Goal: Task Accomplishment & Management: Manage account settings

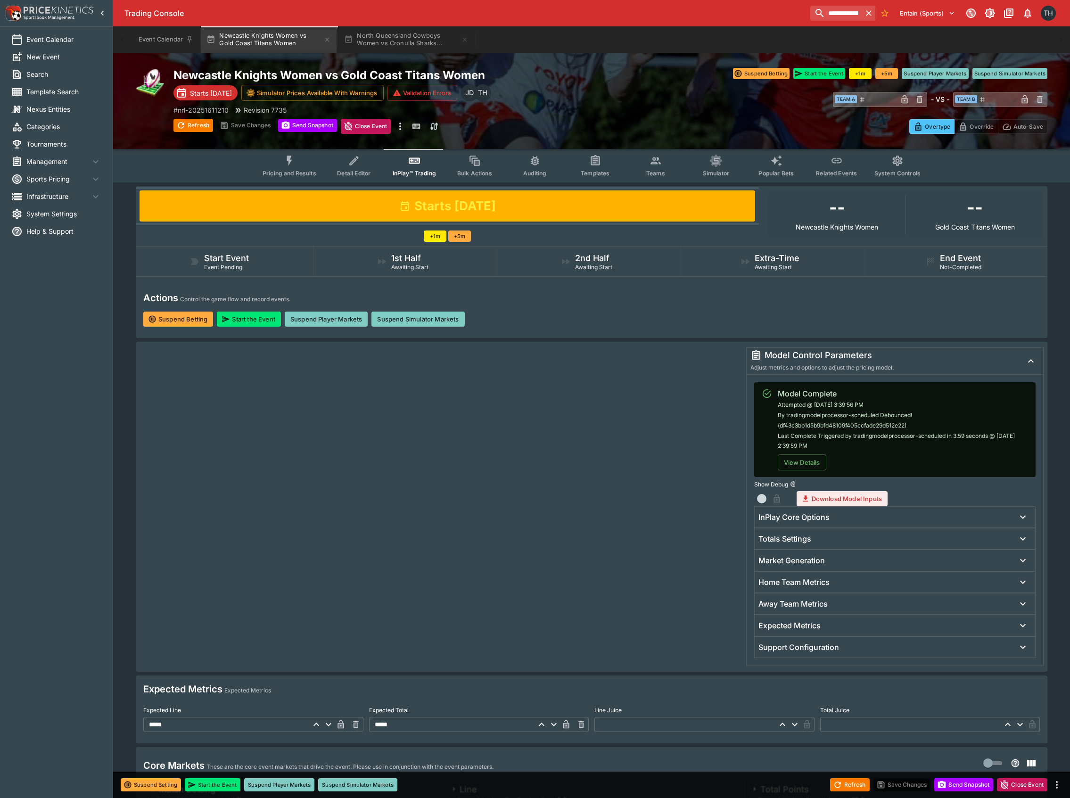
scroll to position [251, 0]
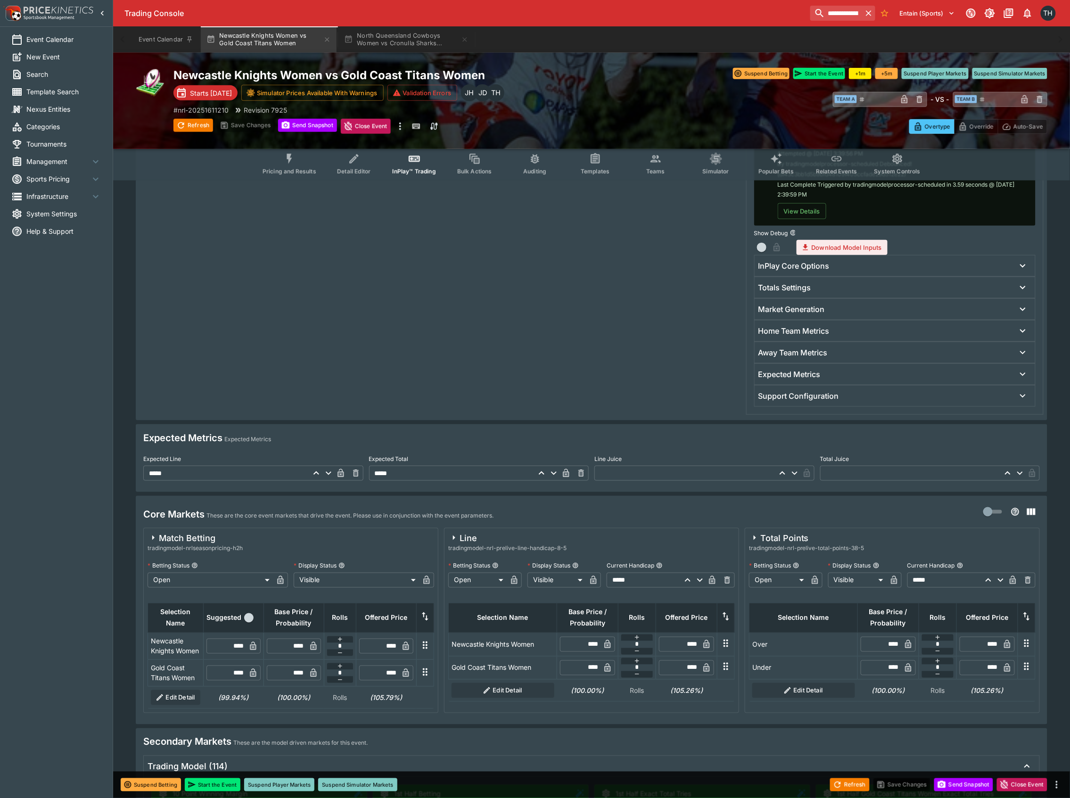
click at [54, 217] on span "System Settings" at bounding box center [63, 214] width 75 height 10
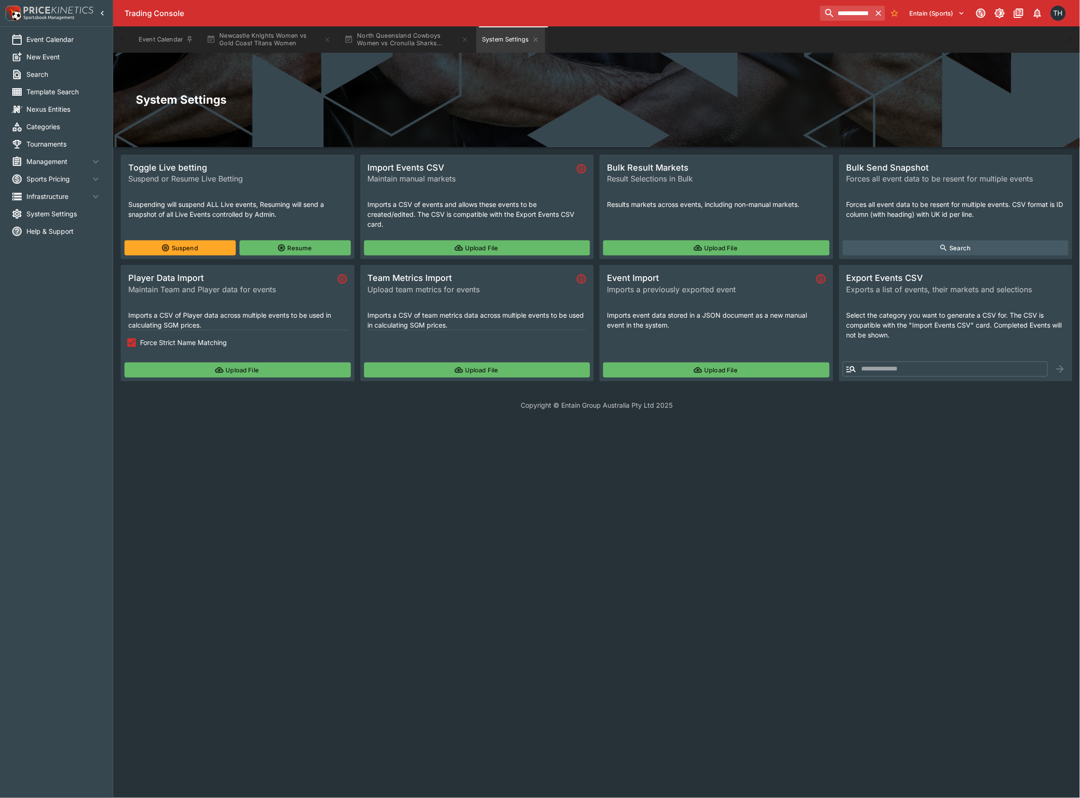
click at [53, 140] on span "Tournaments" at bounding box center [63, 144] width 75 height 10
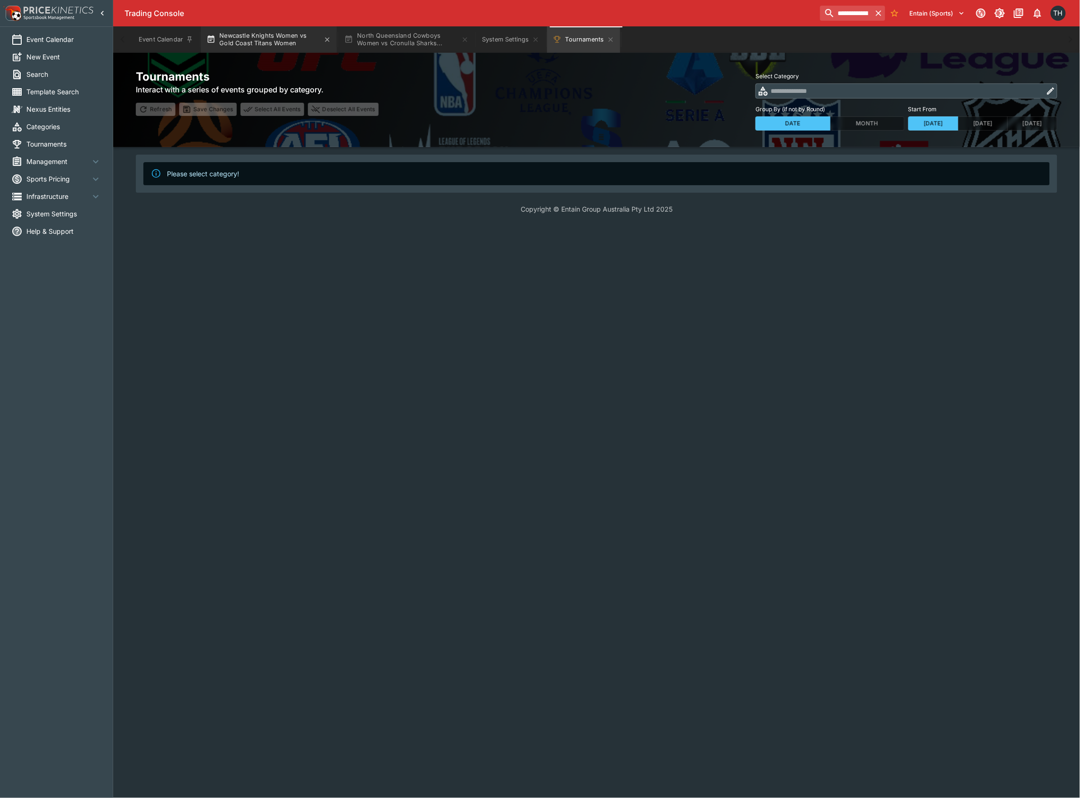
click at [263, 44] on button "Newcastle Knights Women vs Gold Coast Titans Women" at bounding box center [269, 39] width 136 height 26
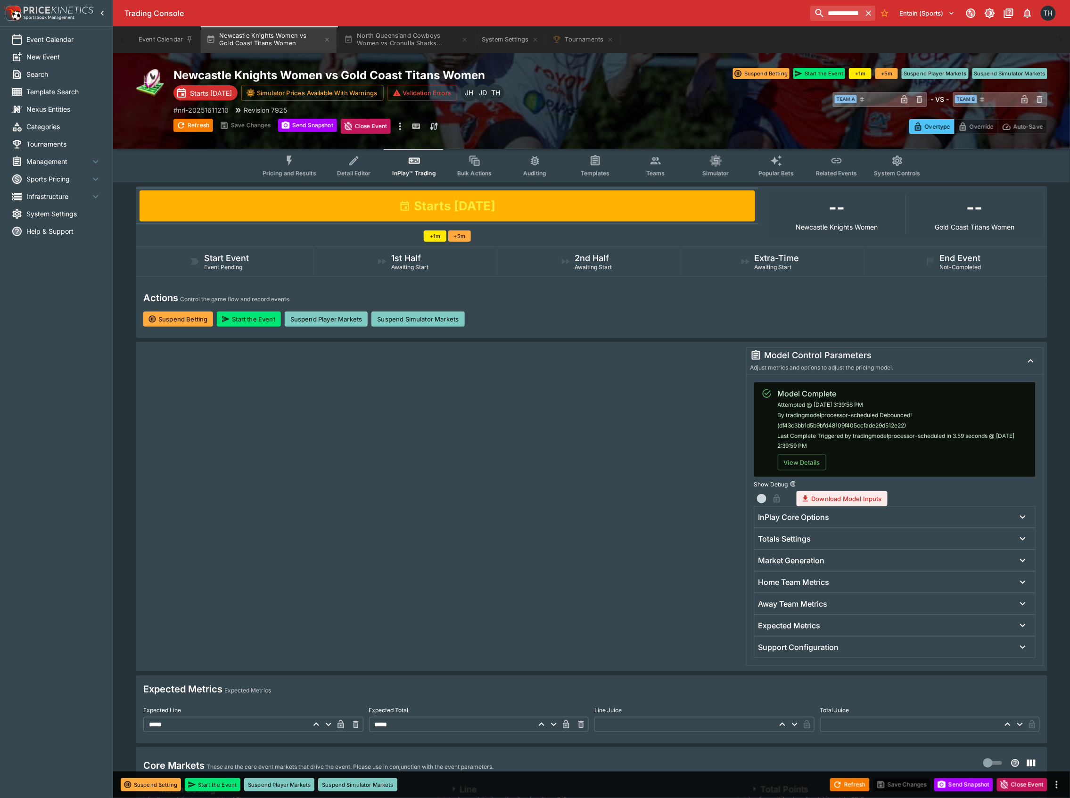
click at [366, 163] on button "Detail Editor" at bounding box center [354, 165] width 60 height 33
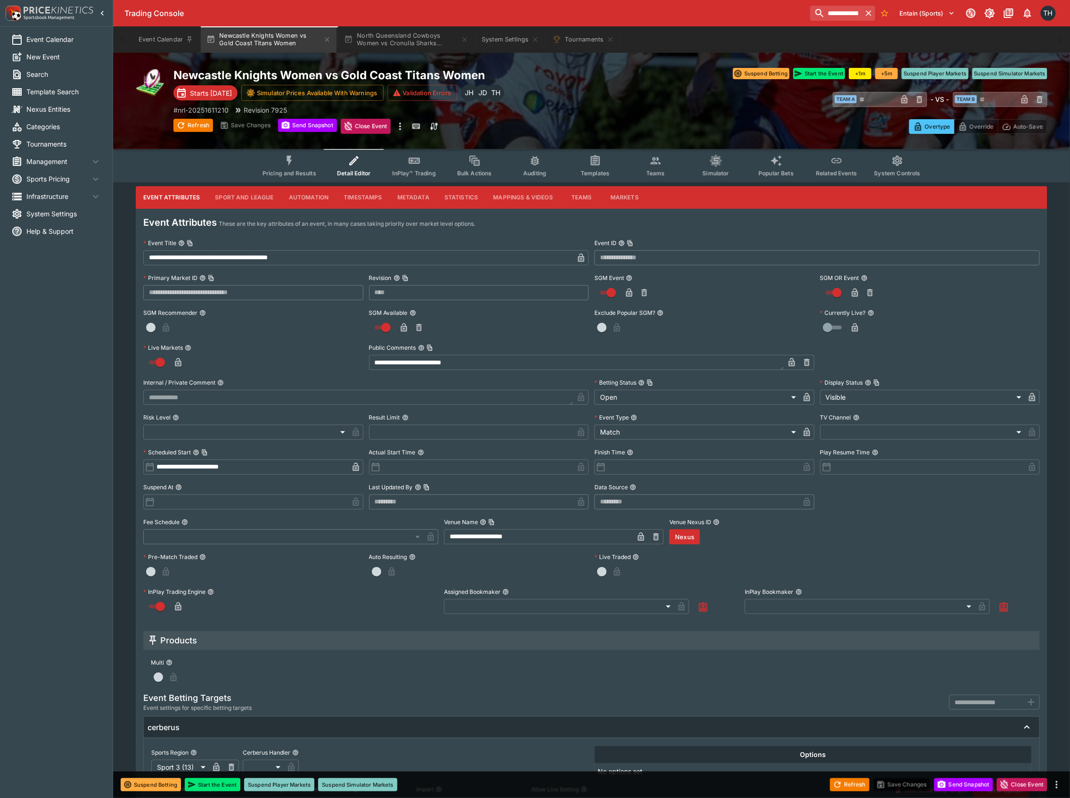
click at [240, 198] on button "Sport and League" at bounding box center [244, 197] width 74 height 23
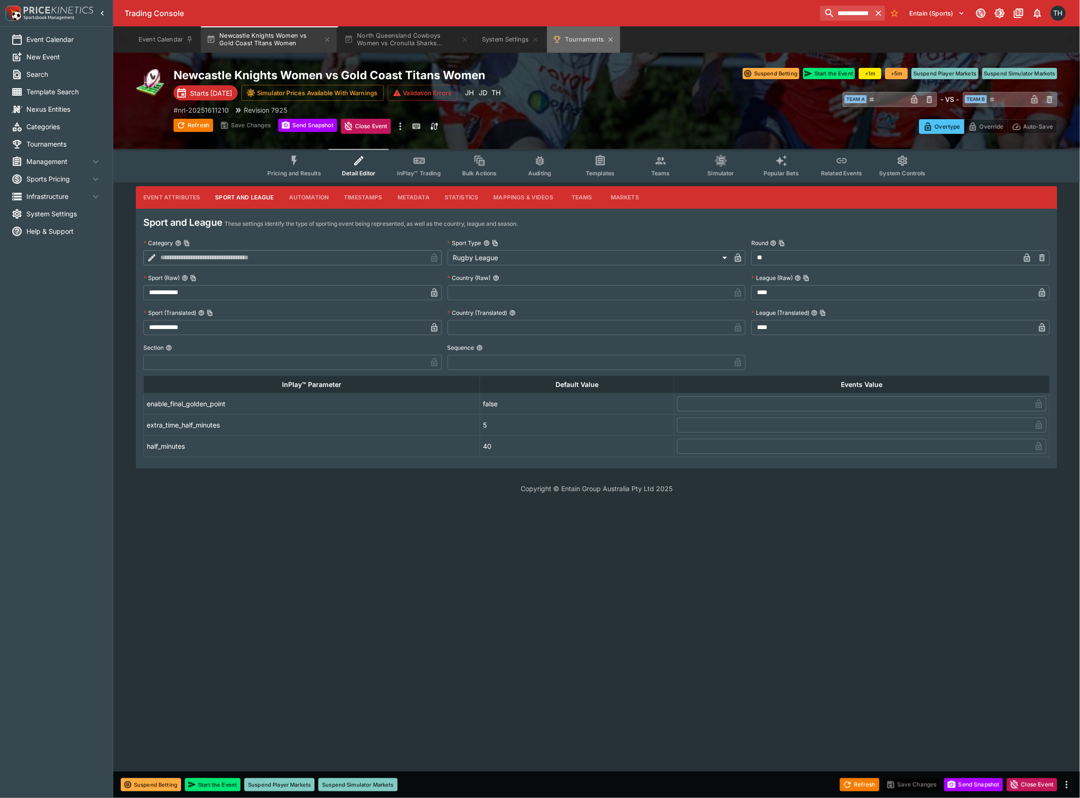
click at [592, 39] on button "Tournaments" at bounding box center [583, 39] width 73 height 26
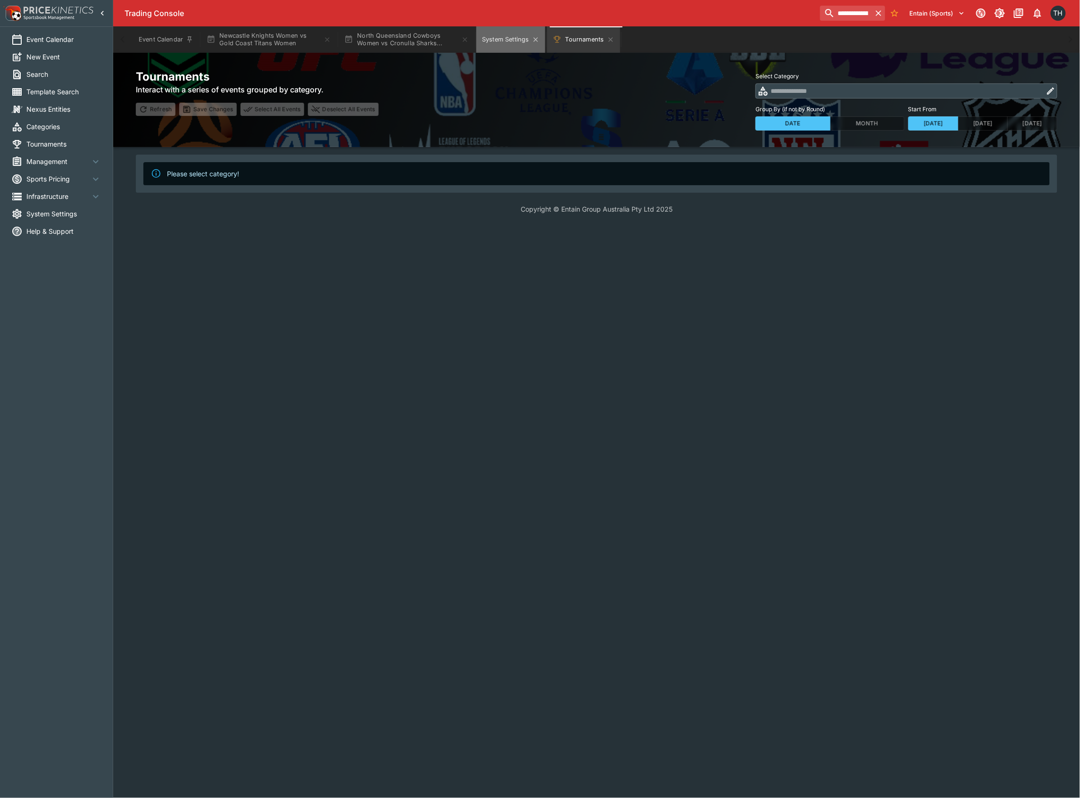
click at [511, 38] on button "System Settings" at bounding box center [510, 39] width 68 height 26
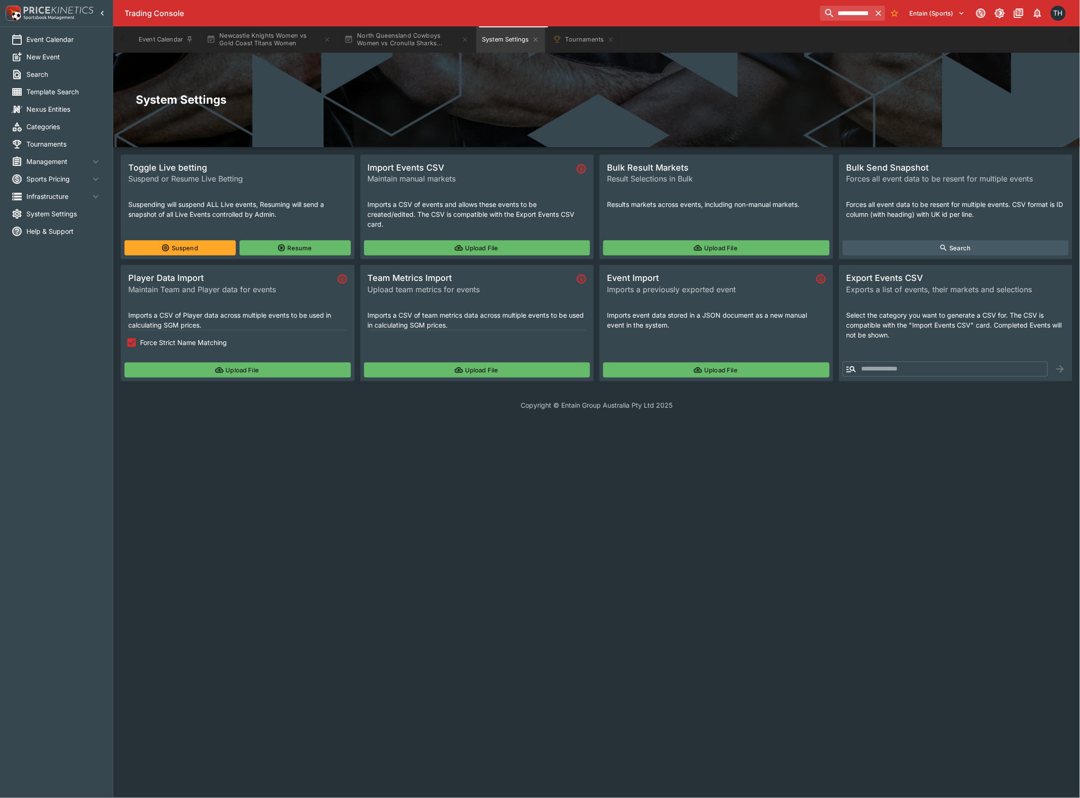
click at [902, 370] on input "text" at bounding box center [953, 369] width 189 height 15
paste input "**********"
type input "**********"
click at [1063, 366] on icon "button" at bounding box center [1059, 368] width 11 height 11
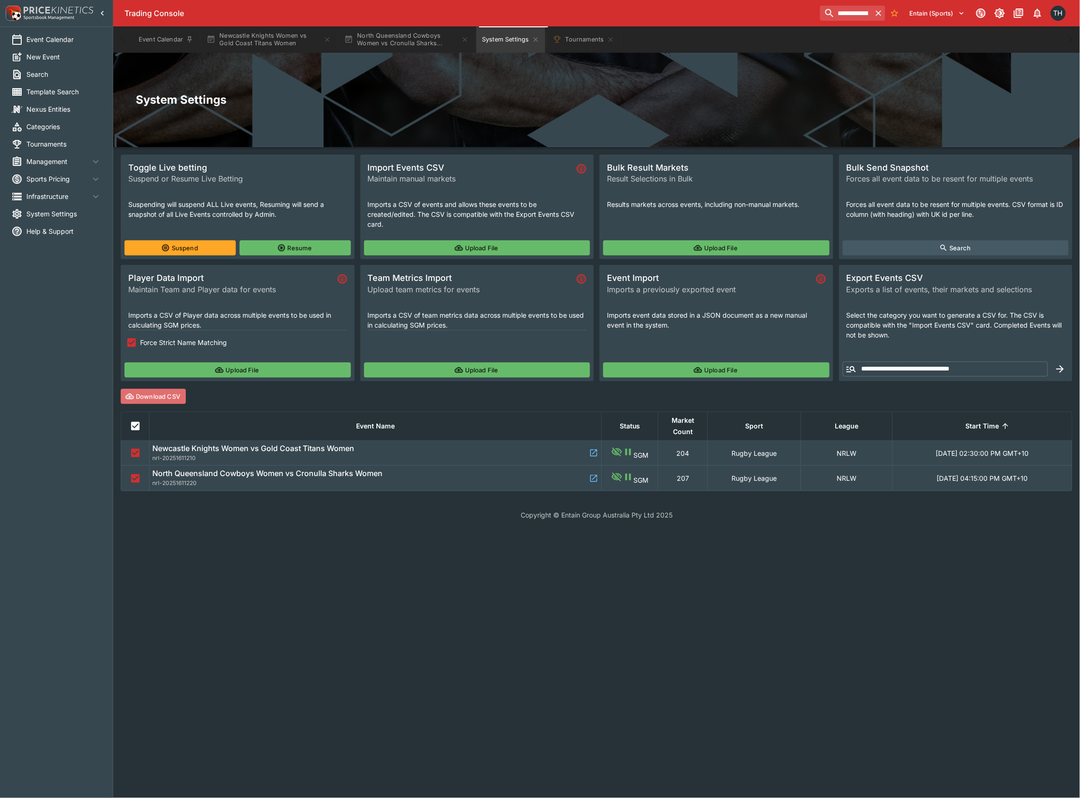
click at [159, 394] on button "Download CSV" at bounding box center [153, 396] width 65 height 15
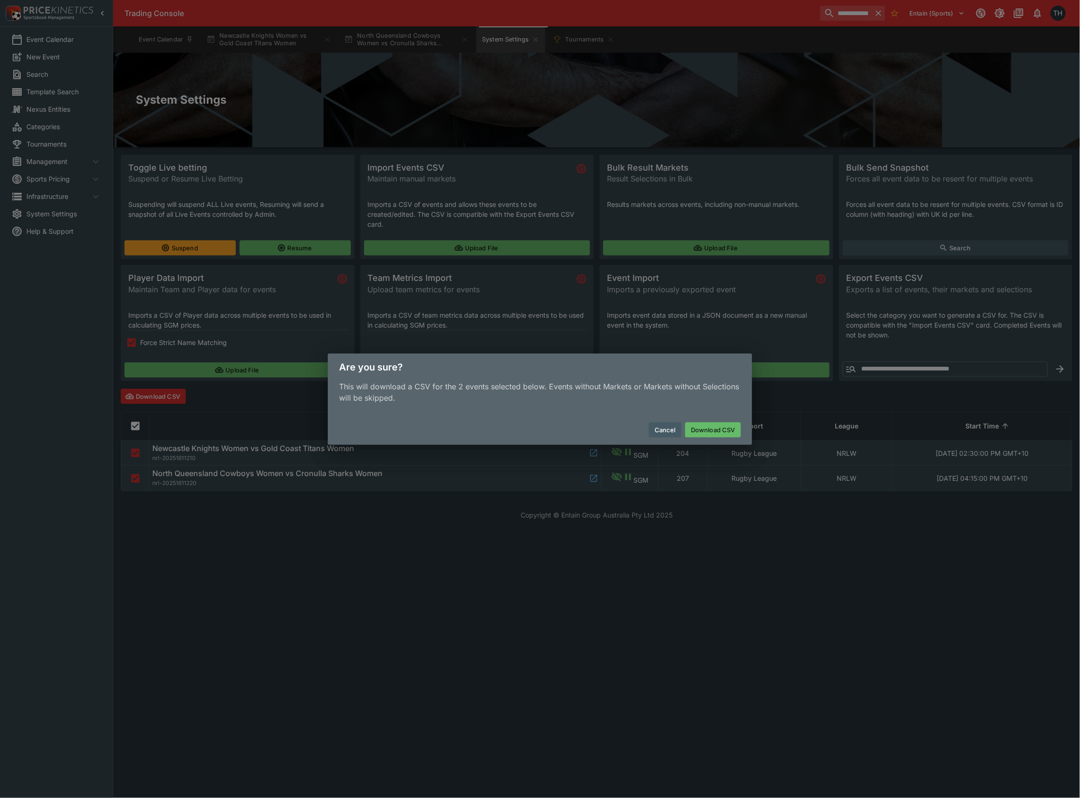
click at [715, 432] on button "Download CSV" at bounding box center [713, 429] width 56 height 15
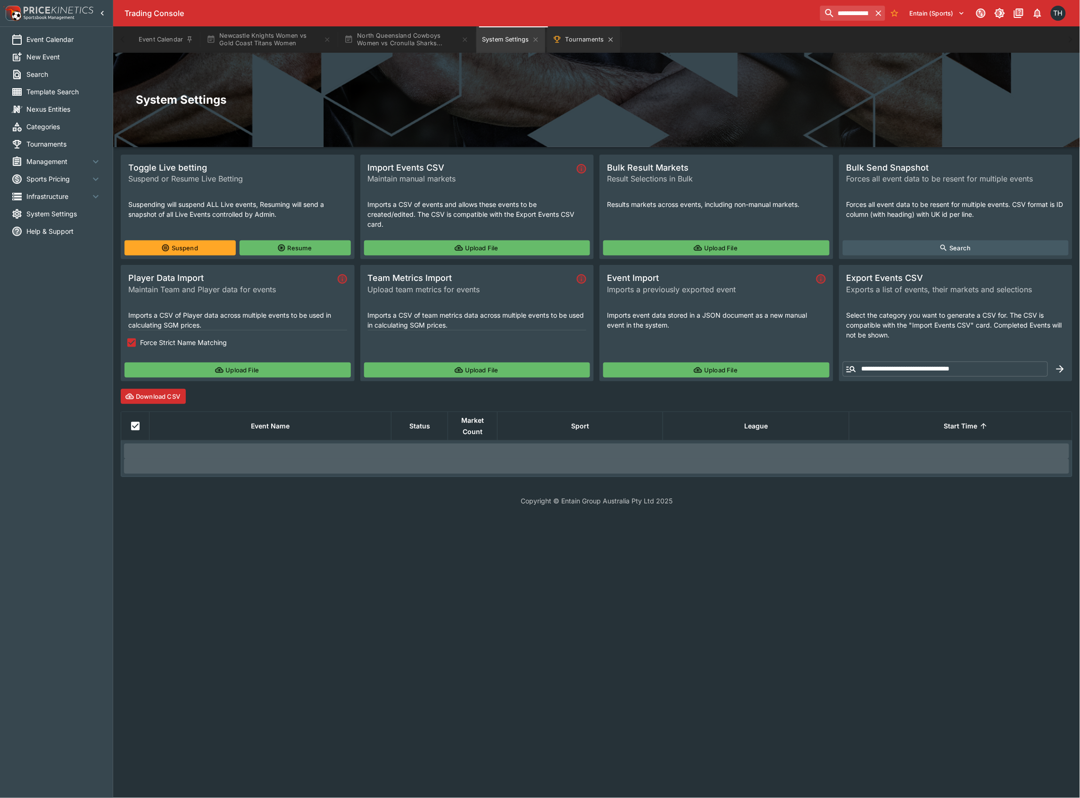
click at [574, 42] on button "Tournaments" at bounding box center [583, 39] width 73 height 26
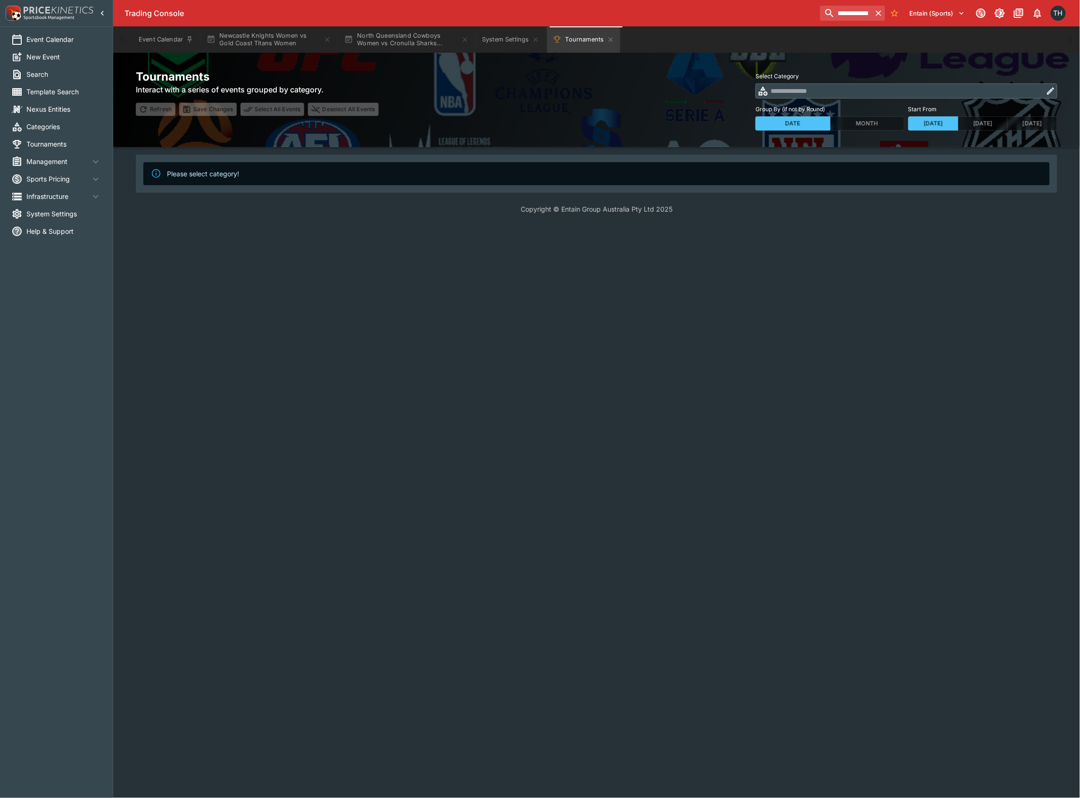
click at [1055, 92] on button "button" at bounding box center [1050, 90] width 13 height 13
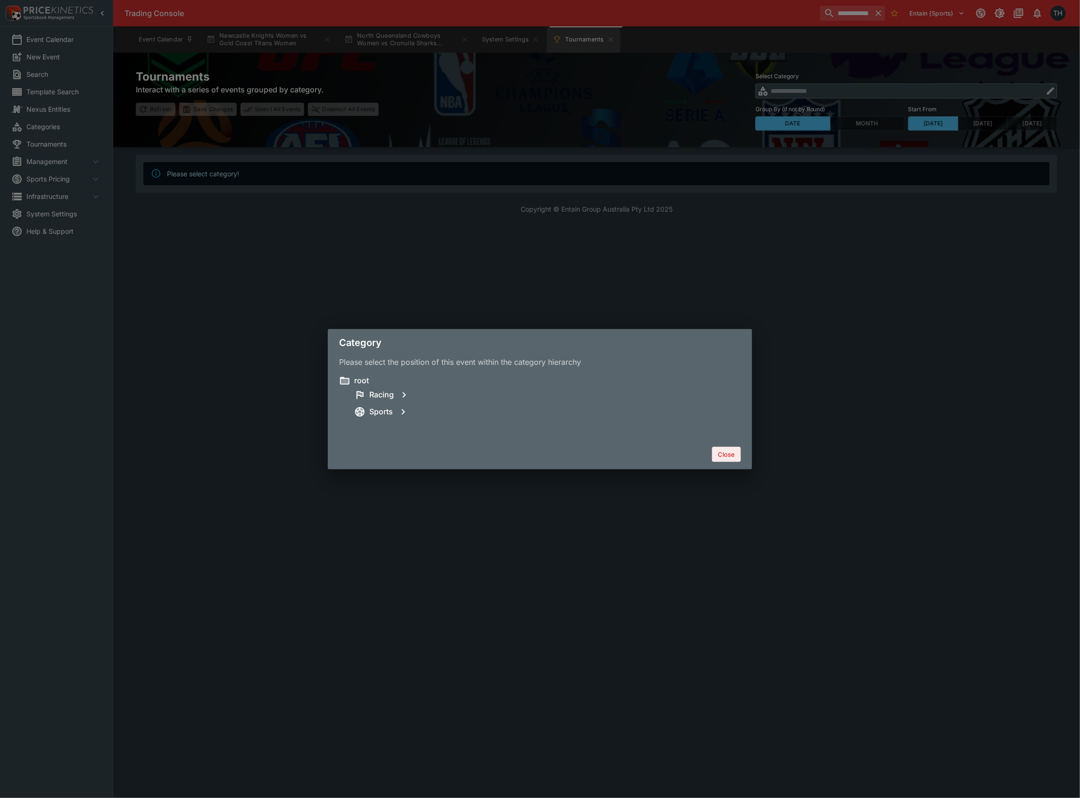
click at [735, 461] on button "Close" at bounding box center [726, 454] width 29 height 15
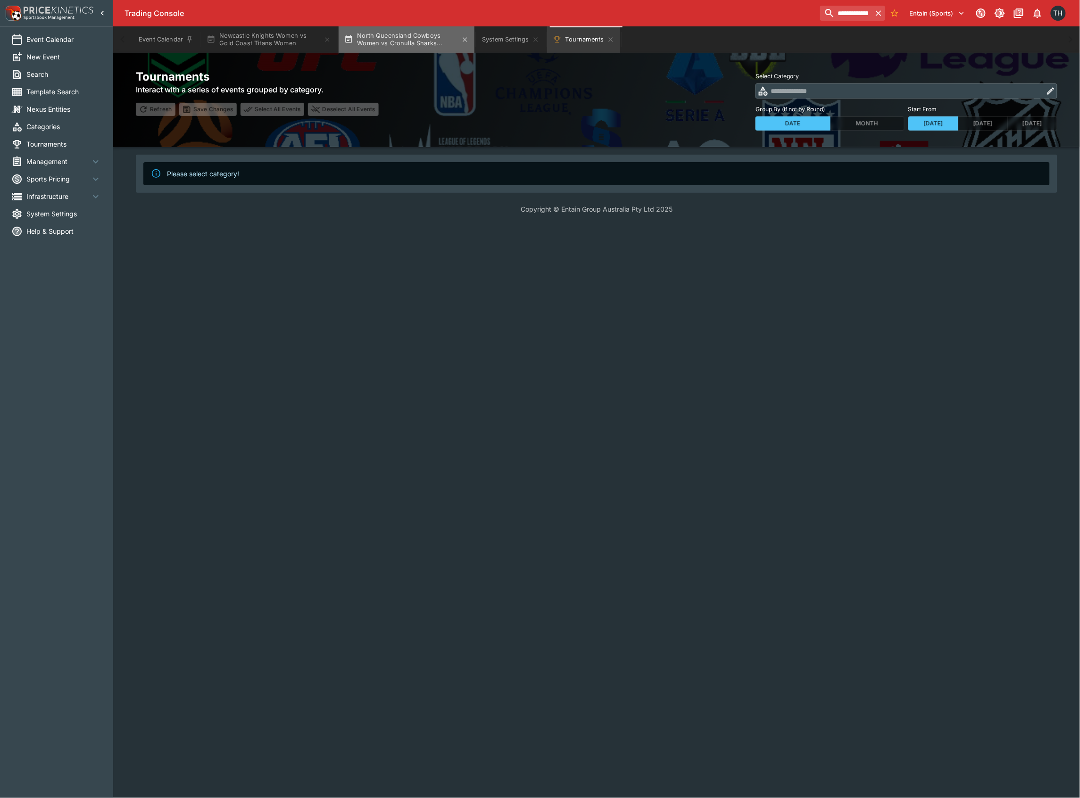
click at [388, 33] on button "North Queensland Cowboys Women vs Cronulla Sharks..." at bounding box center [406, 39] width 136 height 26
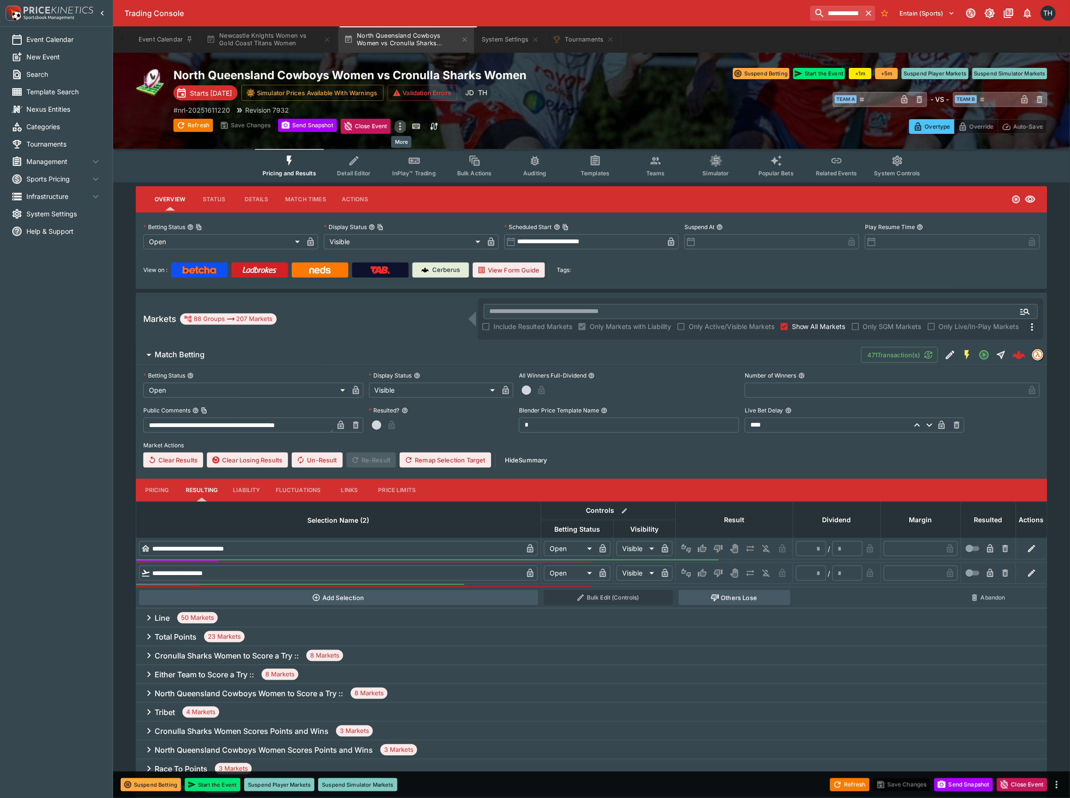
click at [397, 125] on icon "more" at bounding box center [400, 126] width 11 height 11
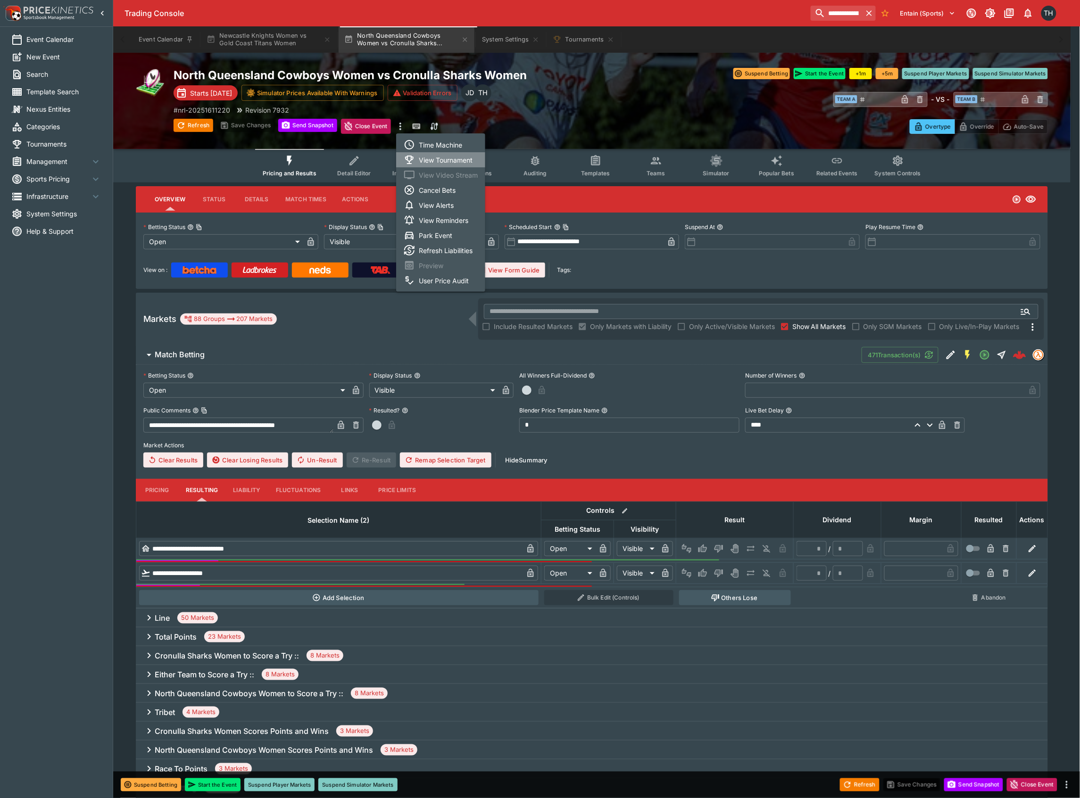
click at [455, 155] on li "View Tournament" at bounding box center [440, 159] width 89 height 15
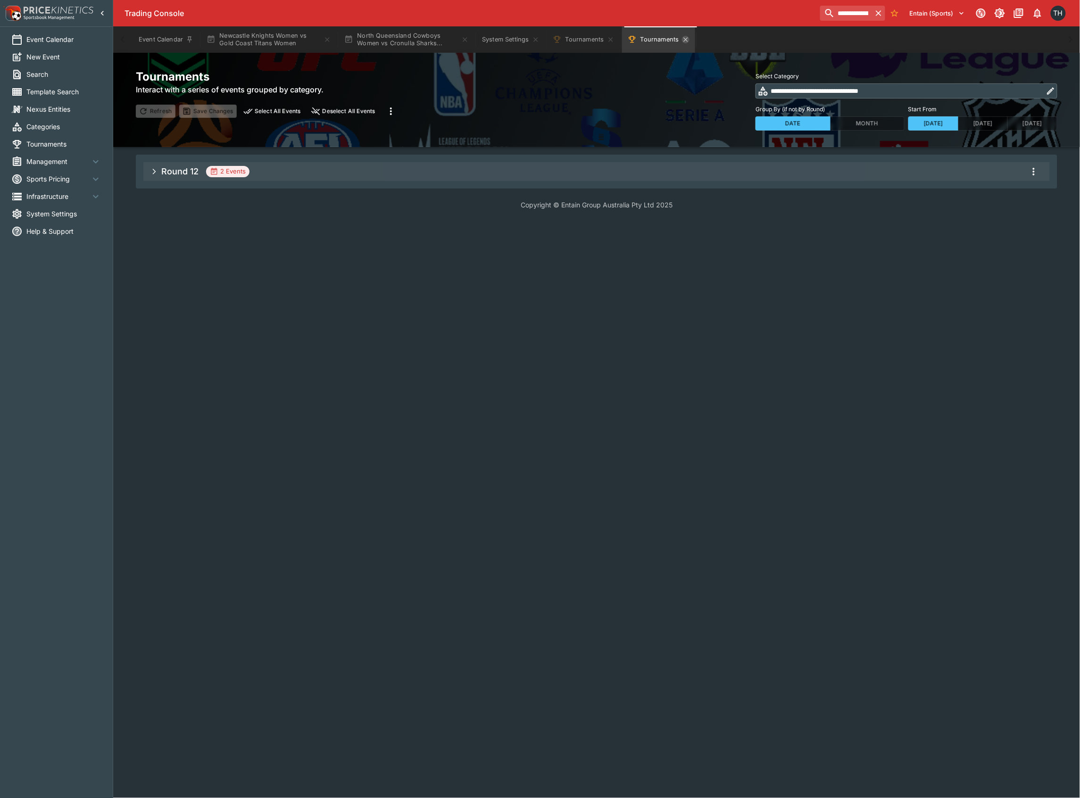
click at [612, 37] on icon "Tournaments" at bounding box center [611, 40] width 8 height 8
click at [1037, 173] on icon "more" at bounding box center [1033, 171] width 11 height 11
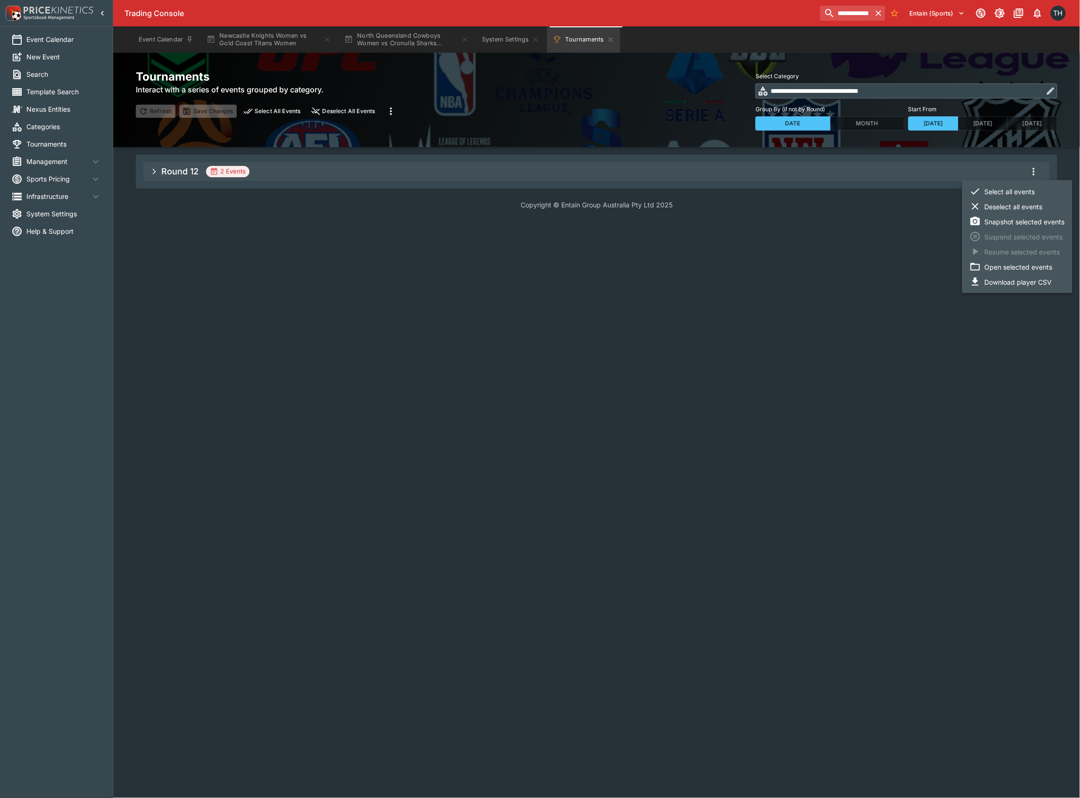
click at [1012, 196] on li "Select all events" at bounding box center [1017, 191] width 110 height 15
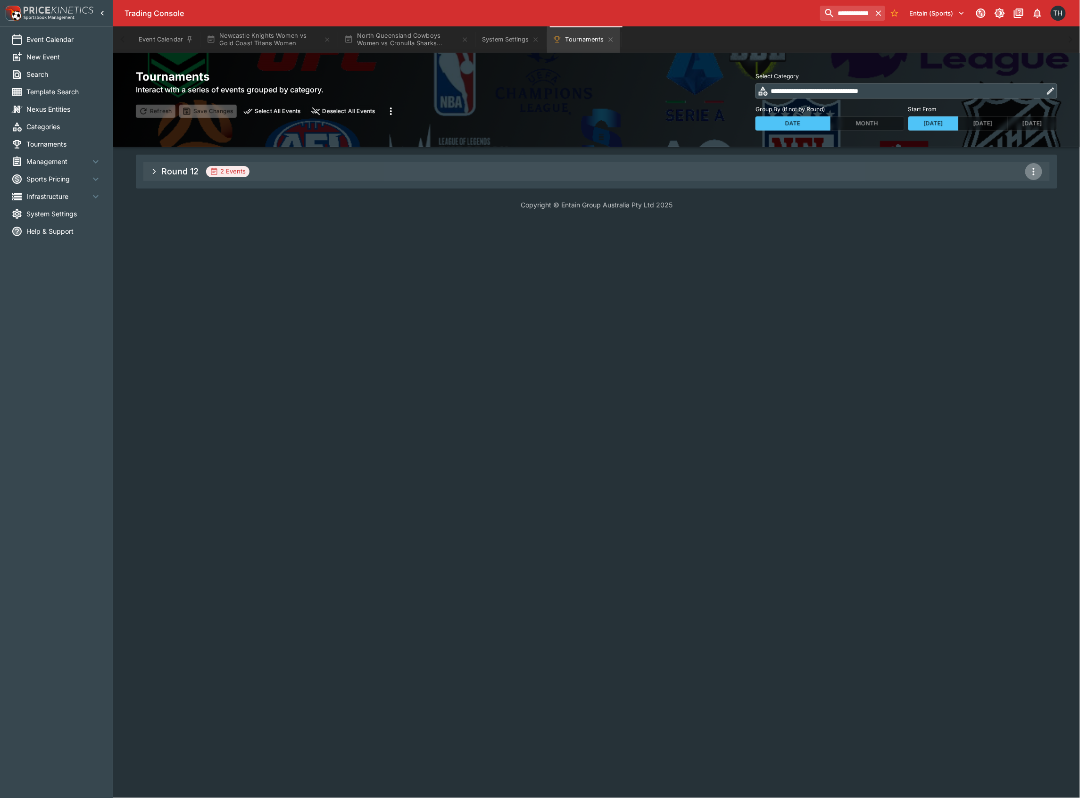
click at [1033, 172] on icon "more" at bounding box center [1033, 172] width 2 height 8
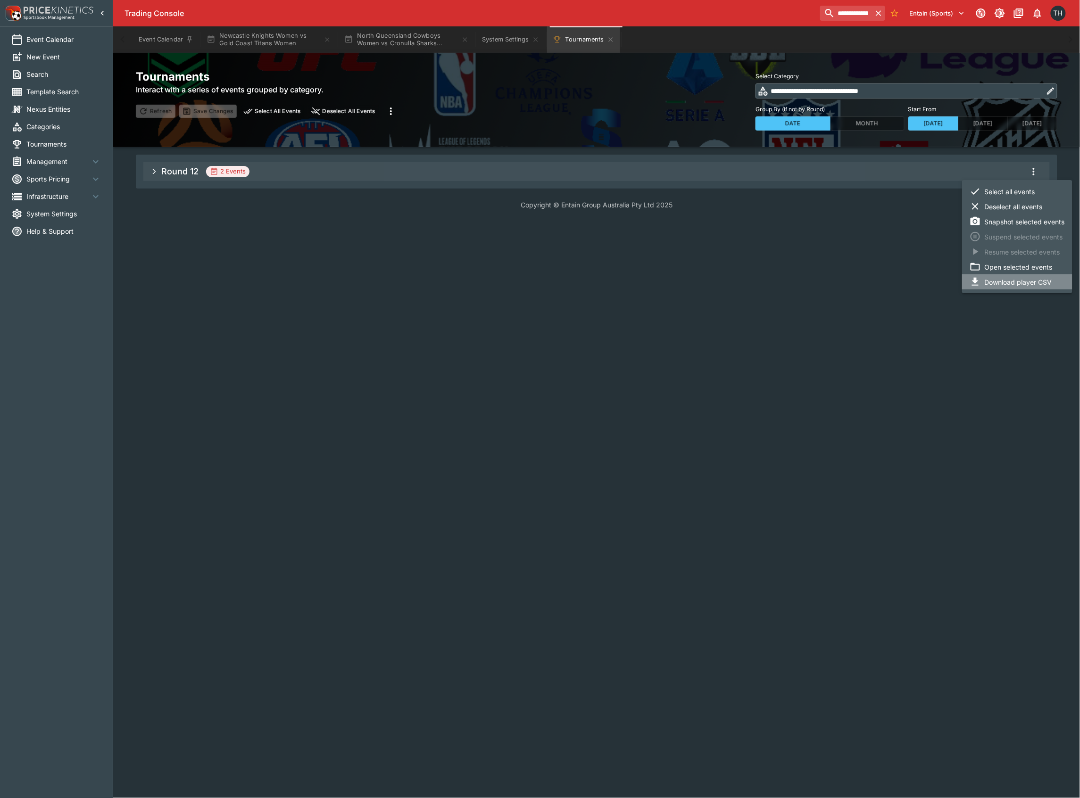
click at [1026, 281] on li "Download player CSV" at bounding box center [1017, 281] width 110 height 15
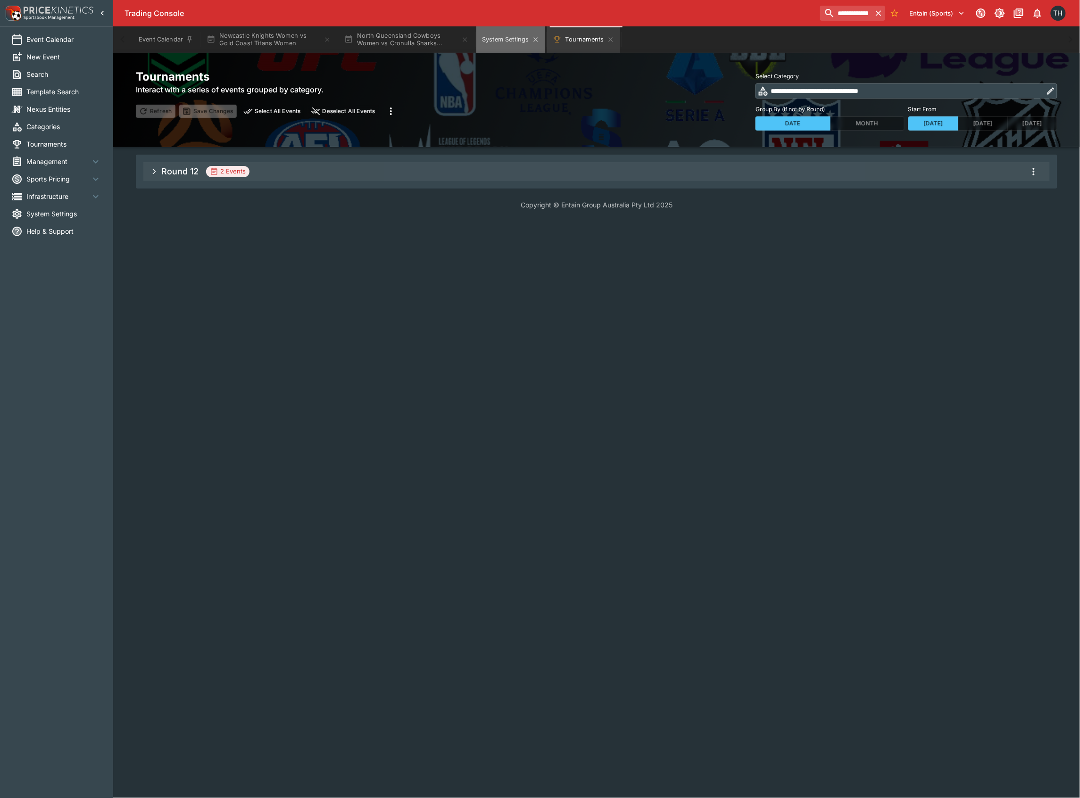
click at [510, 34] on button "System Settings" at bounding box center [510, 39] width 68 height 26
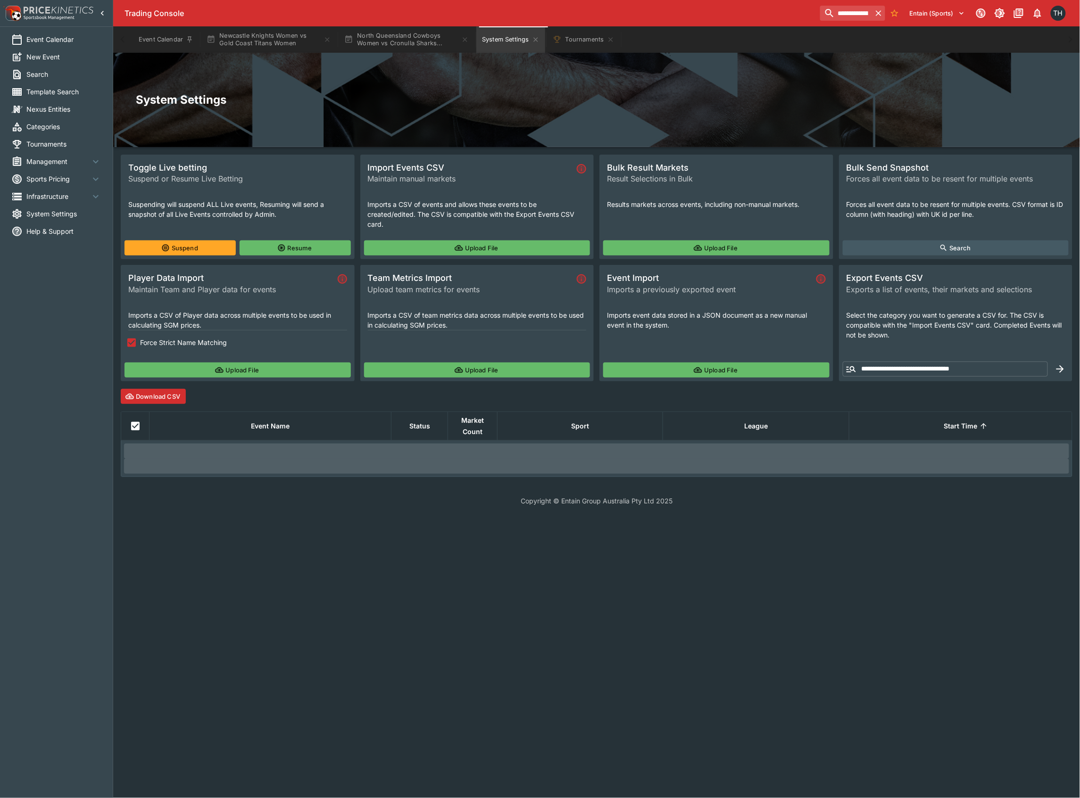
click at [208, 335] on label "Force Strict Name Matching" at bounding box center [231, 342] width 216 height 17
click at [227, 370] on button "Upload File" at bounding box center [237, 370] width 226 height 15
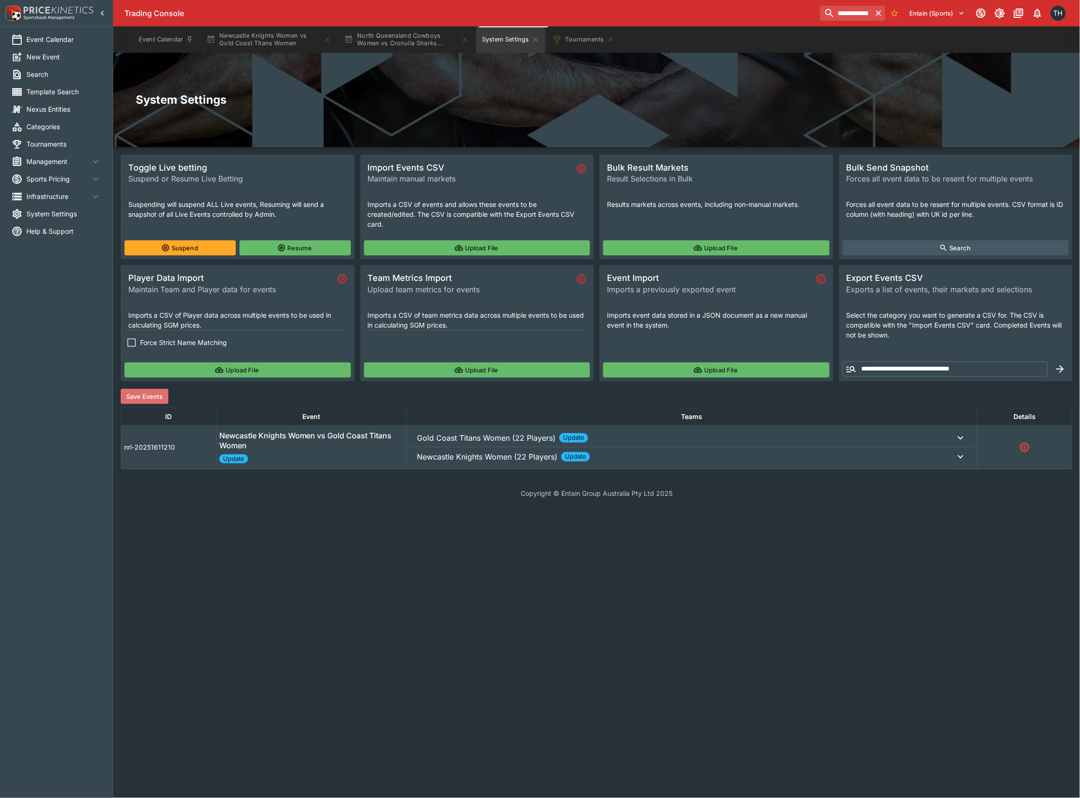
click at [146, 393] on button "Save Events" at bounding box center [145, 396] width 48 height 15
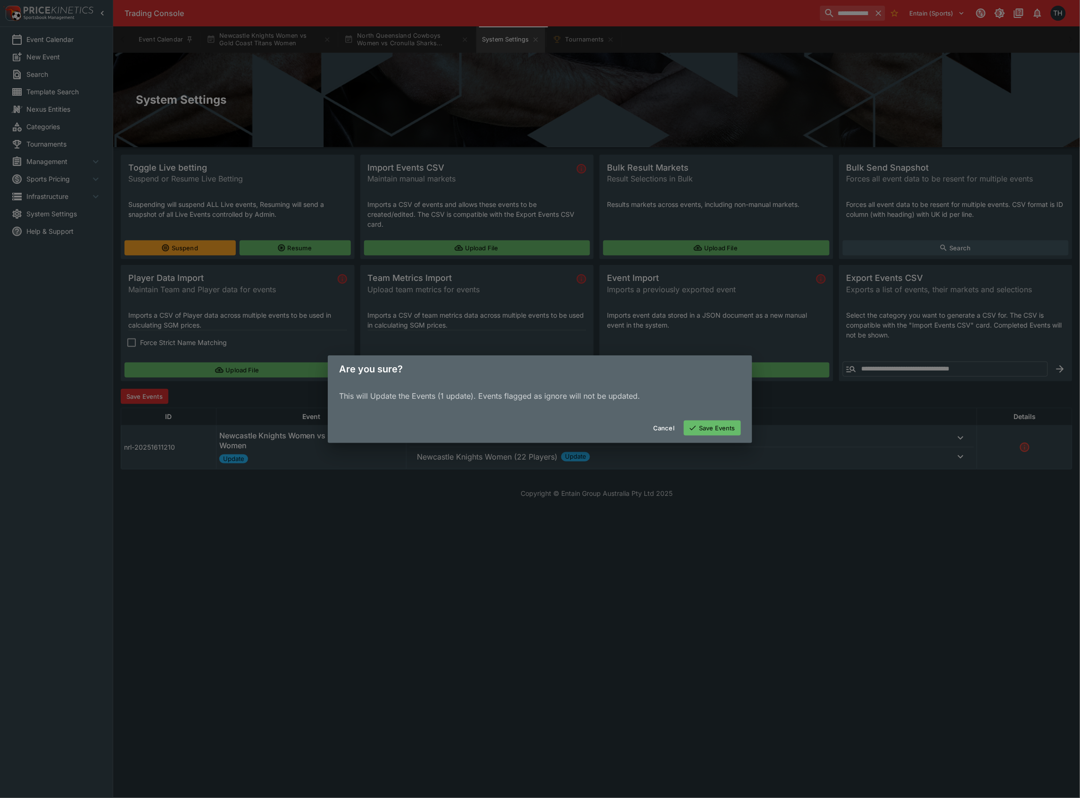
click at [706, 429] on button "Save Events" at bounding box center [712, 428] width 57 height 15
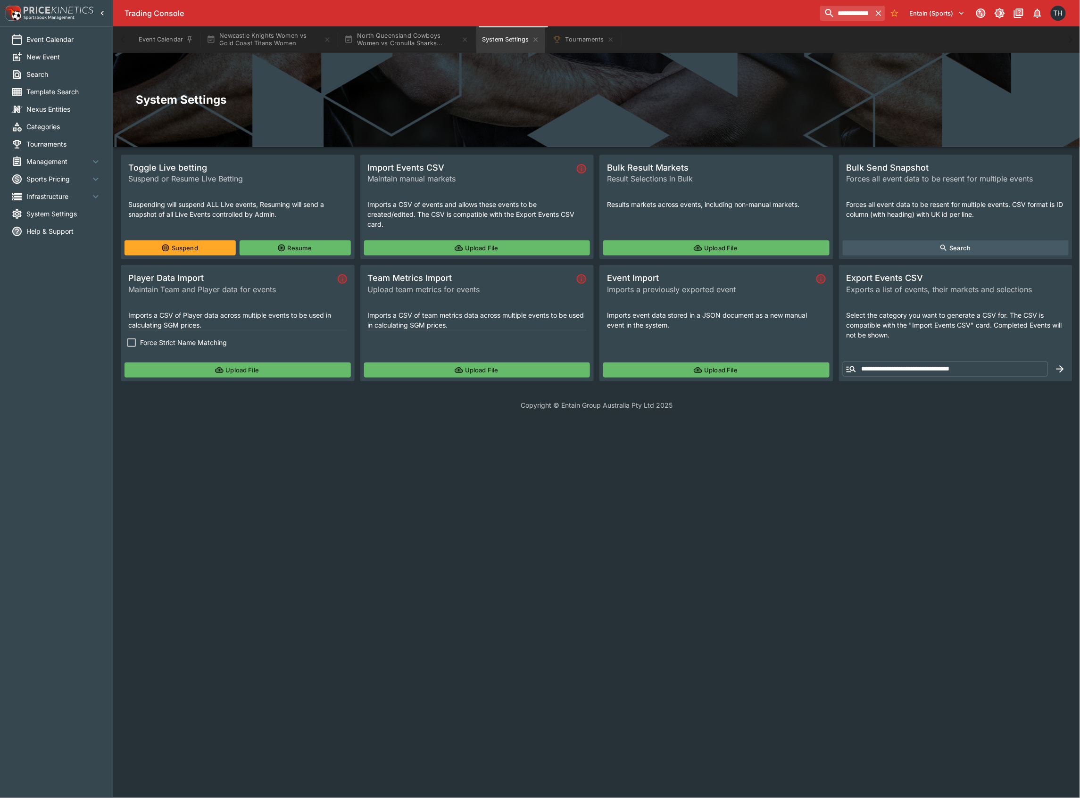
click at [235, 372] on button "Upload File" at bounding box center [237, 370] width 226 height 15
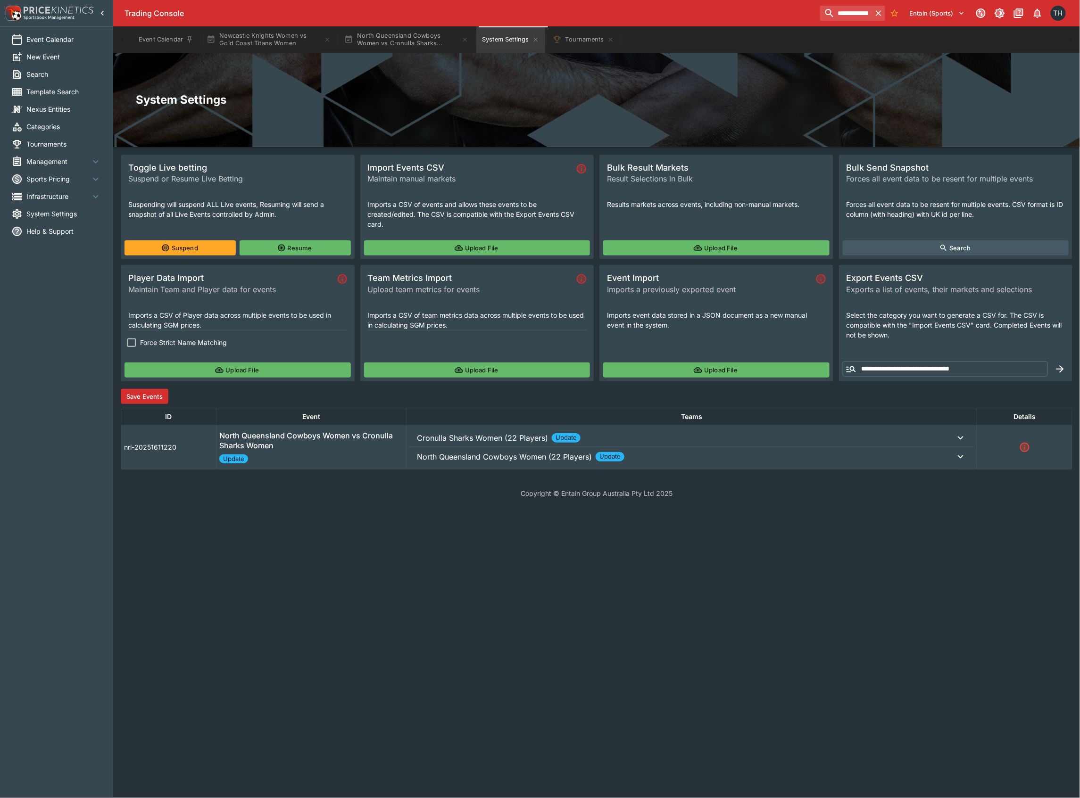
click at [142, 395] on button "Save Events" at bounding box center [145, 396] width 48 height 15
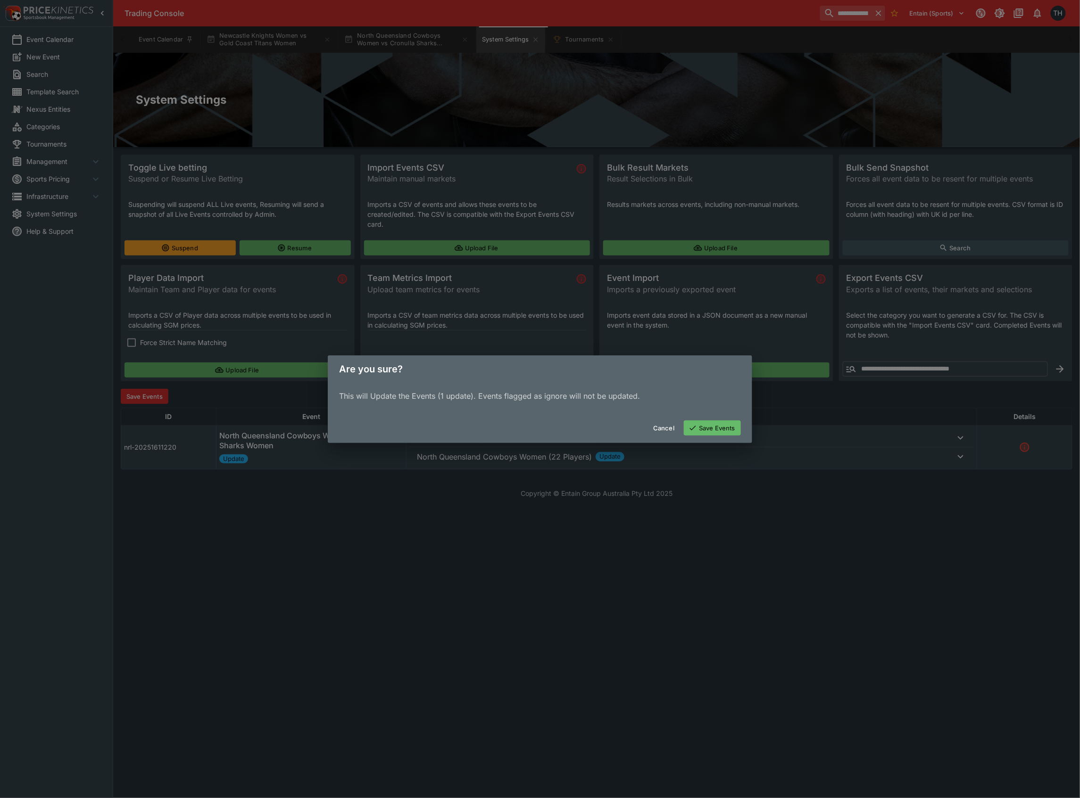
click at [732, 421] on button "Save Events" at bounding box center [712, 428] width 57 height 15
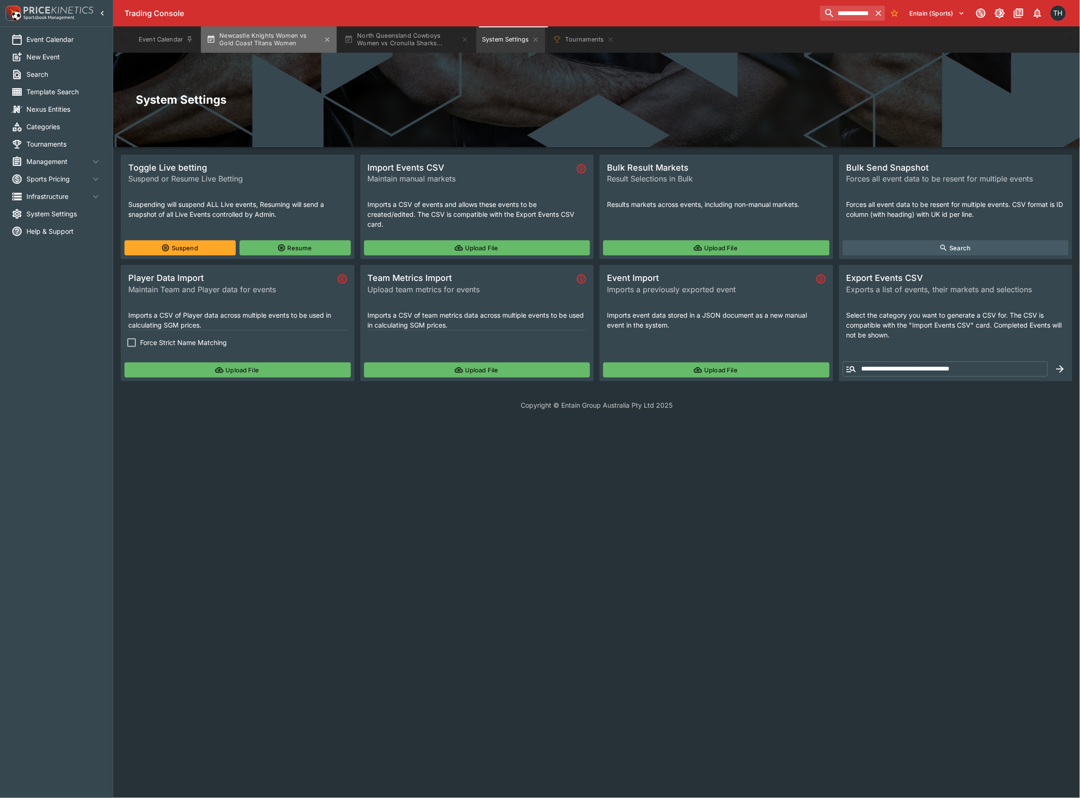
click at [276, 41] on button "Newcastle Knights Women vs Gold Coast Titans Women" at bounding box center [269, 39] width 136 height 26
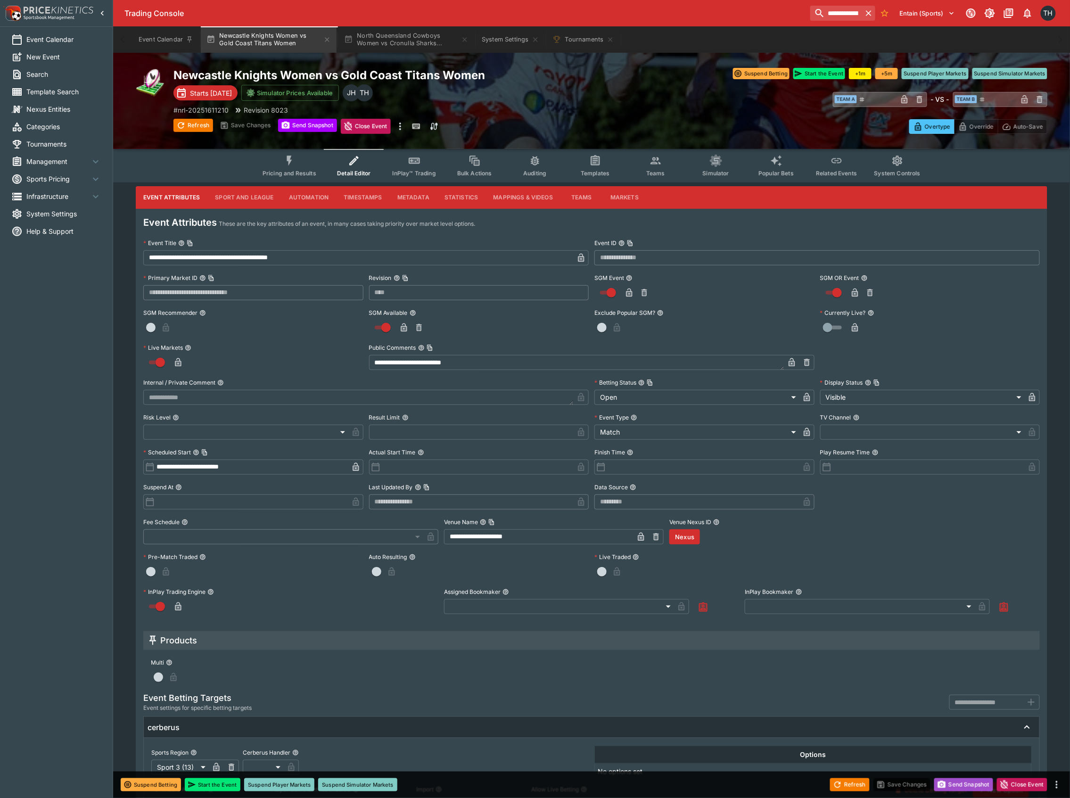
click at [957, 787] on button "Send Snapshot" at bounding box center [963, 784] width 59 height 13
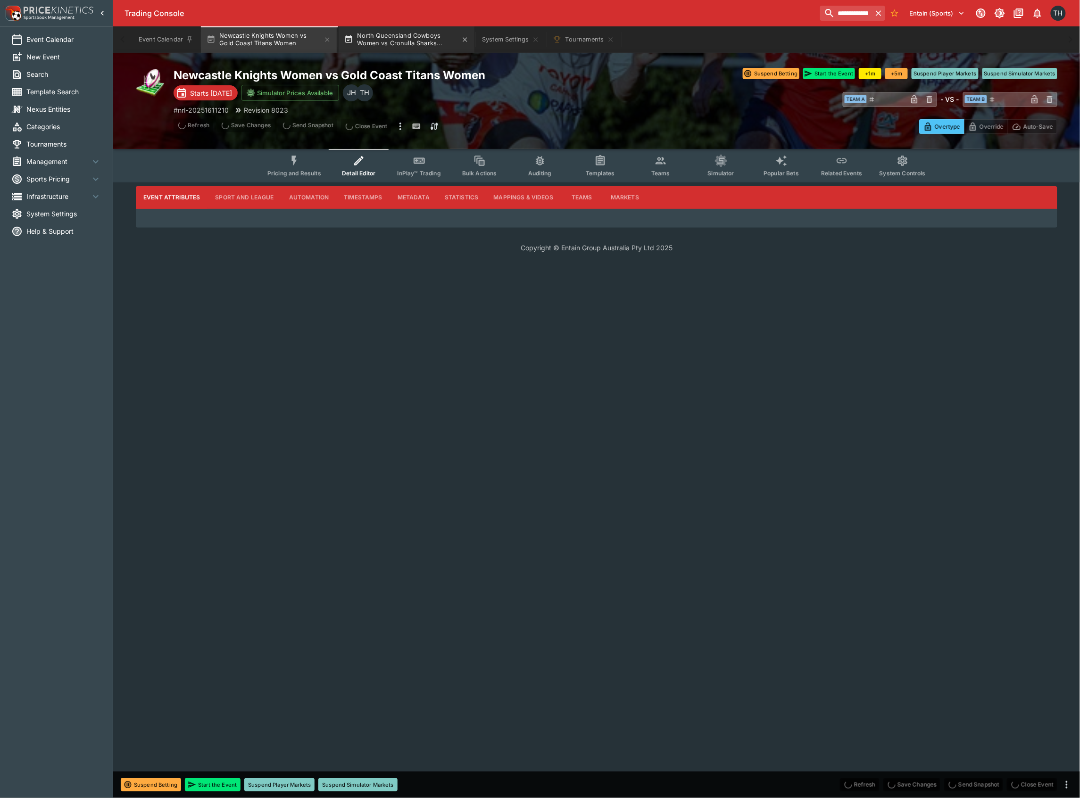
click at [406, 34] on button "North Queensland Cowboys Women vs Cronulla Sharks..." at bounding box center [406, 39] width 136 height 26
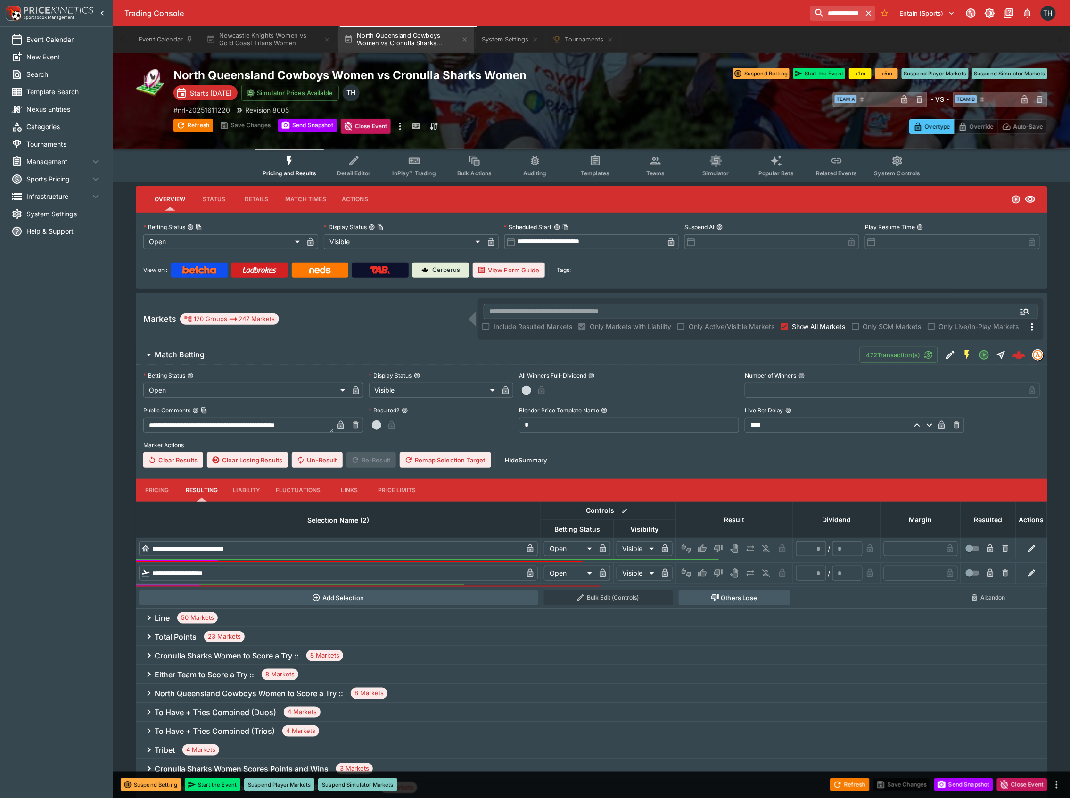
click at [949, 785] on button "Send Snapshot" at bounding box center [963, 784] width 59 height 13
click at [974, 779] on button "Send Snapshot" at bounding box center [963, 784] width 59 height 13
click at [266, 42] on button "Newcastle Knights Women vs Gold Coast Titans Women" at bounding box center [269, 39] width 136 height 26
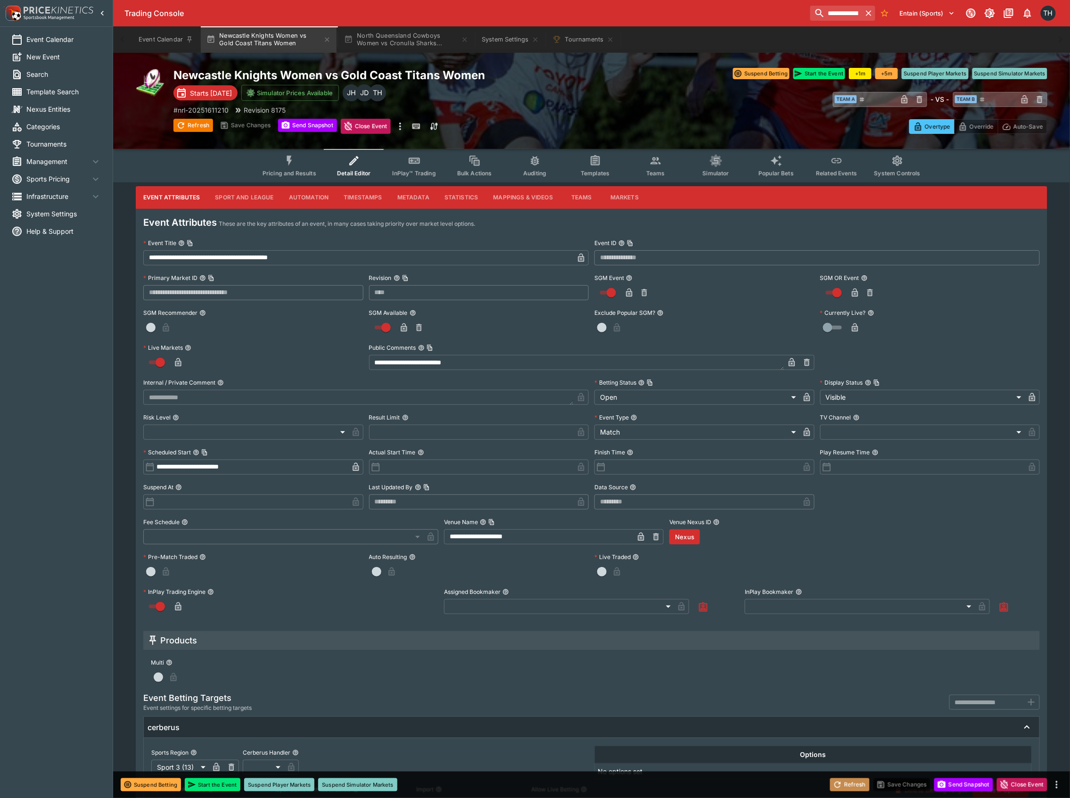
click at [845, 787] on button "Refresh" at bounding box center [850, 784] width 40 height 13
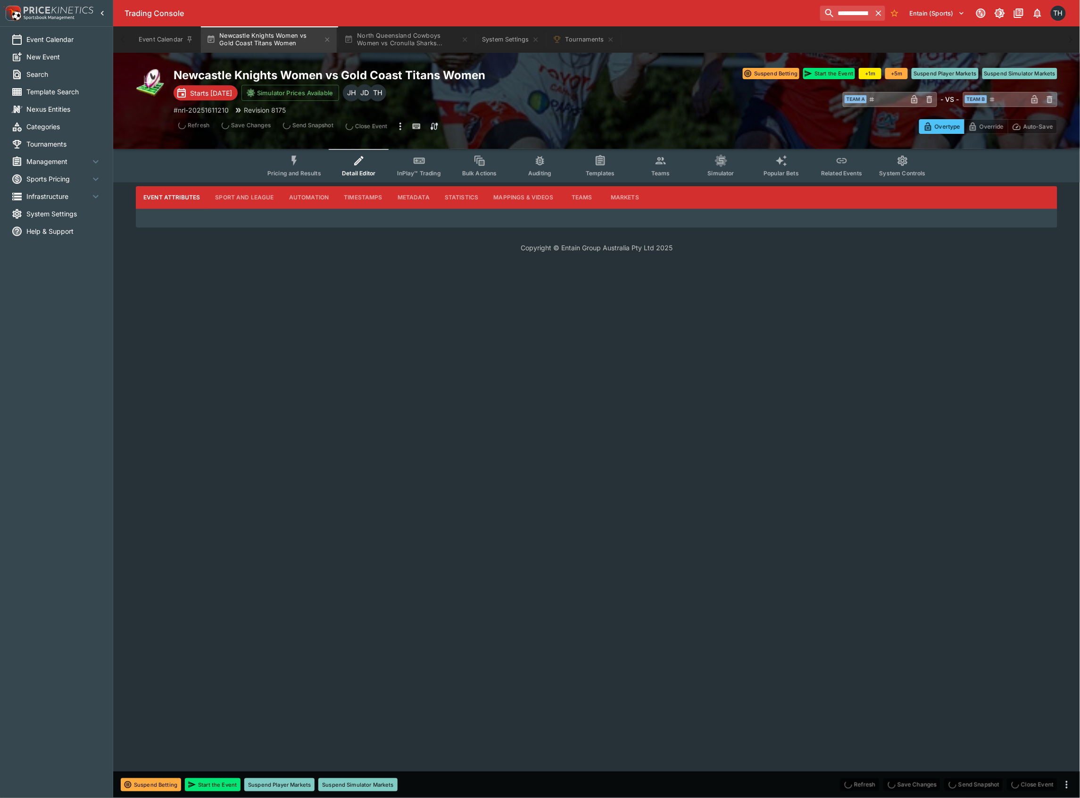
click at [418, 165] on icon "Event type filters" at bounding box center [419, 161] width 12 height 12
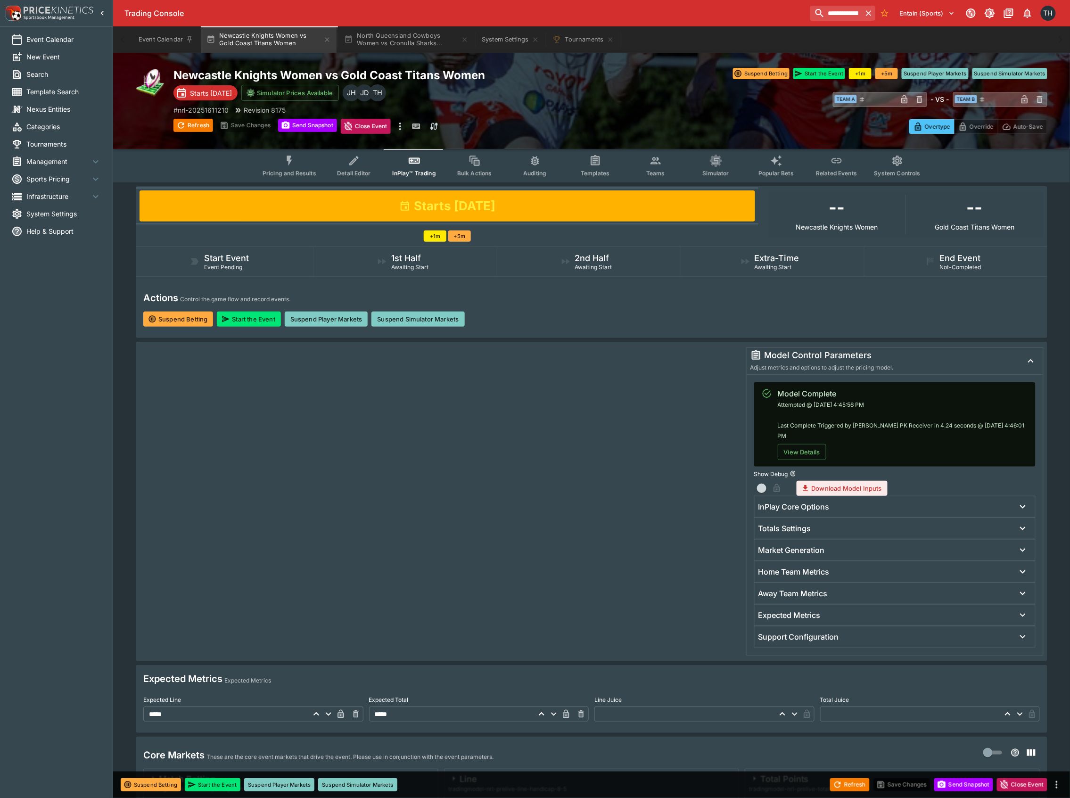
scroll to position [251, 0]
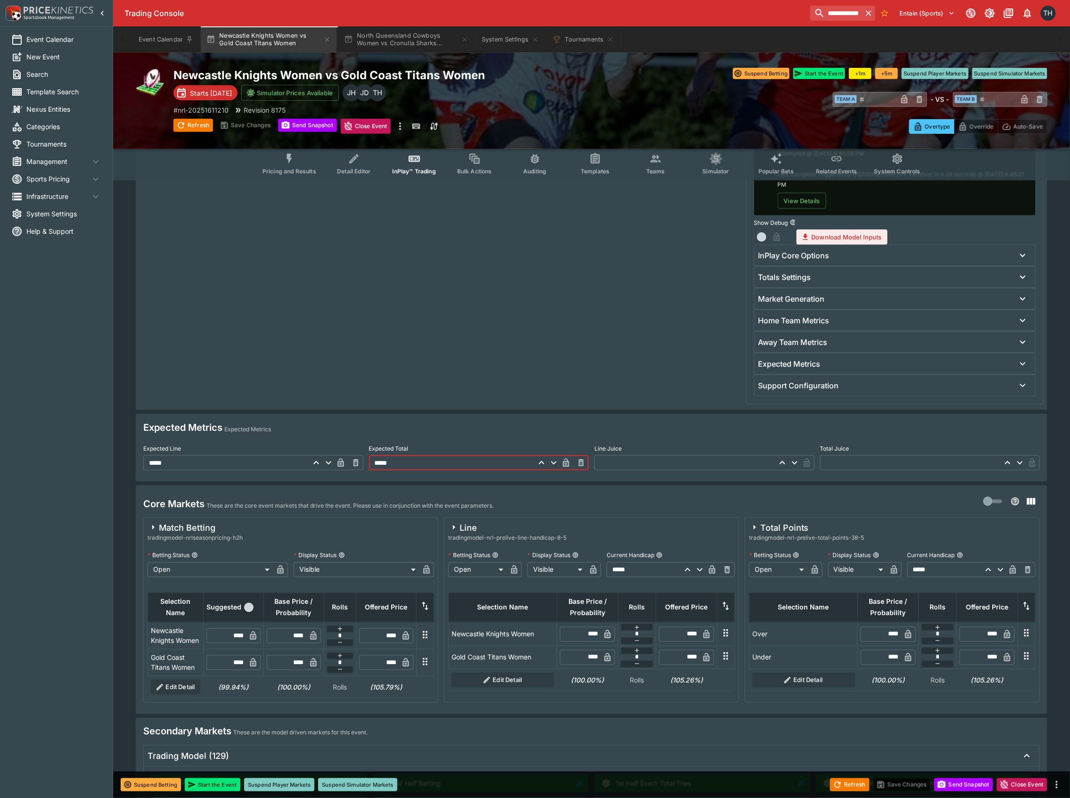
click at [395, 455] on input "*****" at bounding box center [451, 462] width 165 height 15
click at [899, 787] on button "Save Changes" at bounding box center [903, 784] width 58 height 13
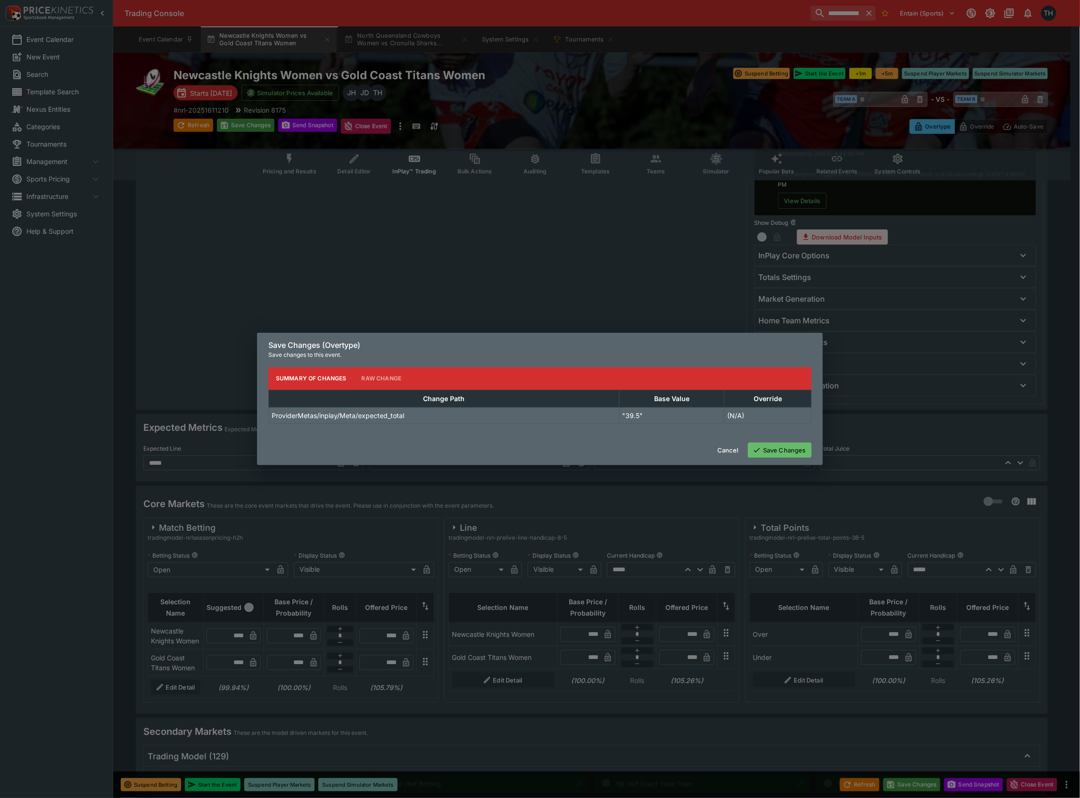
type input "*****"
click at [766, 452] on button "Save Changes" at bounding box center [780, 450] width 64 height 15
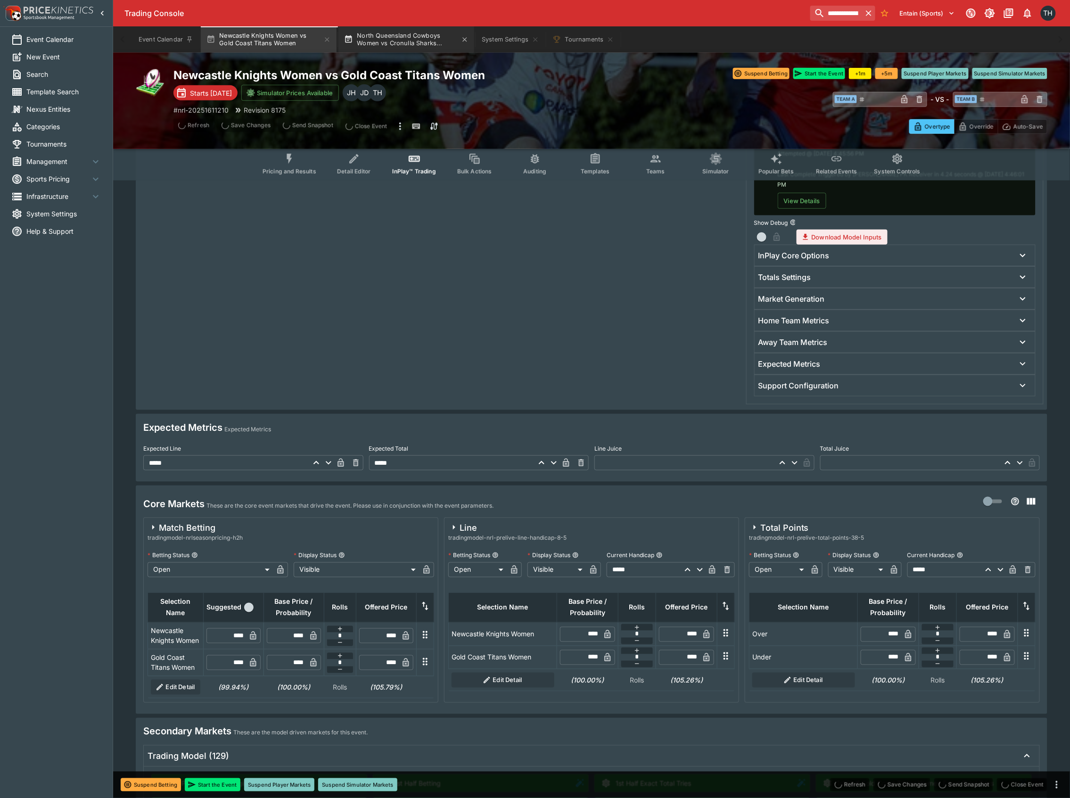
click at [404, 34] on button "North Queensland Cowboys Women vs Cronulla Sharks..." at bounding box center [406, 39] width 136 height 26
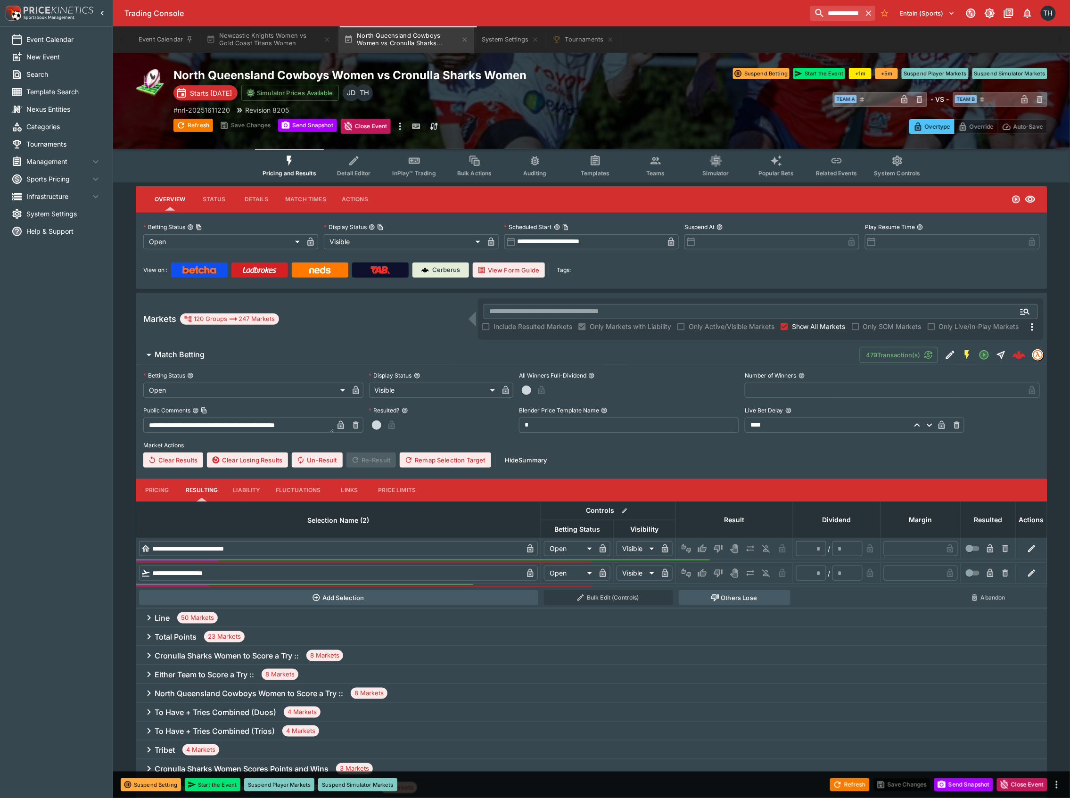
click at [409, 161] on button "InPlay™ Trading" at bounding box center [414, 165] width 60 height 33
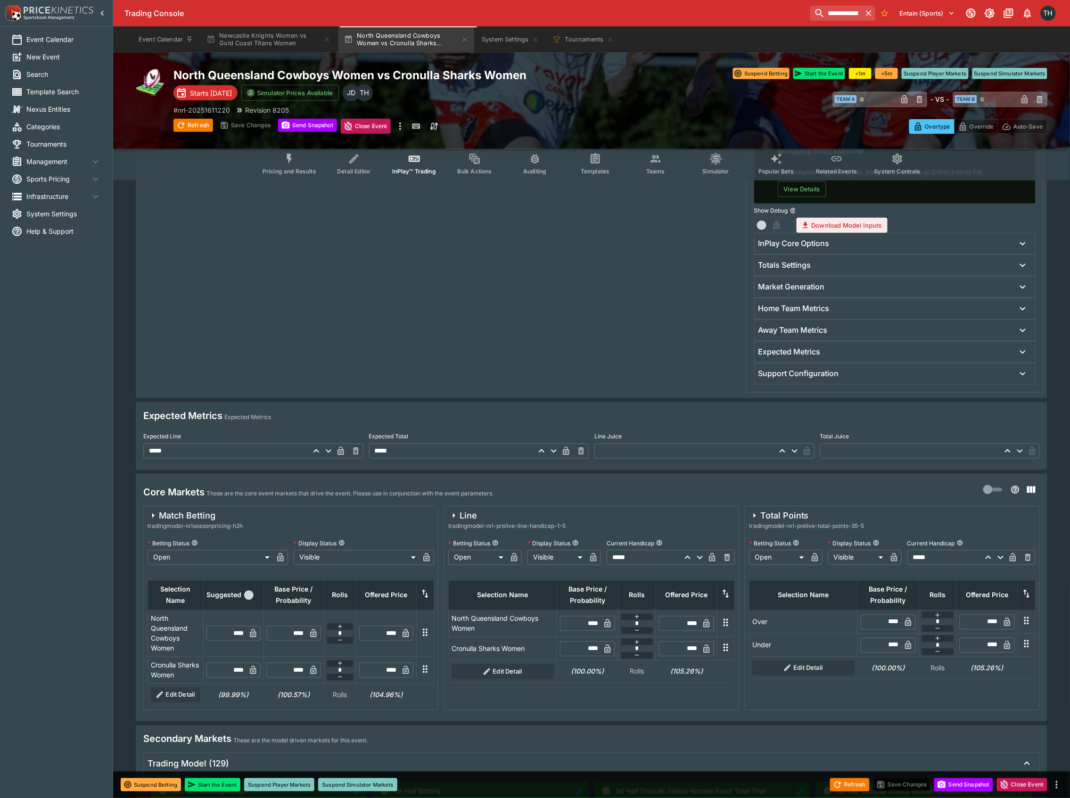
scroll to position [314, 0]
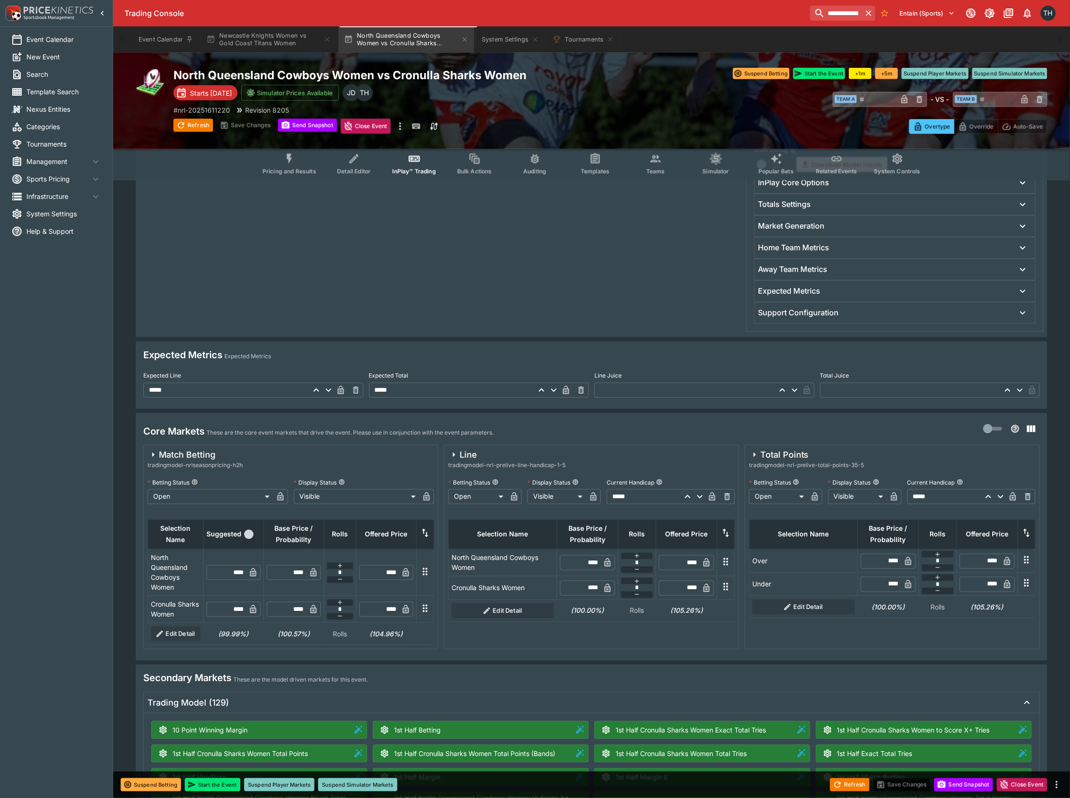
click at [532, 263] on div at bounding box center [440, 182] width 601 height 298
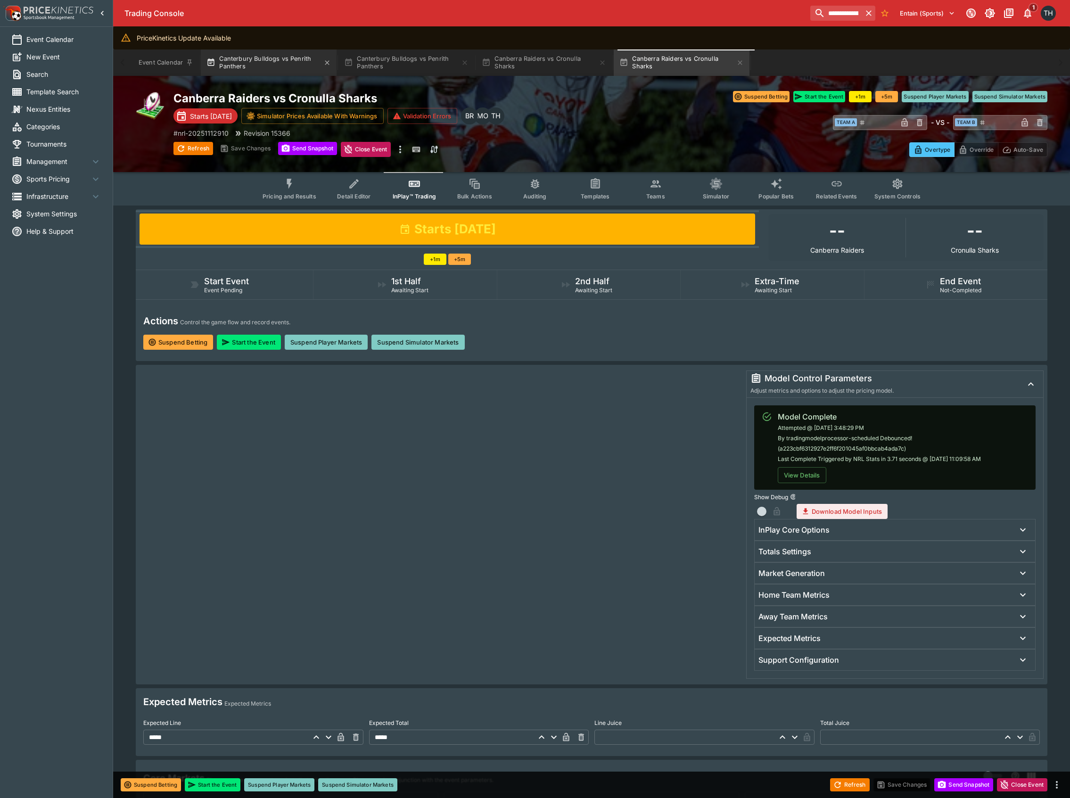
scroll to position [251, 0]
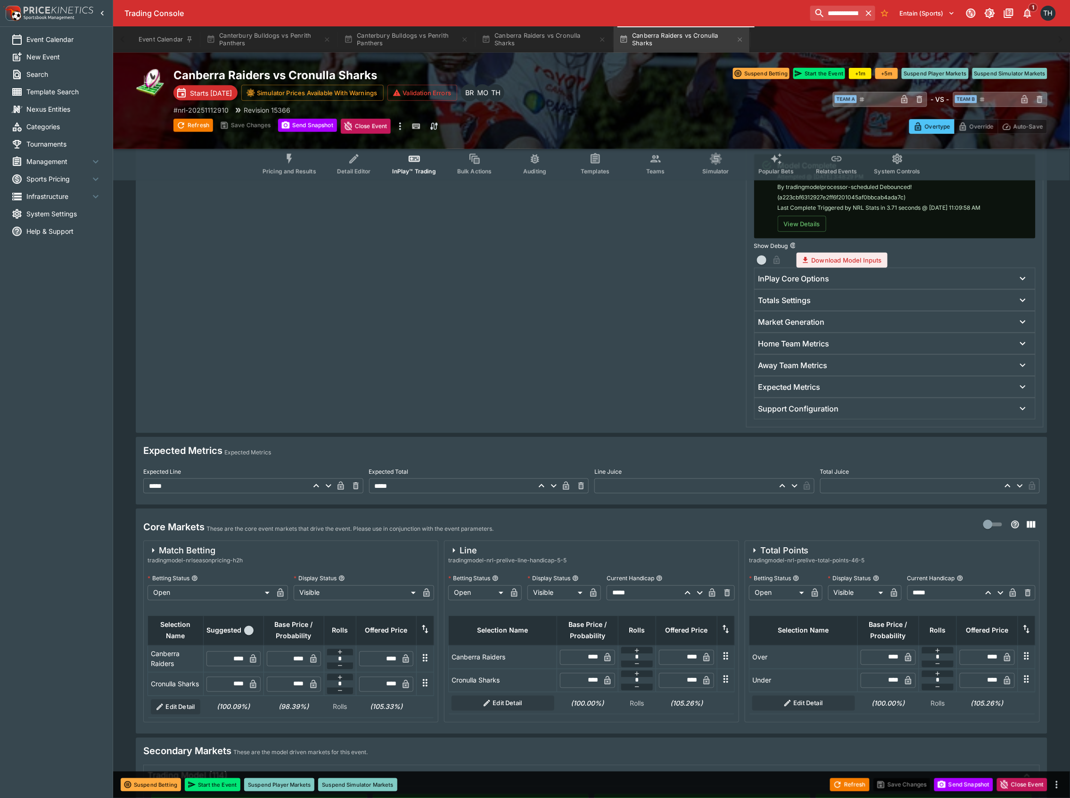
click at [46, 214] on span "System Settings" at bounding box center [63, 214] width 75 height 10
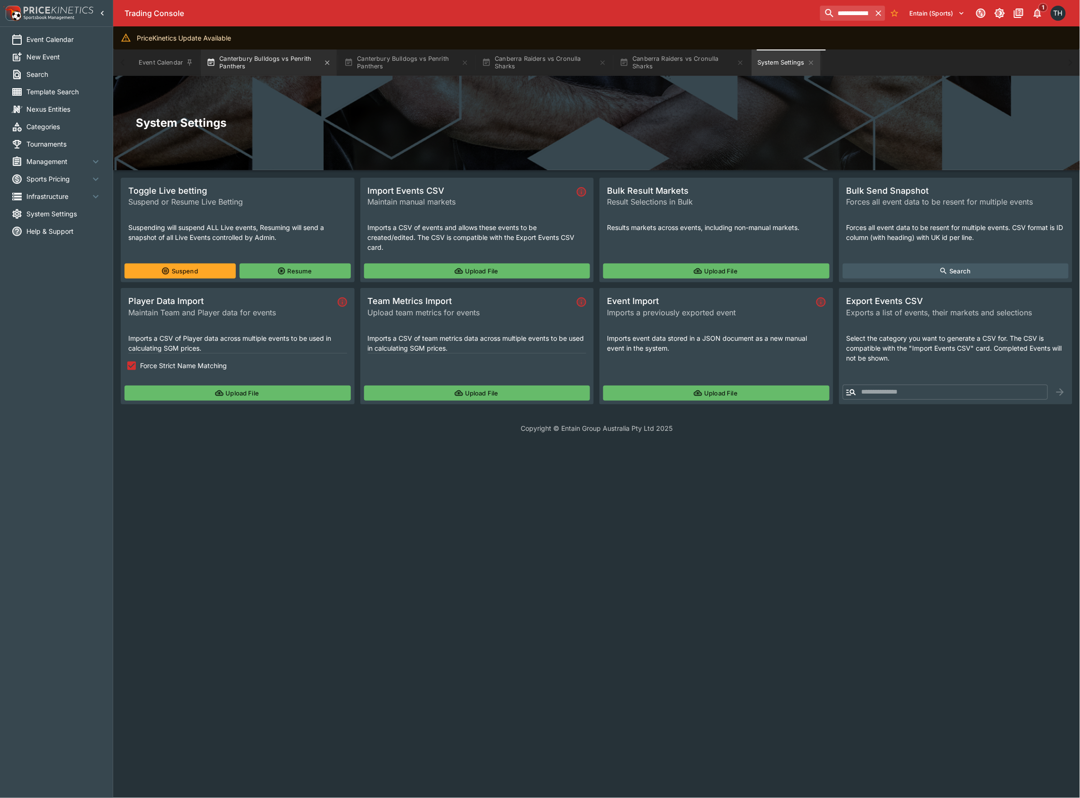
click at [251, 60] on button "Canterbury Bulldogs vs Penrith Panthers" at bounding box center [269, 63] width 136 height 26
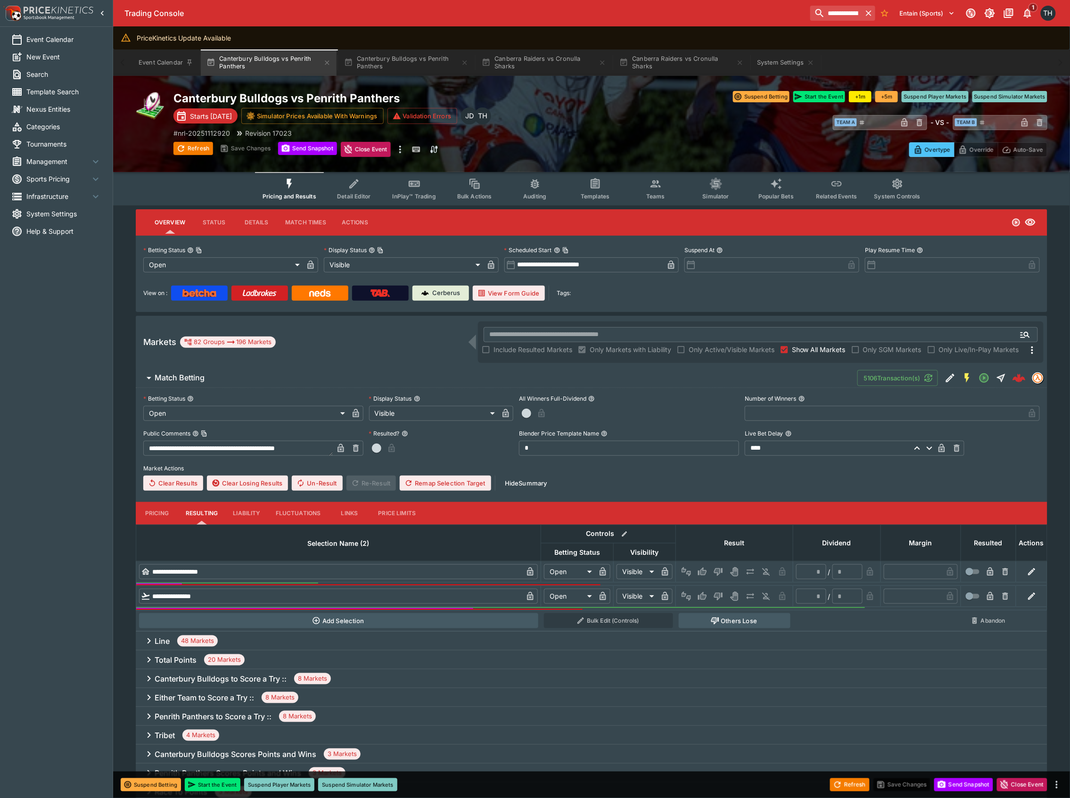
click at [401, 147] on icon "more" at bounding box center [400, 149] width 11 height 11
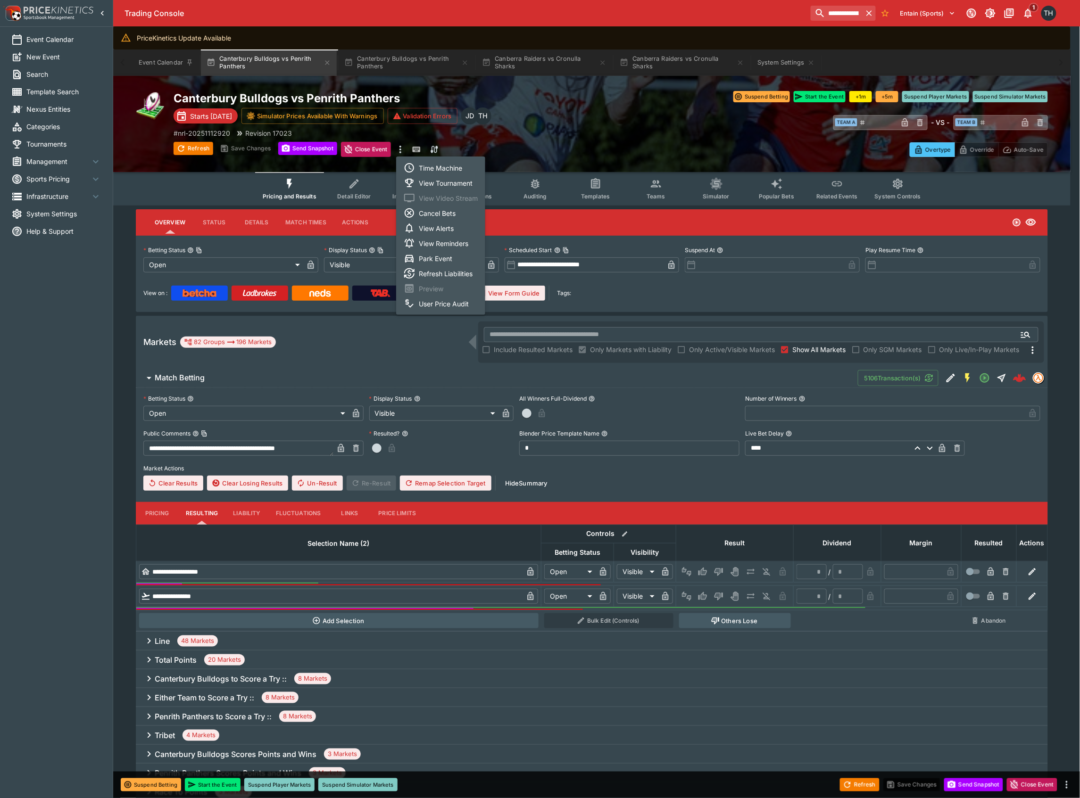
click at [457, 178] on li "View Tournament" at bounding box center [440, 182] width 89 height 15
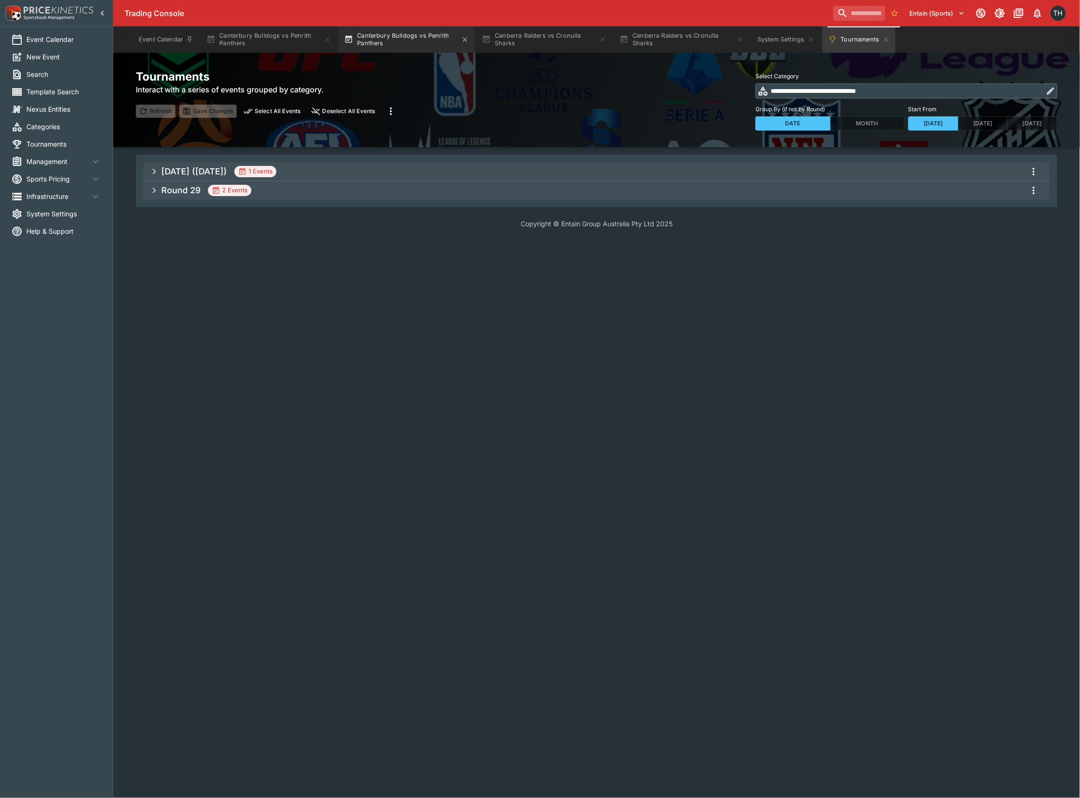
click at [417, 42] on button "Canterbury Bulldogs vs Penrith Panthers" at bounding box center [406, 39] width 136 height 26
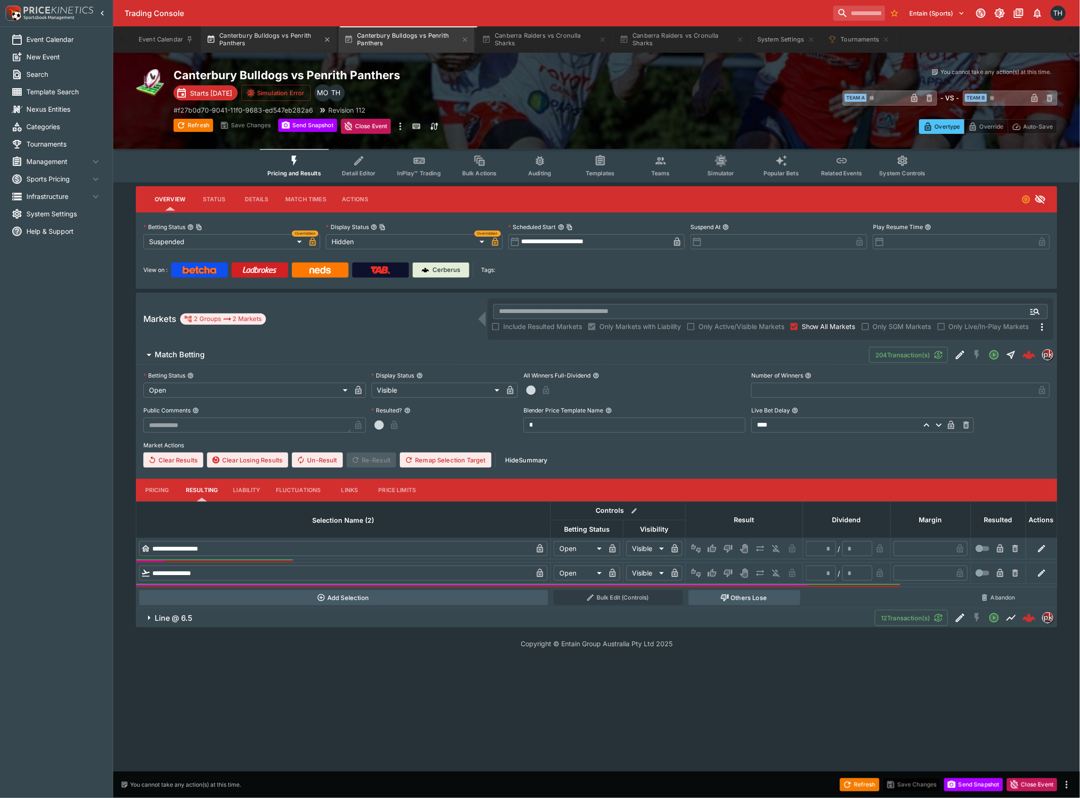
drag, startPoint x: 294, startPoint y: 42, endPoint x: 289, endPoint y: 44, distance: 5.1
click at [289, 44] on button "Canterbury Bulldogs vs Penrith Panthers" at bounding box center [269, 39] width 136 height 26
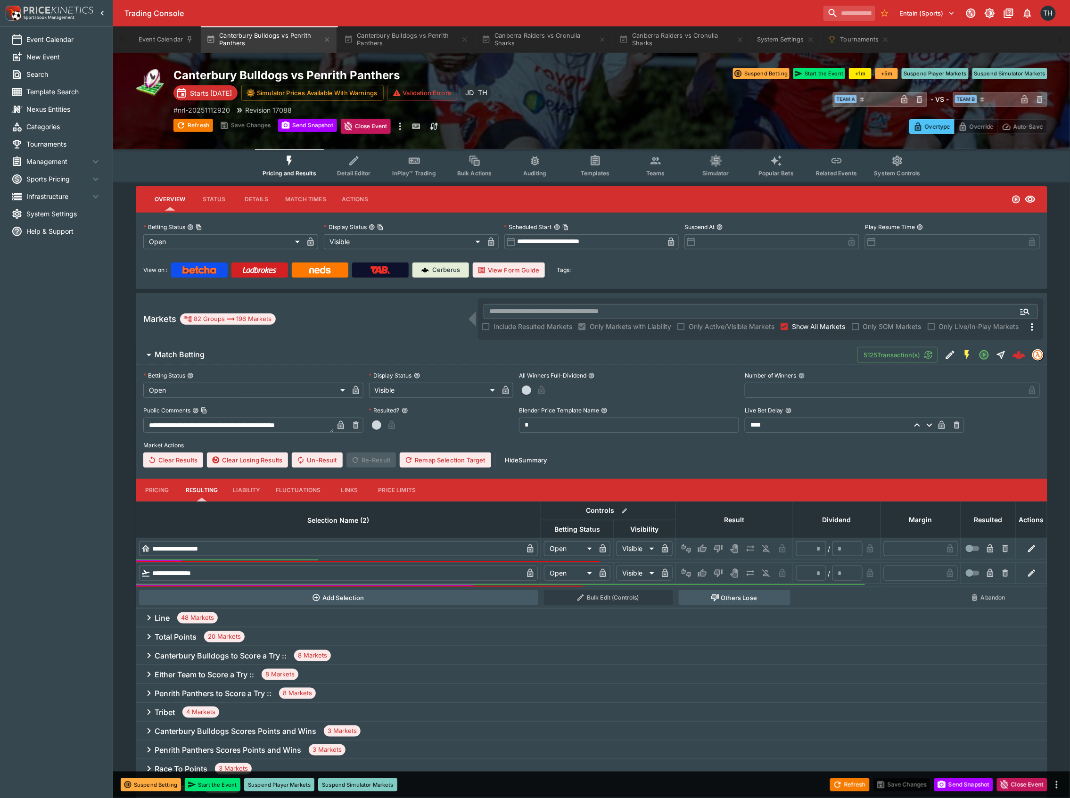
click at [428, 160] on button "InPlay™ Trading" at bounding box center [414, 165] width 60 height 33
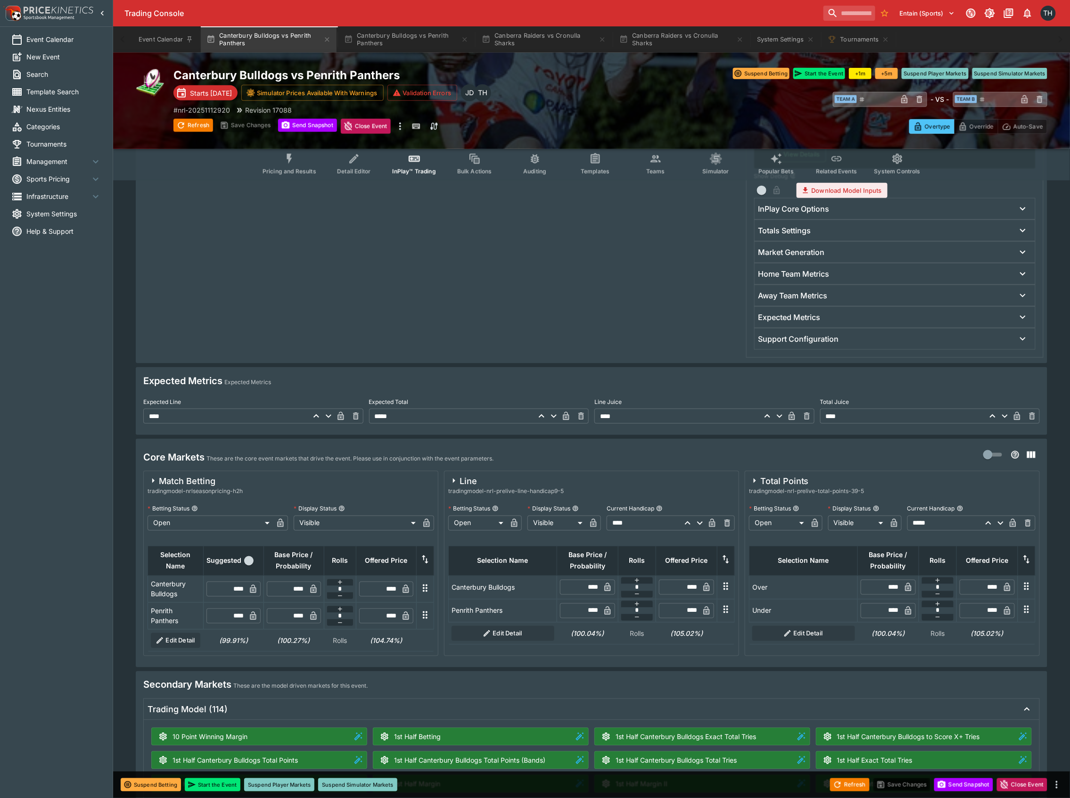
scroll to position [314, 0]
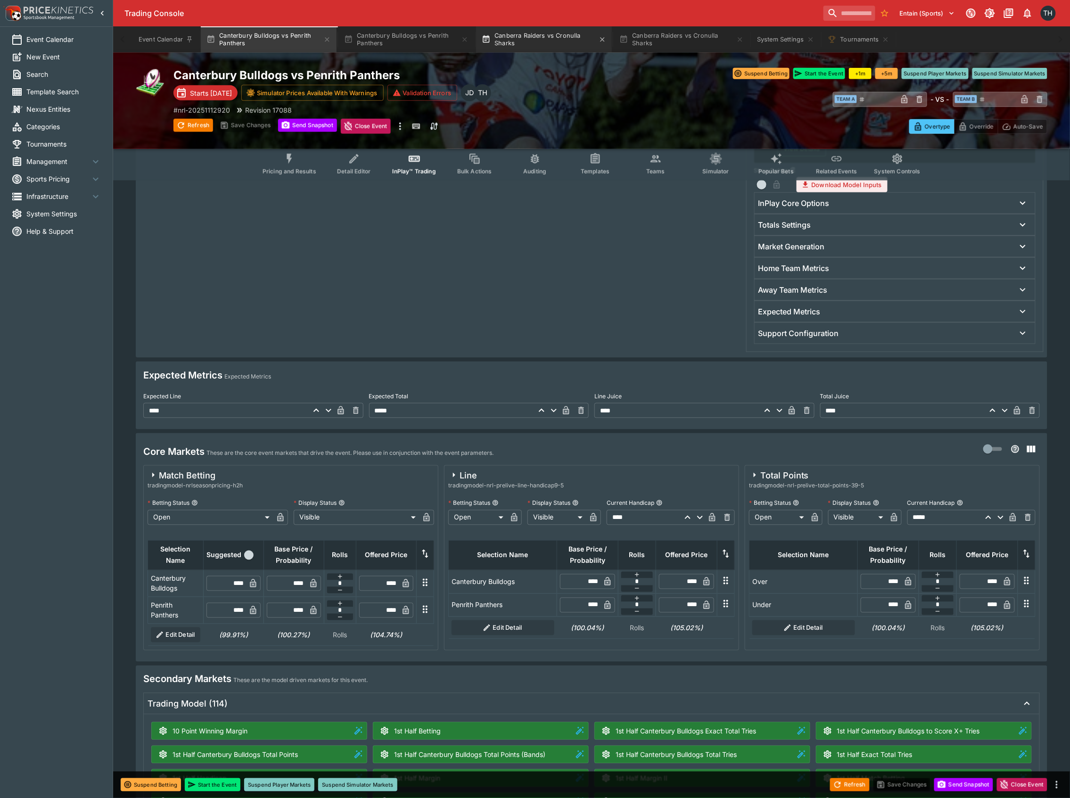
click at [540, 39] on button "Canberra Raiders vs Cronulla Sharks" at bounding box center [544, 39] width 136 height 26
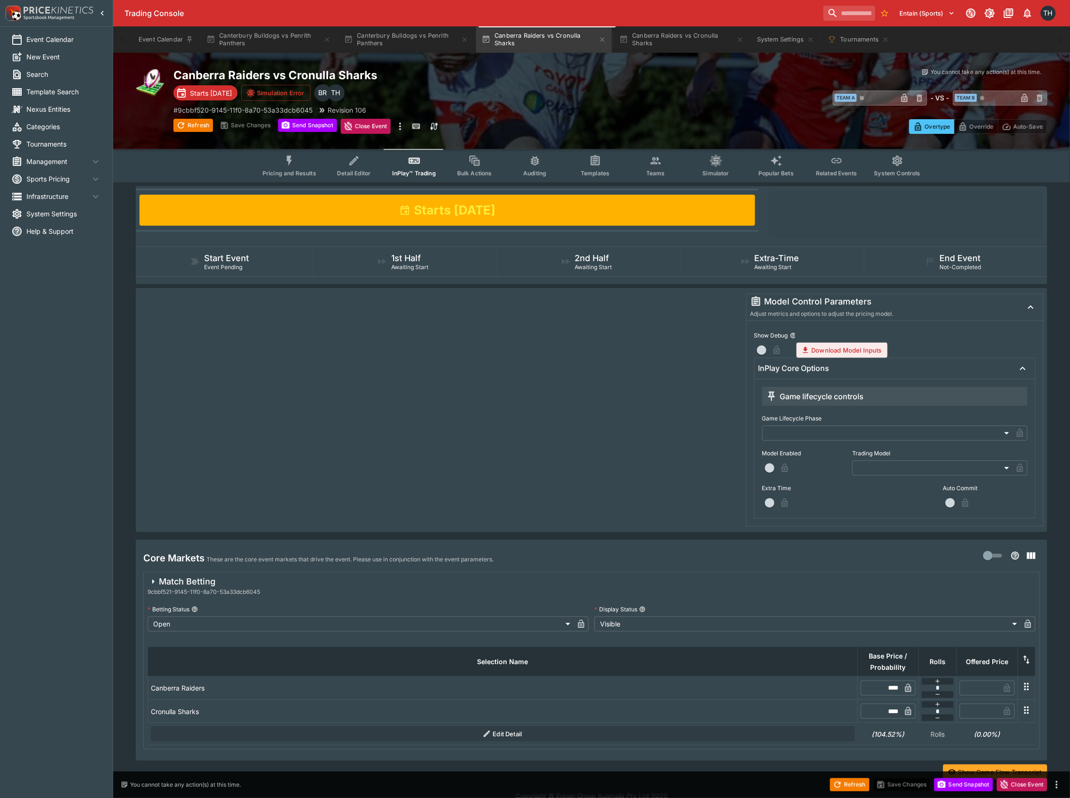
scroll to position [16, 0]
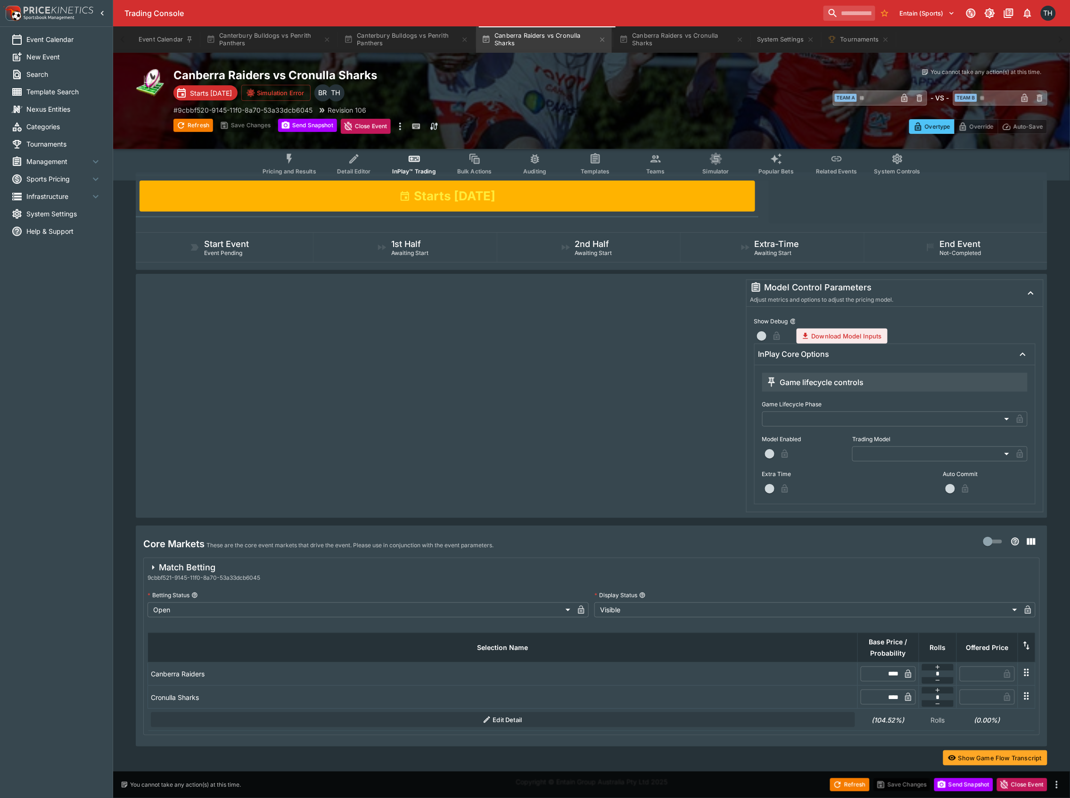
click at [670, 25] on div "Trading Console Entain (Sports) 1 TH" at bounding box center [591, 13] width 957 height 26
click at [669, 34] on button "Canberra Raiders vs Cronulla Sharks" at bounding box center [682, 39] width 136 height 26
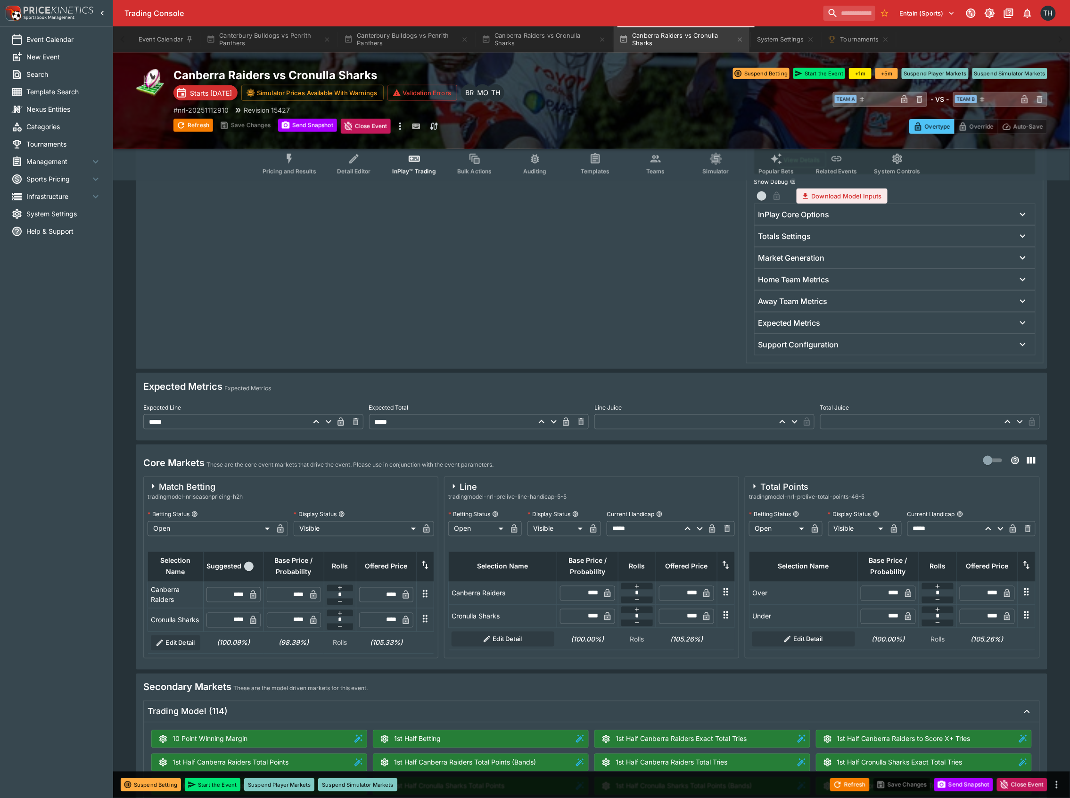
scroll to position [314, 0]
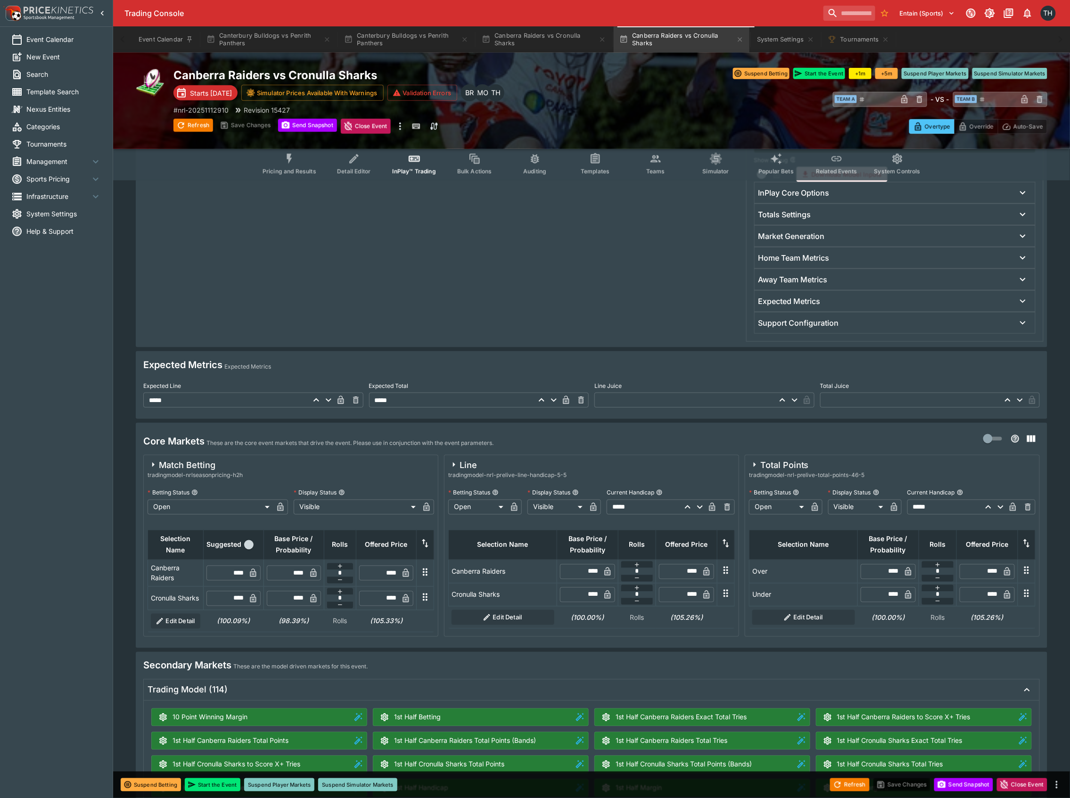
click at [294, 575] on input "****" at bounding box center [292, 573] width 28 height 15
type input "****"
click at [302, 600] on input "****" at bounding box center [292, 598] width 28 height 15
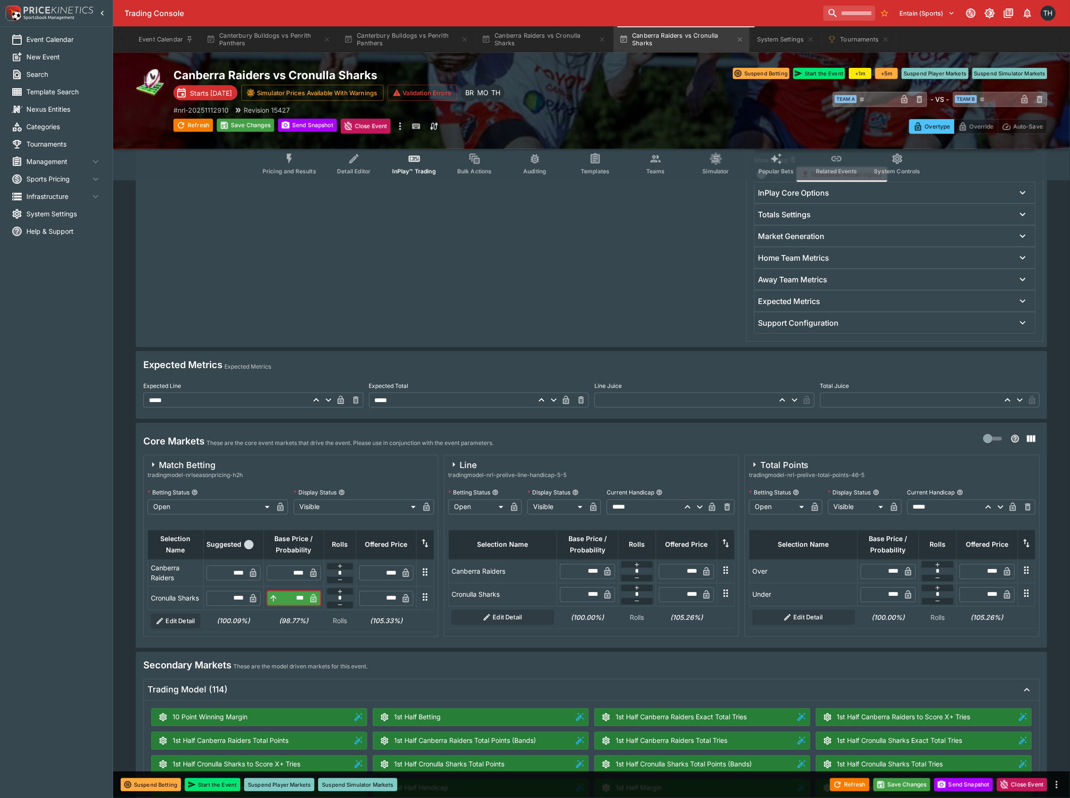
type input "****"
click at [294, 575] on input "****" at bounding box center [292, 573] width 28 height 15
type input "****"
click at [297, 598] on input "****" at bounding box center [292, 598] width 28 height 15
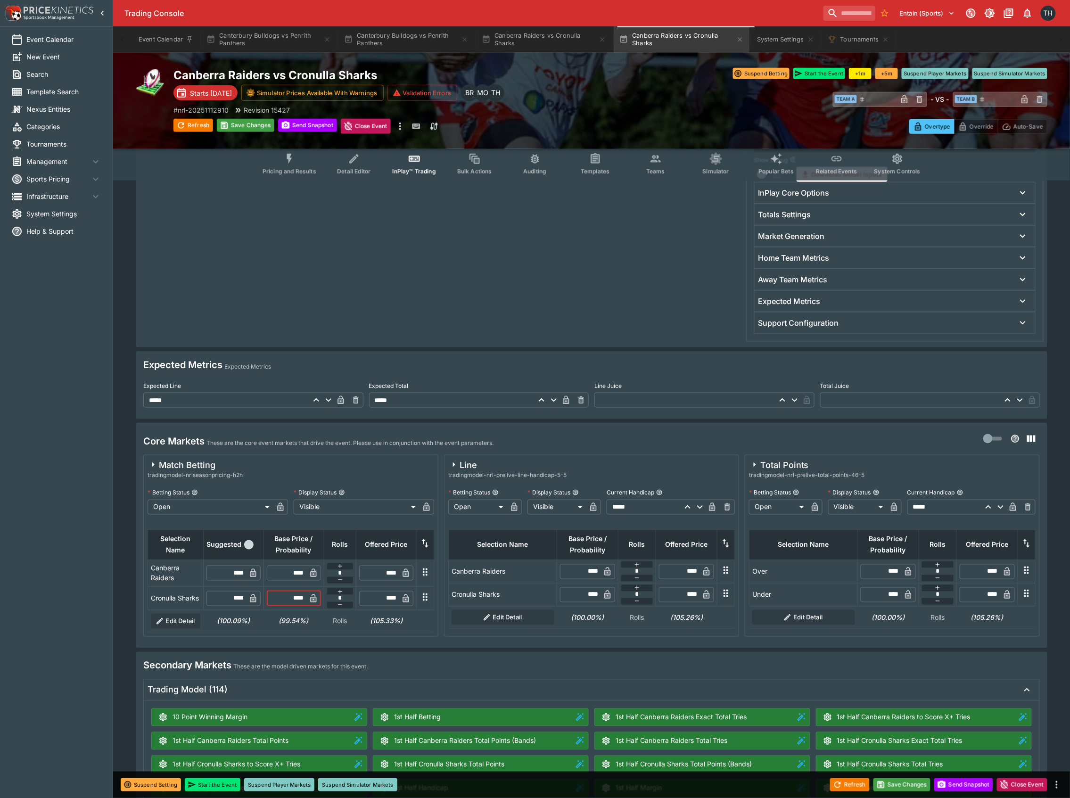
click at [297, 598] on input "****" at bounding box center [292, 598] width 28 height 15
type input "****"
click at [916, 790] on button "Save Changes" at bounding box center [903, 784] width 58 height 13
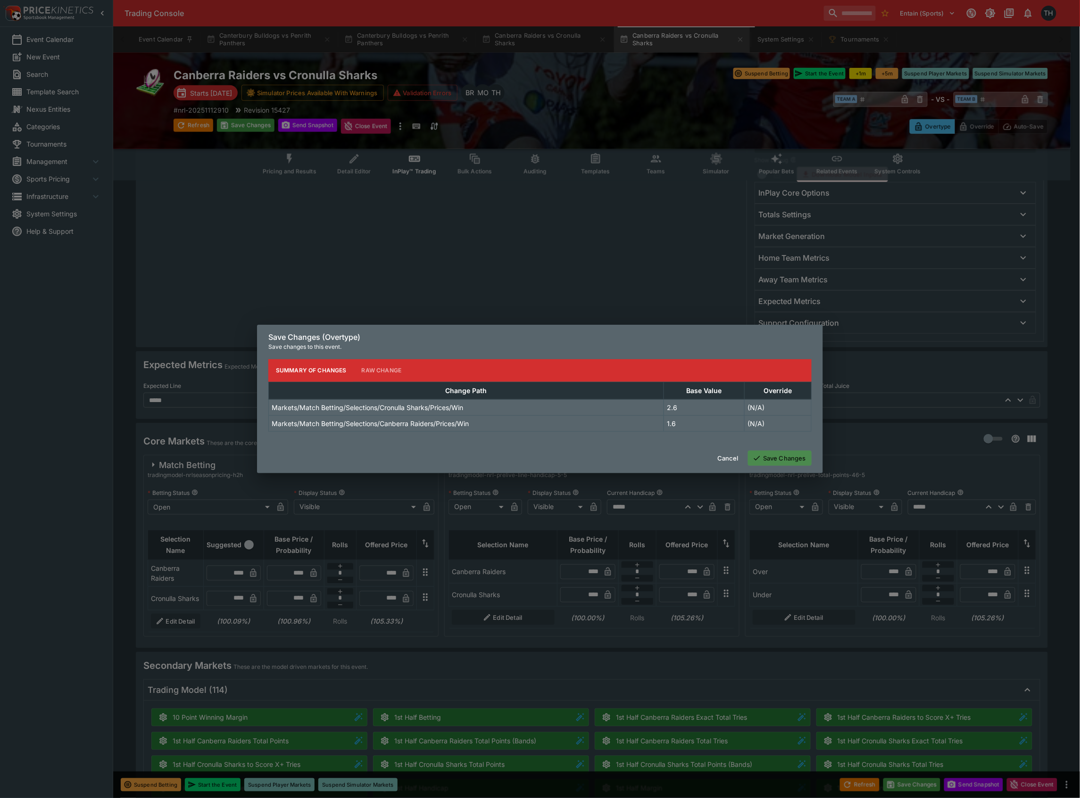
click at [802, 452] on button "Save Changes" at bounding box center [780, 458] width 64 height 15
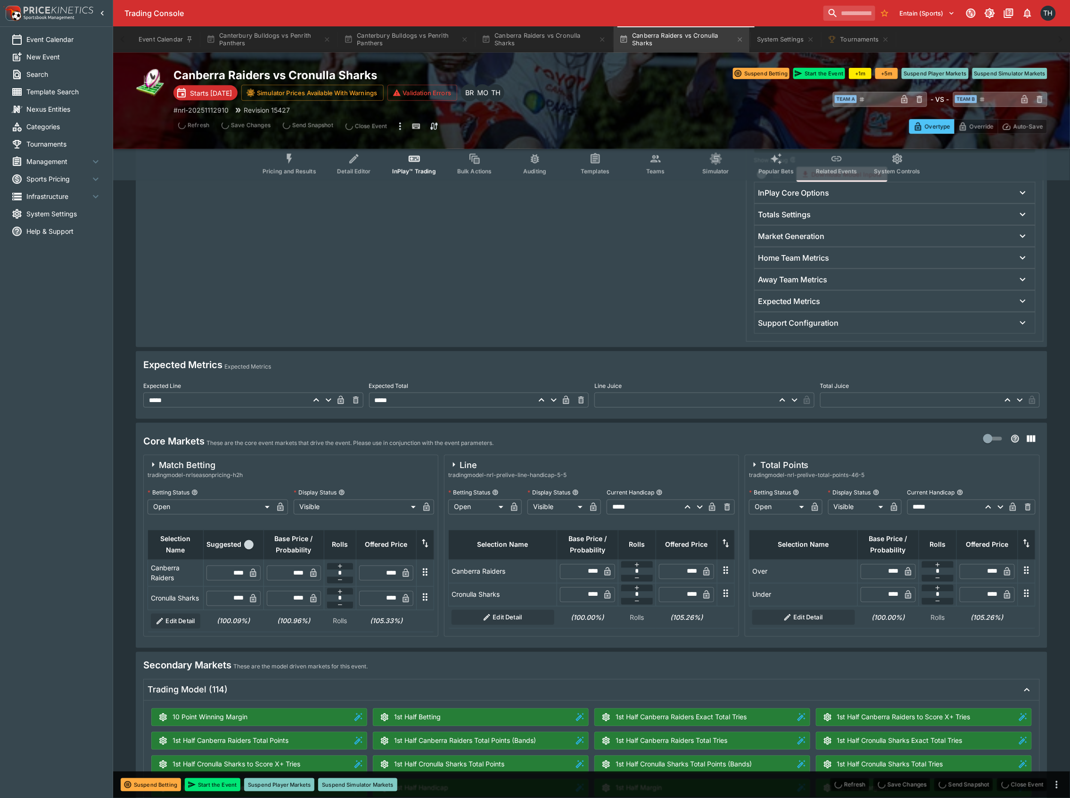
type input "****"
click at [298, 576] on input "****" at bounding box center [292, 573] width 28 height 15
click at [297, 576] on input "****" at bounding box center [292, 573] width 28 height 15
type input "****"
click at [293, 598] on input "****" at bounding box center [292, 598] width 28 height 15
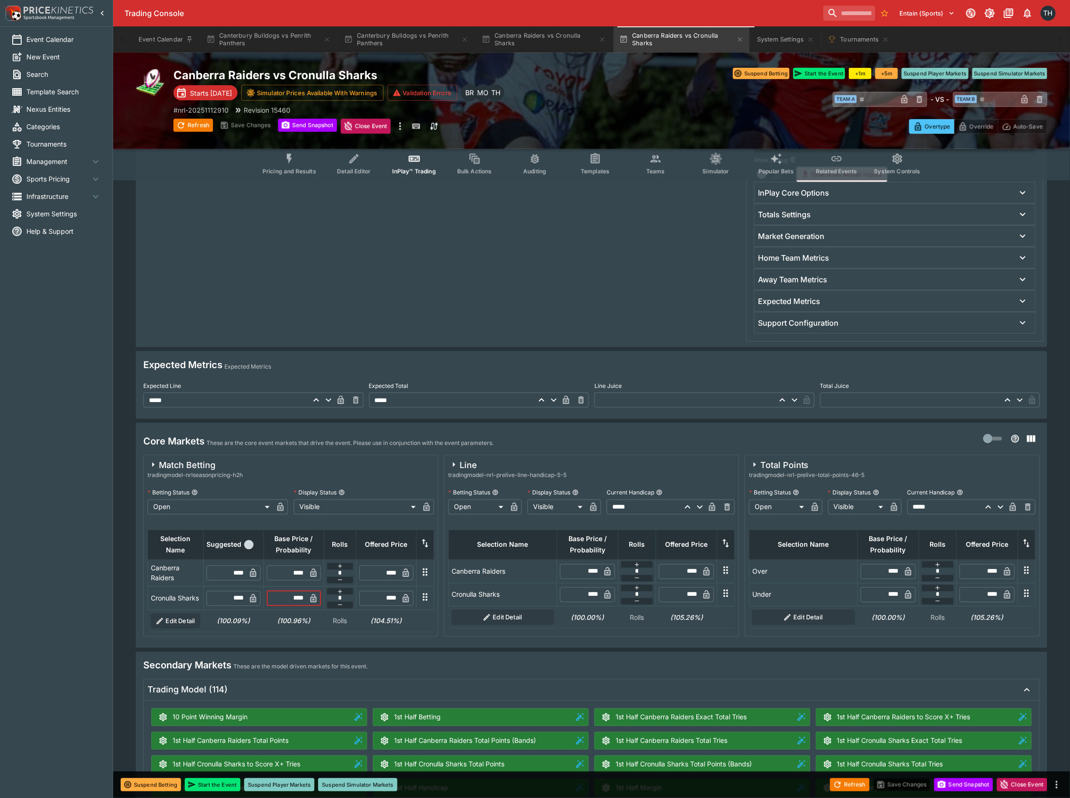
click at [293, 598] on input "****" at bounding box center [292, 598] width 28 height 15
type input "****"
click at [895, 789] on button "Save Changes" at bounding box center [903, 784] width 58 height 13
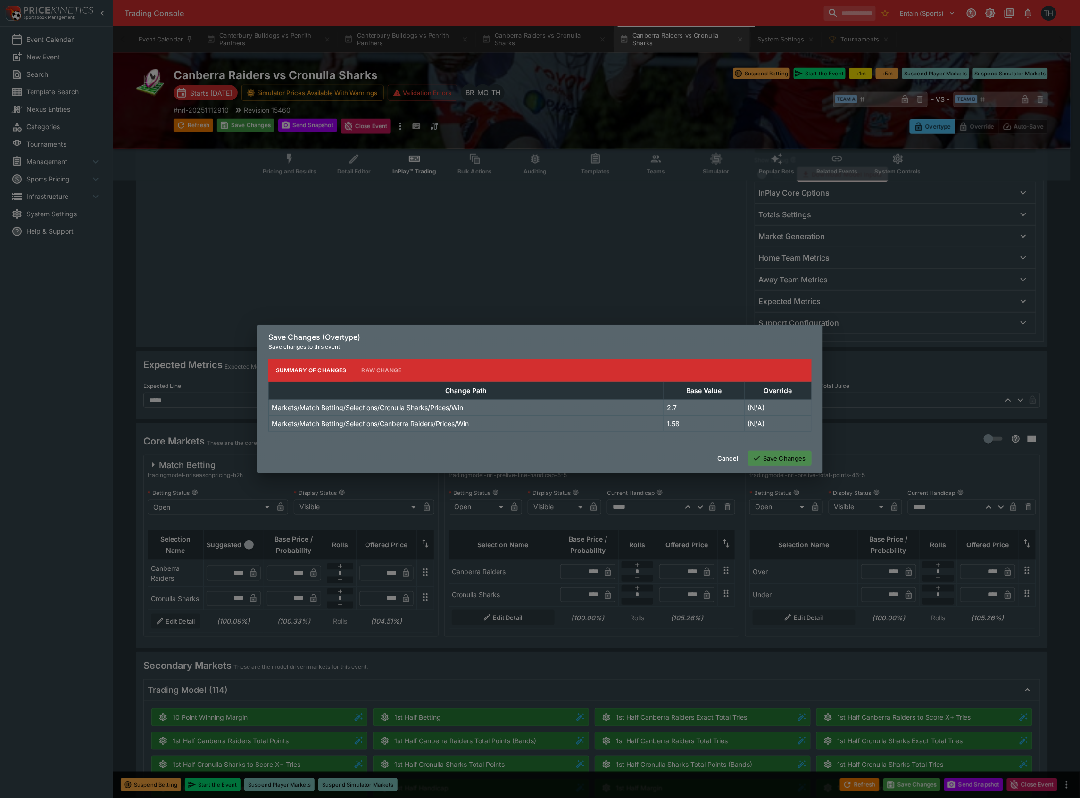
click at [784, 464] on button "Save Changes" at bounding box center [780, 458] width 64 height 15
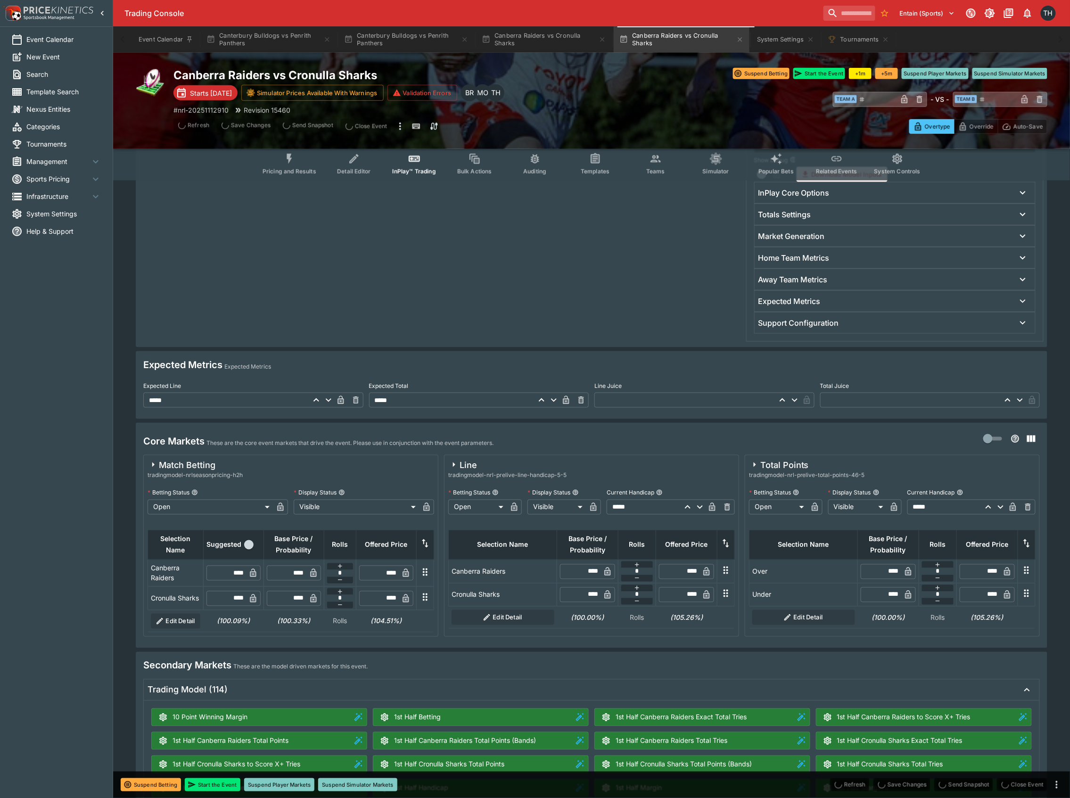
type input "****"
click at [296, 161] on icon "Event type filters" at bounding box center [289, 159] width 12 height 12
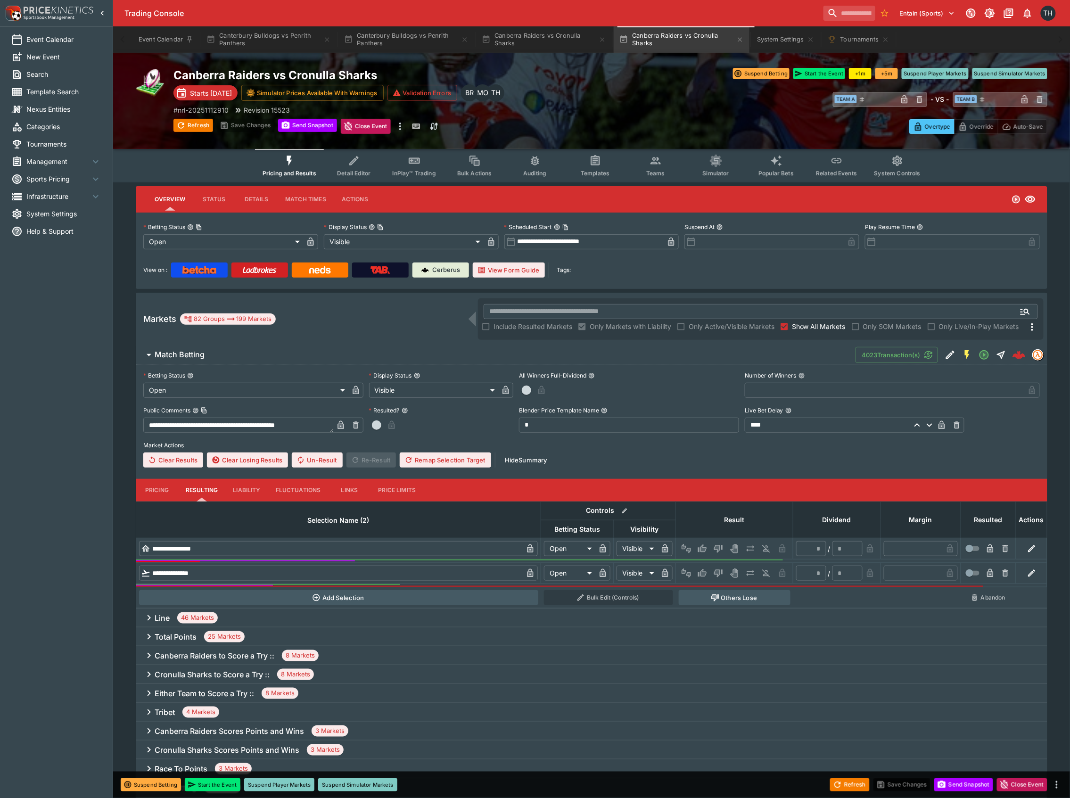
click at [347, 166] on button "Detail Editor" at bounding box center [354, 165] width 60 height 33
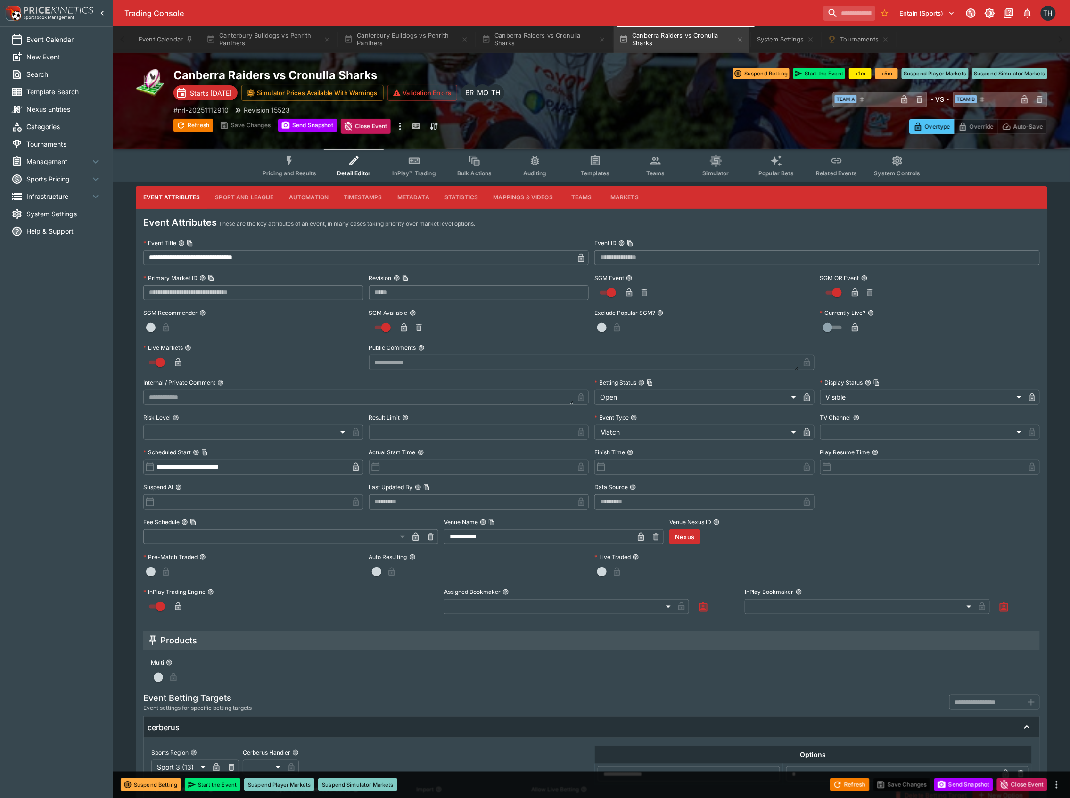
click at [248, 199] on button "Sport and League" at bounding box center [244, 197] width 74 height 23
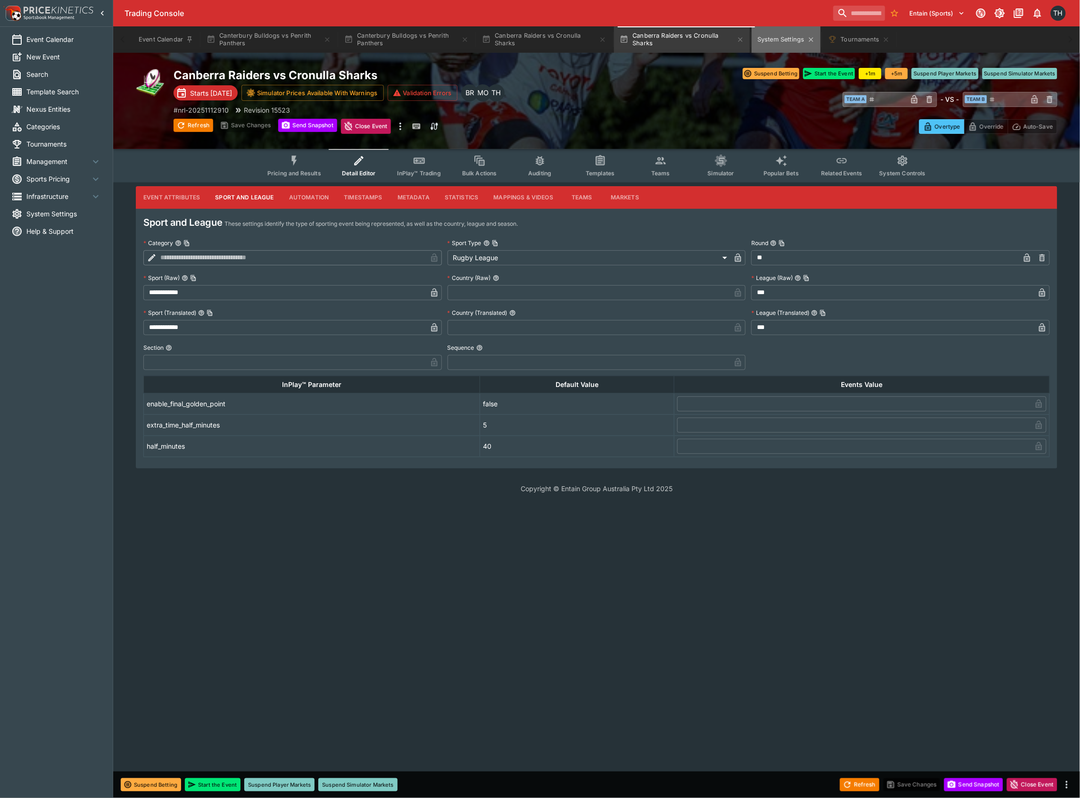
click at [784, 33] on button "System Settings" at bounding box center [785, 39] width 68 height 26
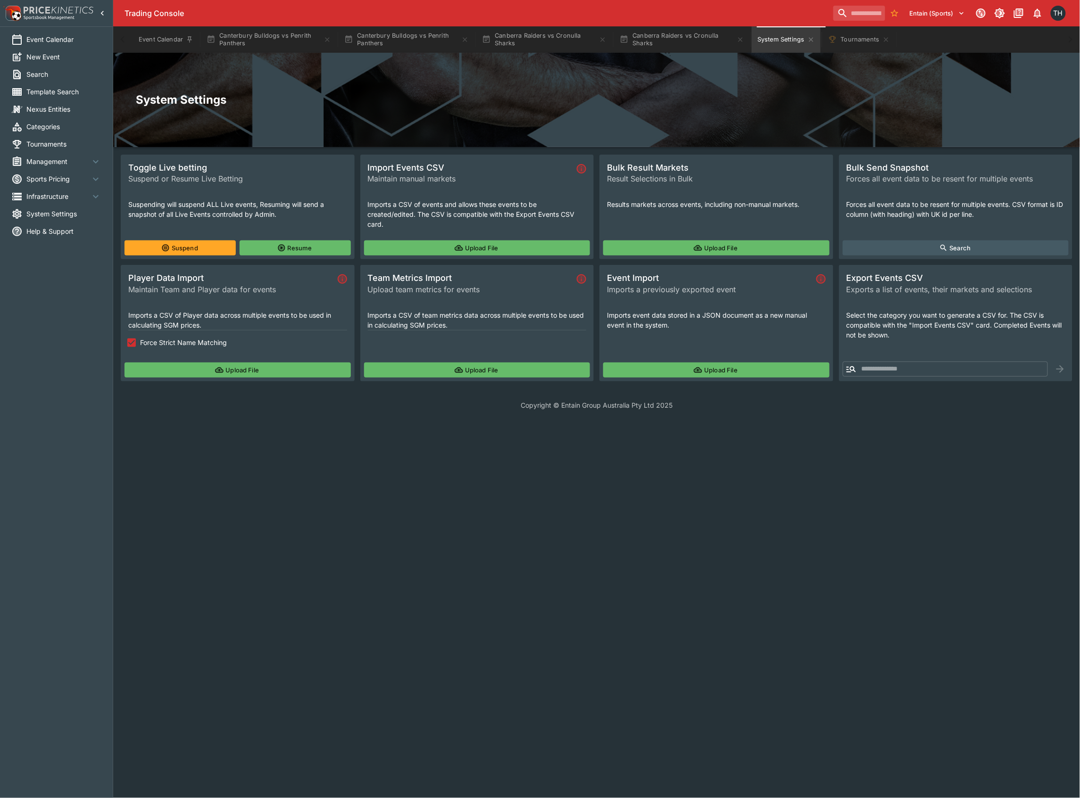
click at [886, 366] on input "text" at bounding box center [953, 369] width 189 height 15
paste input "**********"
type input "**********"
click at [1059, 370] on icon "button" at bounding box center [1059, 368] width 11 height 11
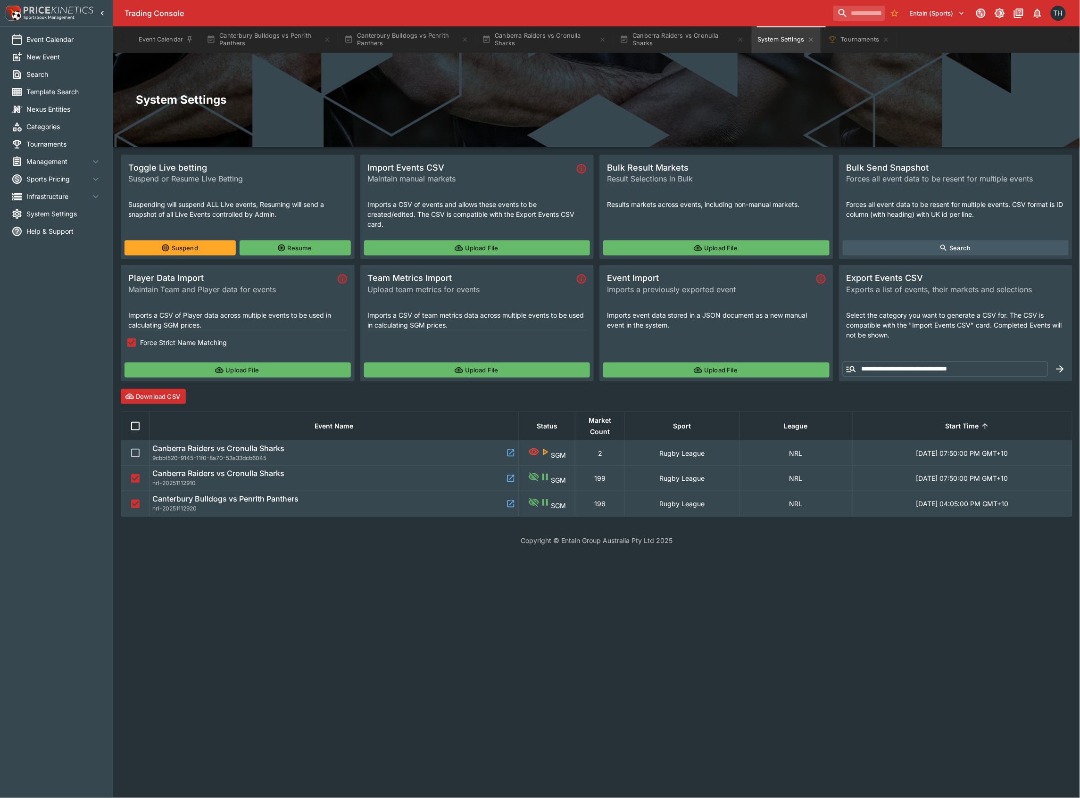
click at [155, 389] on button "Download CSV" at bounding box center [153, 396] width 65 height 15
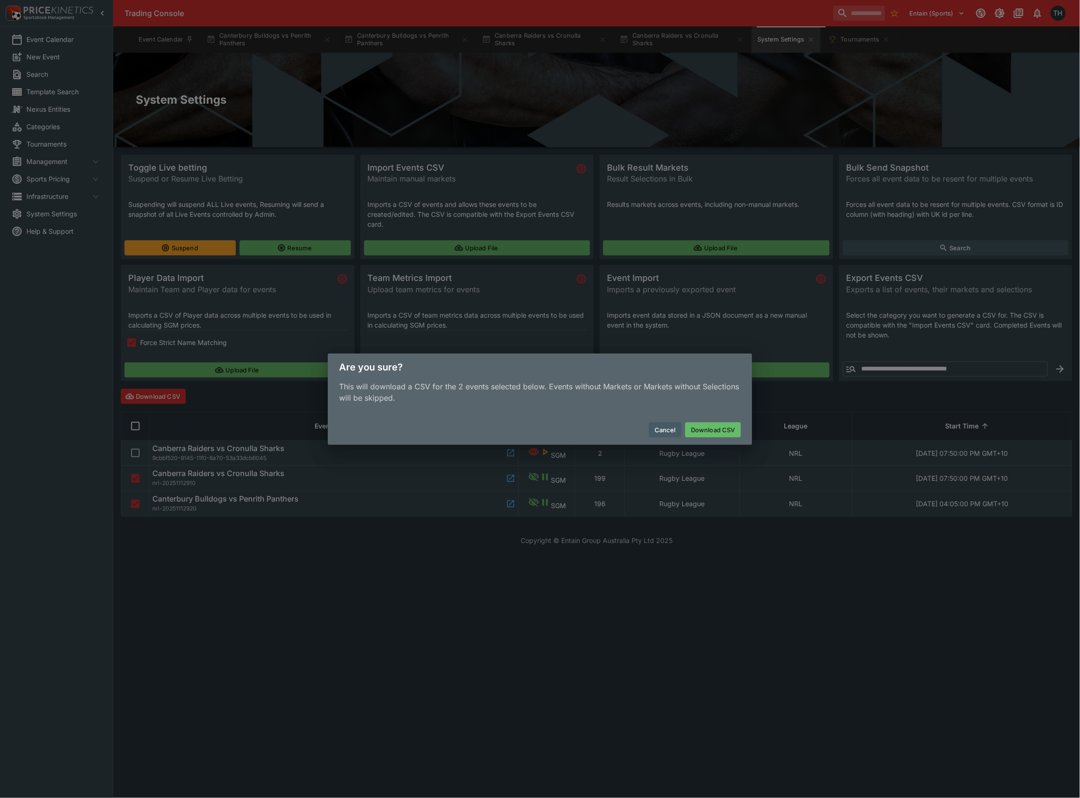
click at [689, 432] on button "Download CSV" at bounding box center [713, 429] width 56 height 15
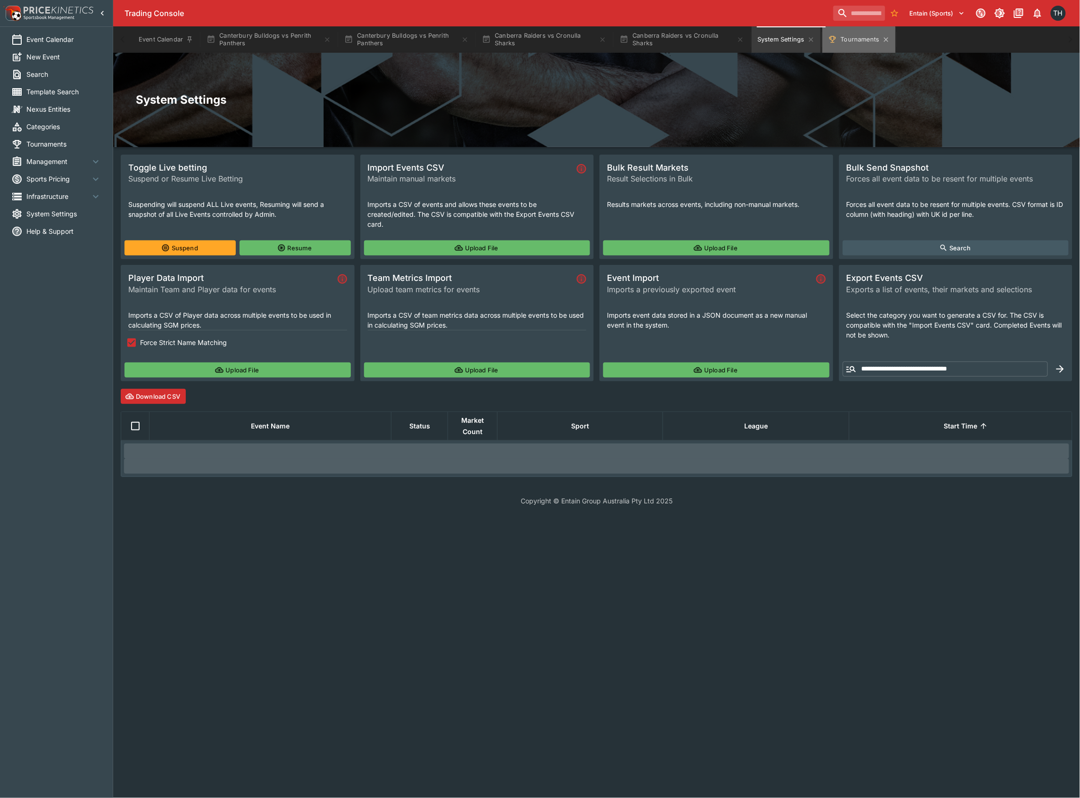
click at [862, 41] on button "Tournaments" at bounding box center [858, 39] width 73 height 26
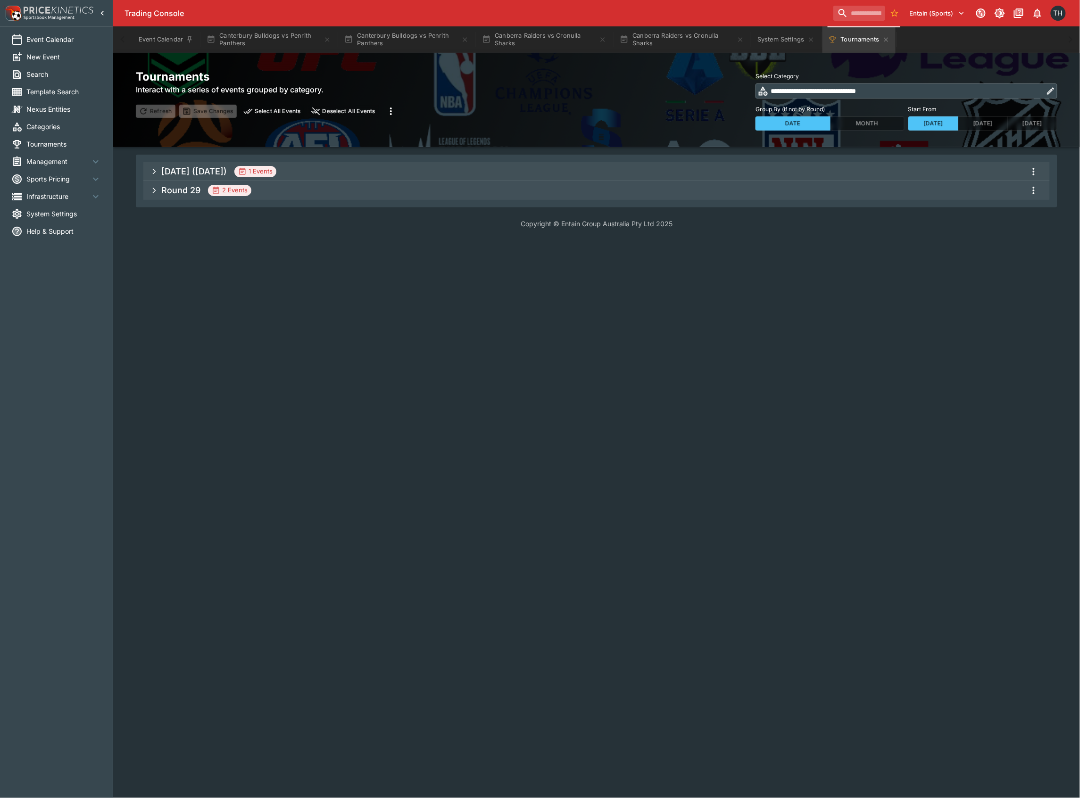
click at [593, 188] on span "Round 29 2 Events" at bounding box center [601, 190] width 881 height 17
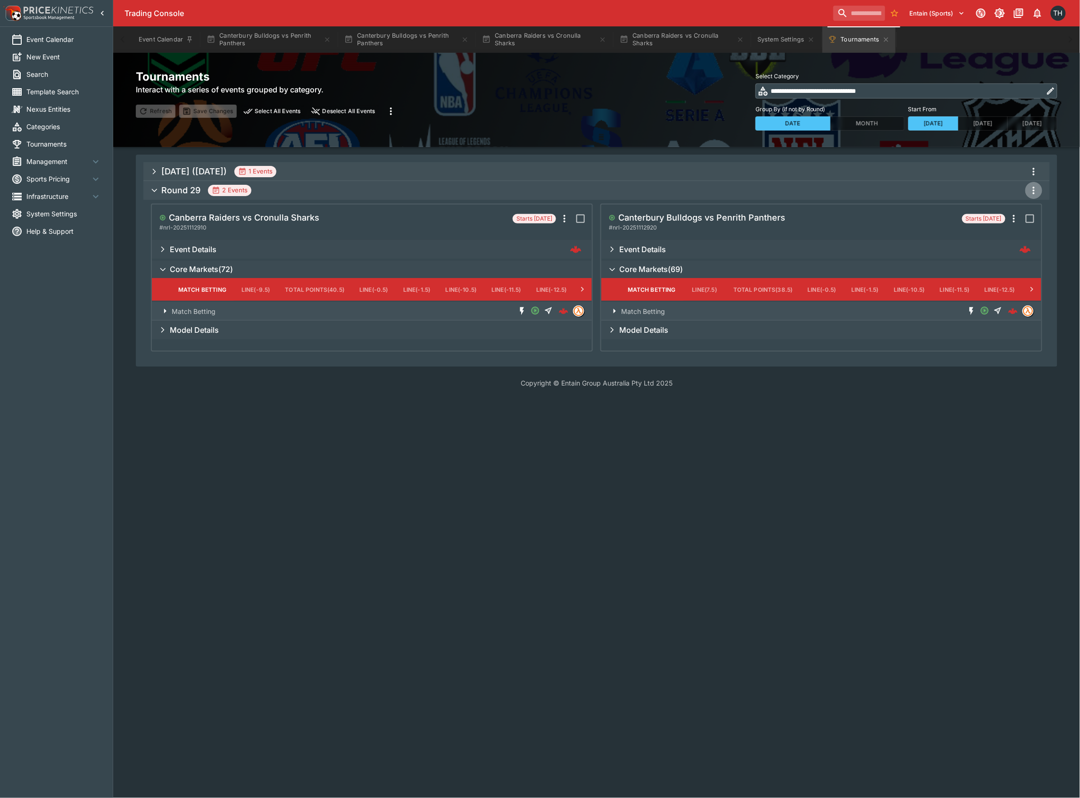
click at [1035, 195] on button "more" at bounding box center [1033, 190] width 17 height 17
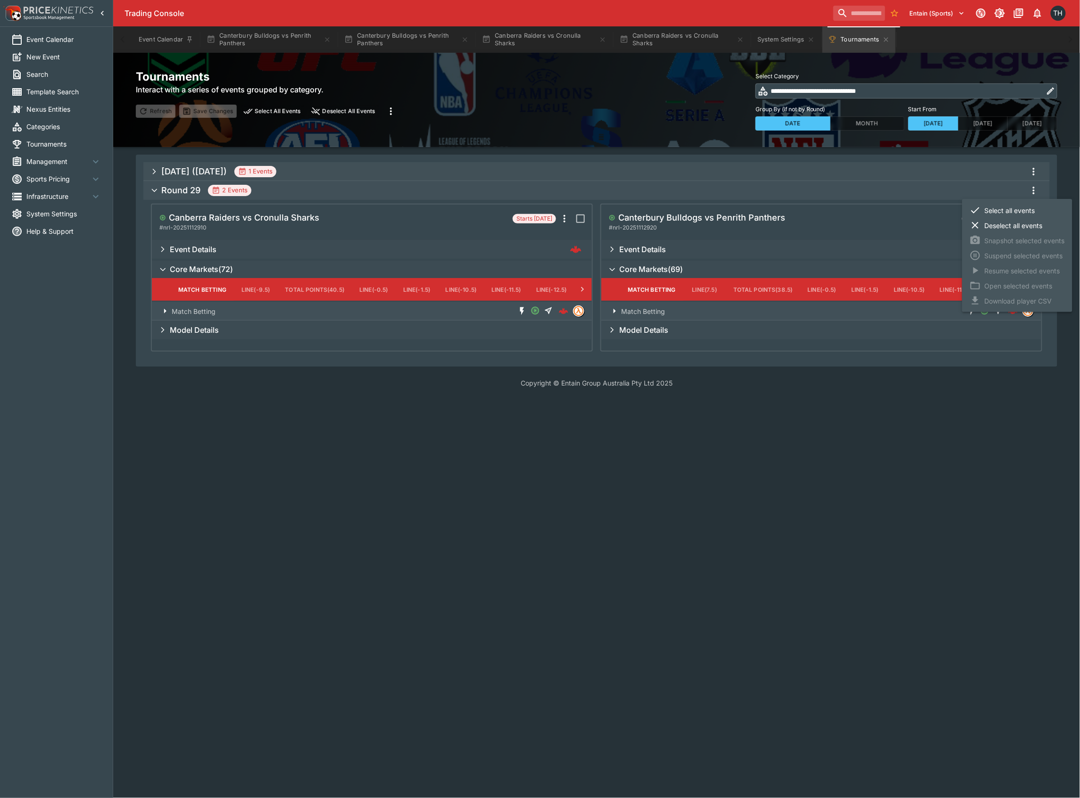
click at [1019, 212] on li "Select all events" at bounding box center [1017, 210] width 110 height 15
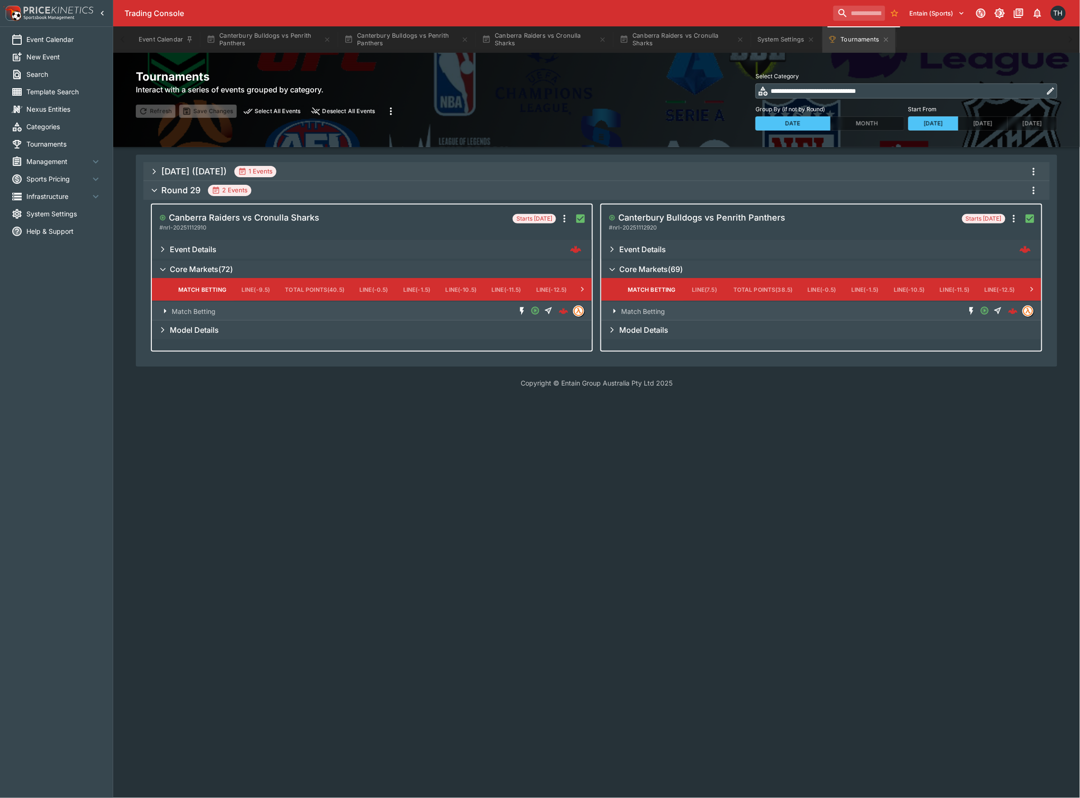
click at [1034, 192] on icon "more" at bounding box center [1033, 190] width 11 height 11
click at [997, 300] on li "Download player CSV" at bounding box center [1017, 300] width 110 height 15
click at [772, 43] on button "System Settings" at bounding box center [785, 39] width 68 height 26
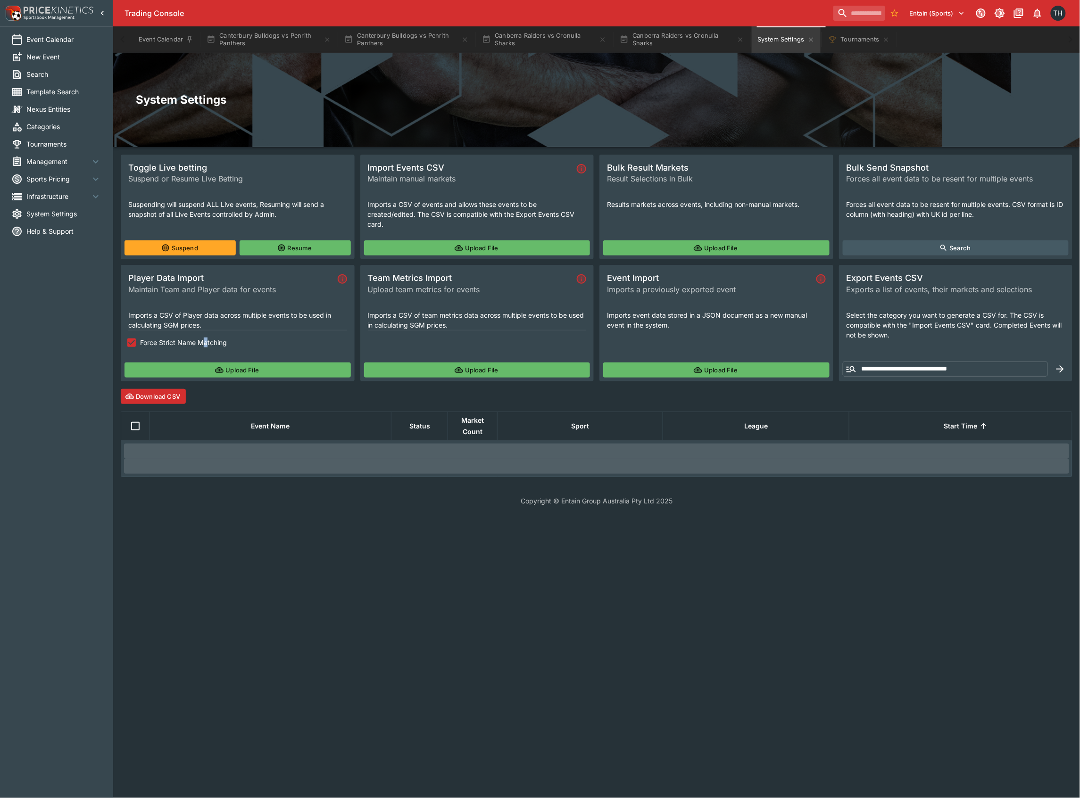
click at [206, 346] on span "Force Strict Name Matching" at bounding box center [183, 343] width 87 height 10
click at [230, 368] on button "Upload File" at bounding box center [237, 370] width 226 height 15
drag, startPoint x: 212, startPoint y: 342, endPoint x: 216, endPoint y: 346, distance: 5.7
click at [211, 342] on span "Force Strict Name Matching" at bounding box center [183, 343] width 87 height 10
click at [151, 342] on span "Force Strict Name Matching" at bounding box center [183, 343] width 87 height 10
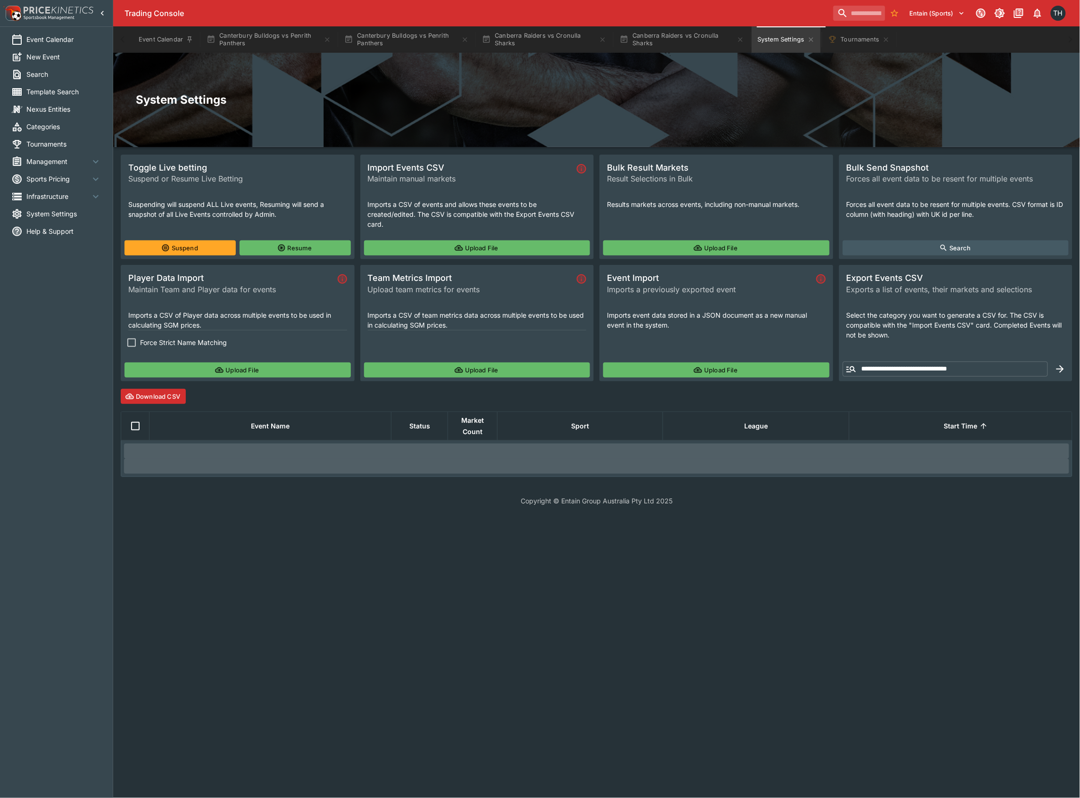
click at [182, 370] on button "Upload File" at bounding box center [237, 370] width 226 height 15
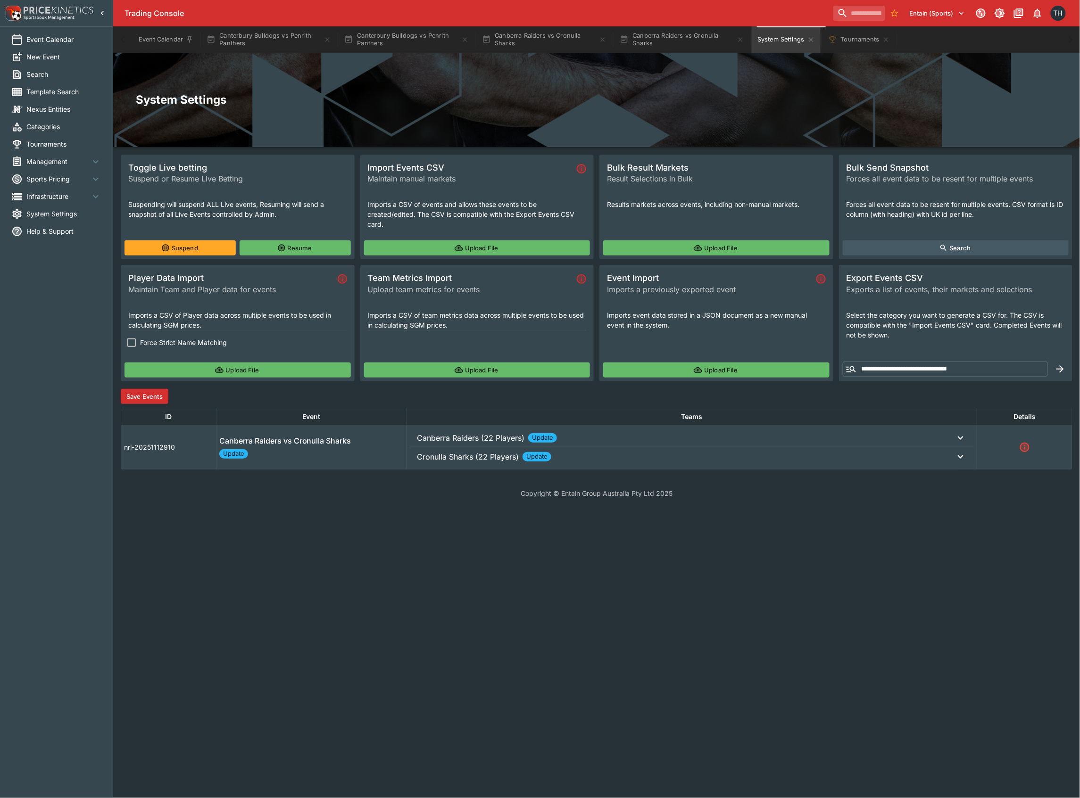
click at [143, 393] on button "Save Events" at bounding box center [145, 396] width 48 height 15
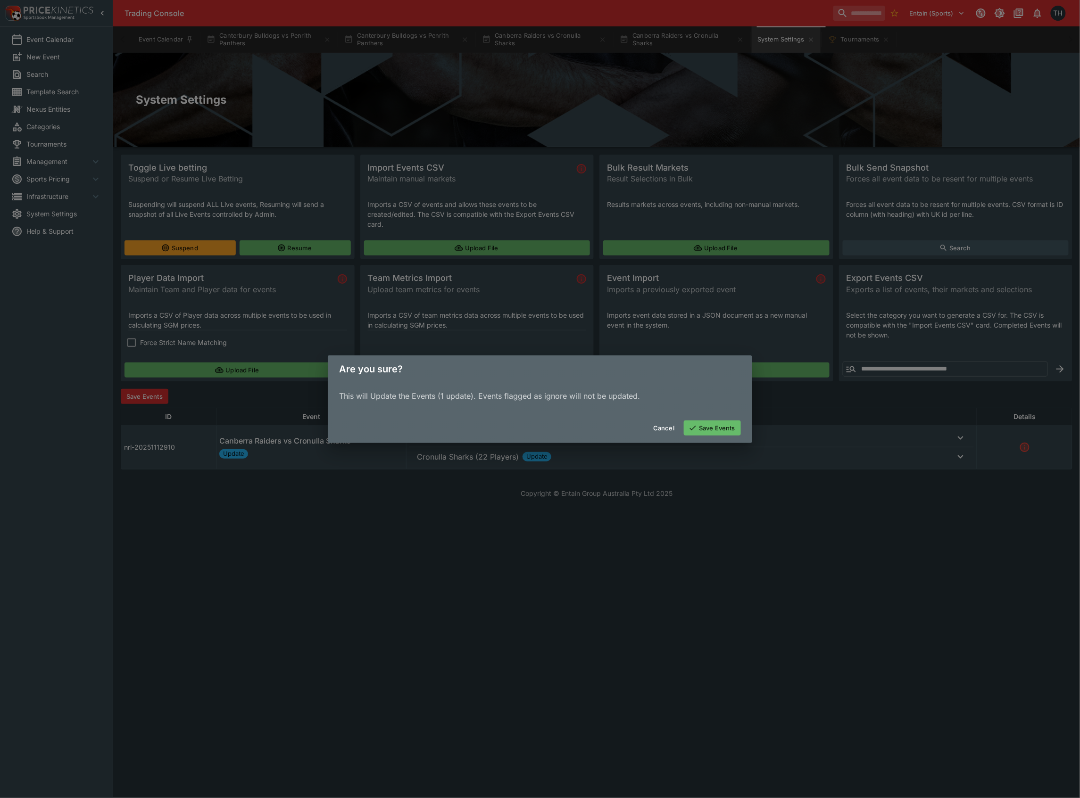
click at [727, 425] on button "Save Events" at bounding box center [712, 428] width 57 height 15
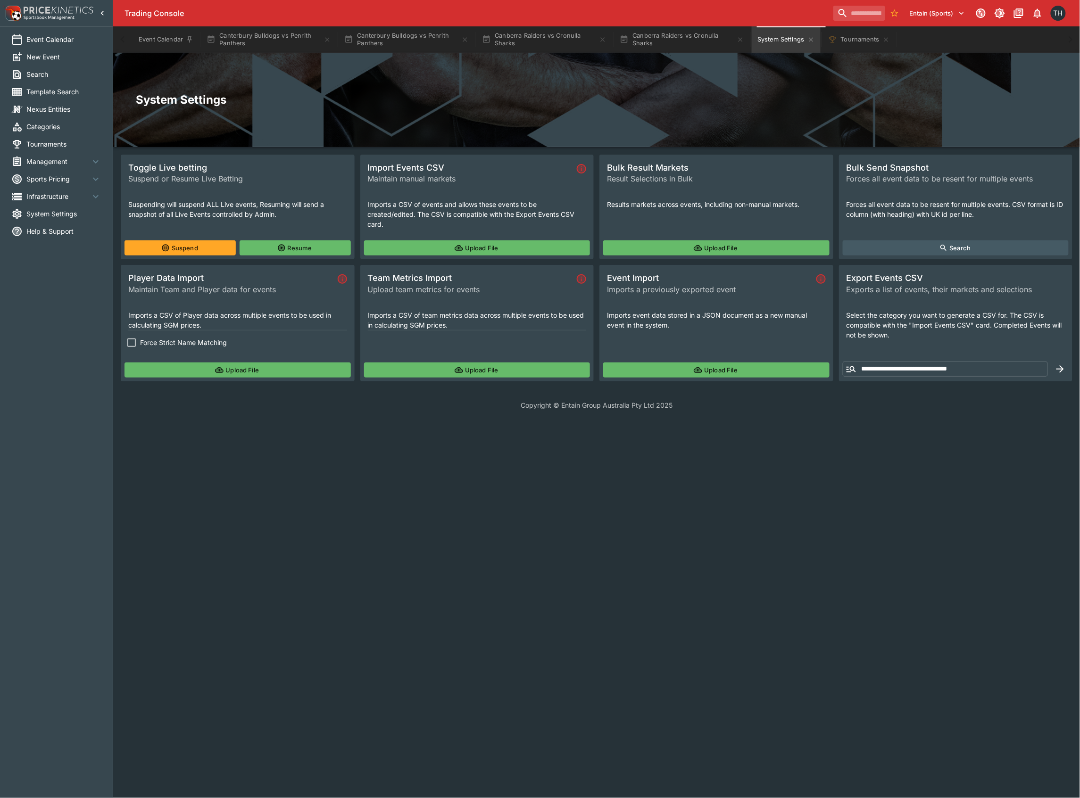
click at [222, 370] on icon "button" at bounding box center [219, 370] width 7 height 4
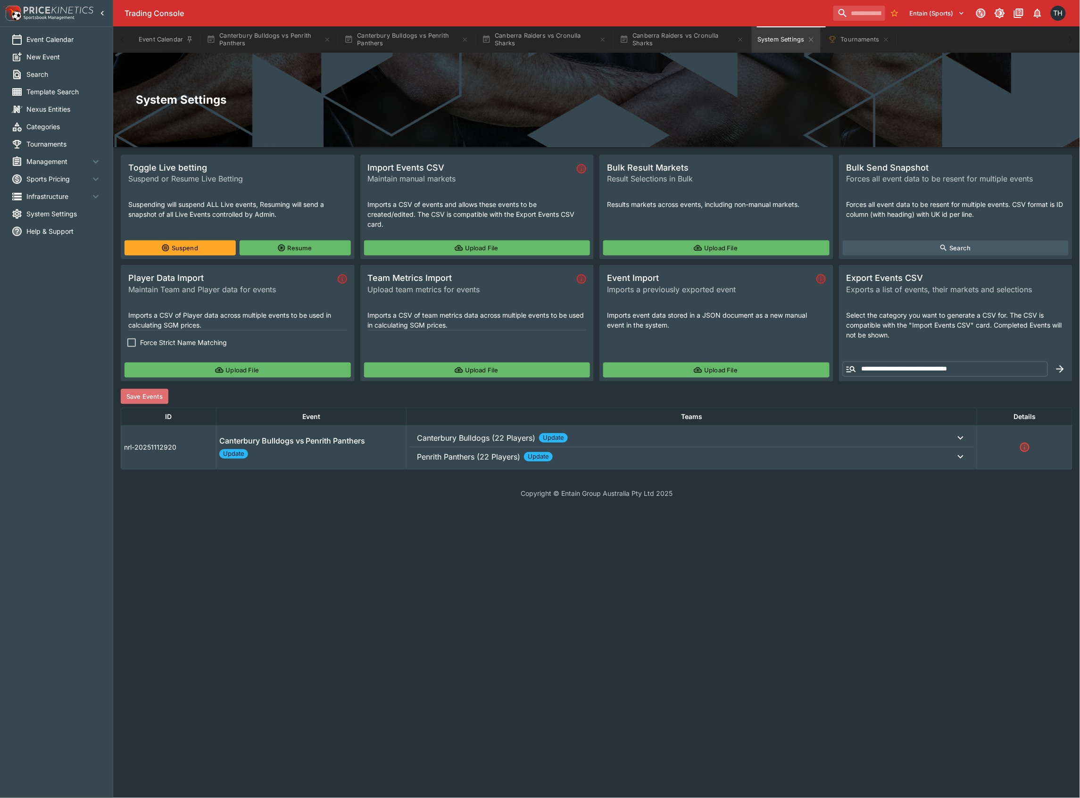
click at [144, 389] on button "Save Events" at bounding box center [145, 396] width 48 height 15
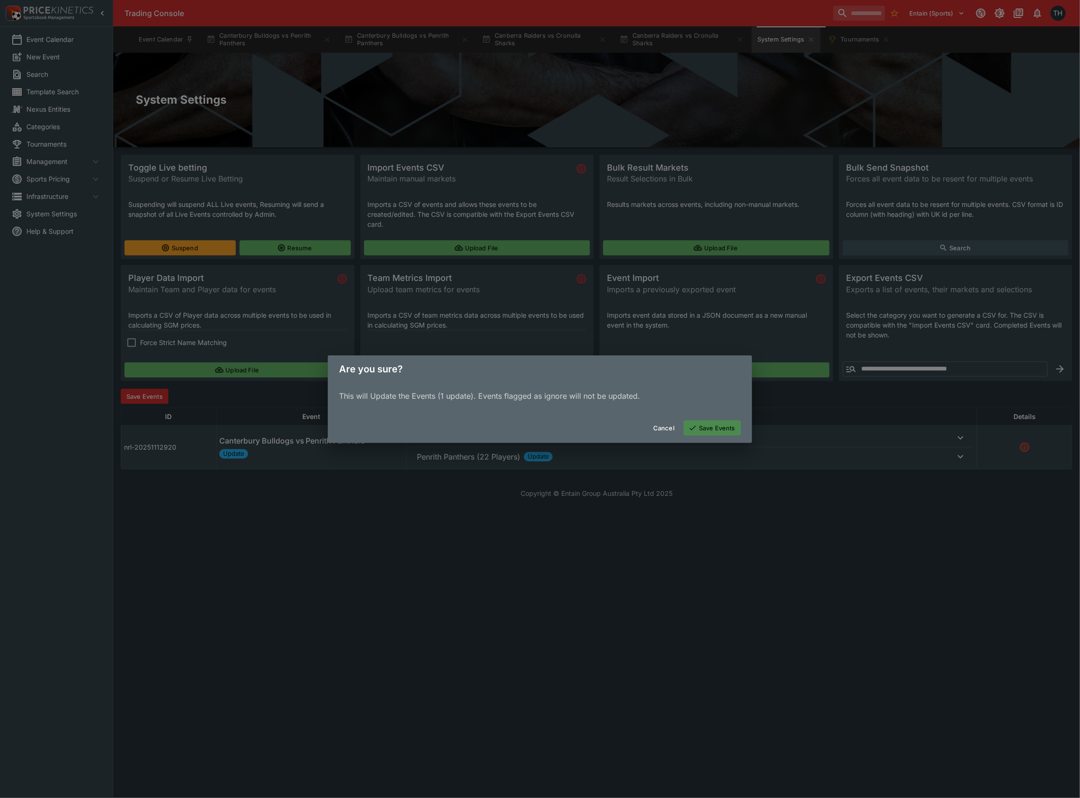
click at [693, 422] on button "Save Events" at bounding box center [712, 428] width 57 height 15
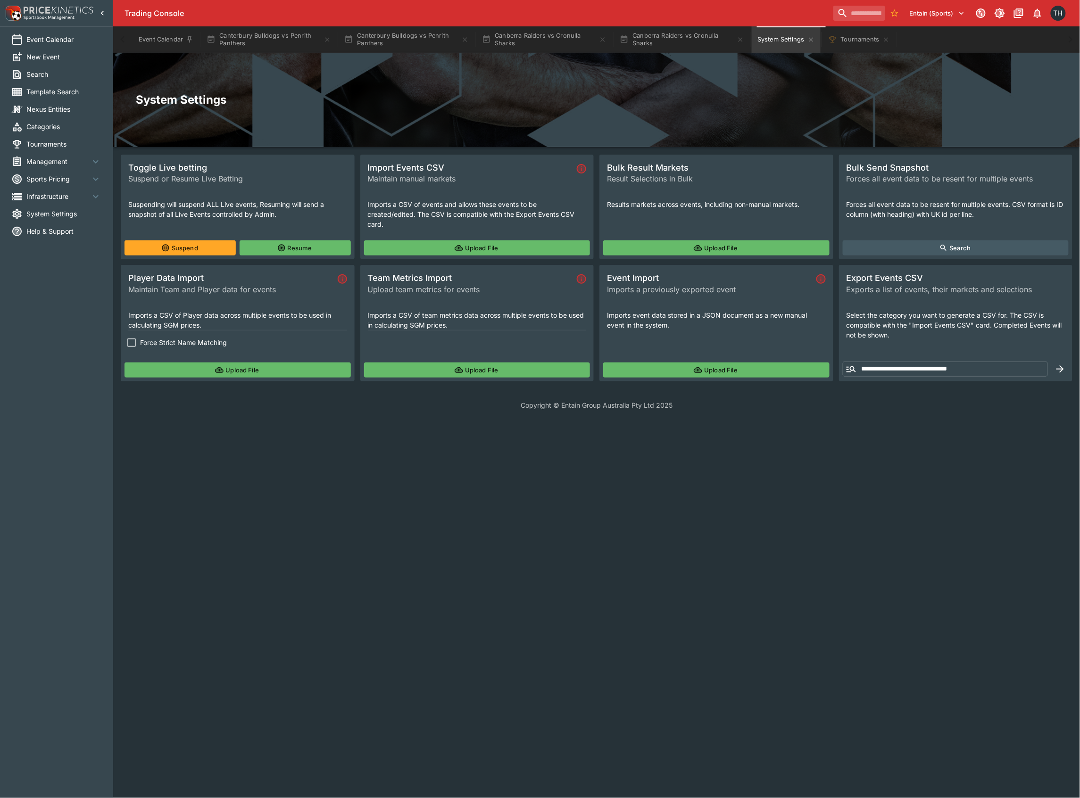
drag, startPoint x: 263, startPoint y: 18, endPoint x: 259, endPoint y: 25, distance: 7.4
click at [263, 18] on div "Trading Console Entain (Sports) 1 TH" at bounding box center [596, 13] width 966 height 26
click at [256, 45] on button "Canterbury Bulldogs vs Penrith Panthers" at bounding box center [269, 39] width 136 height 26
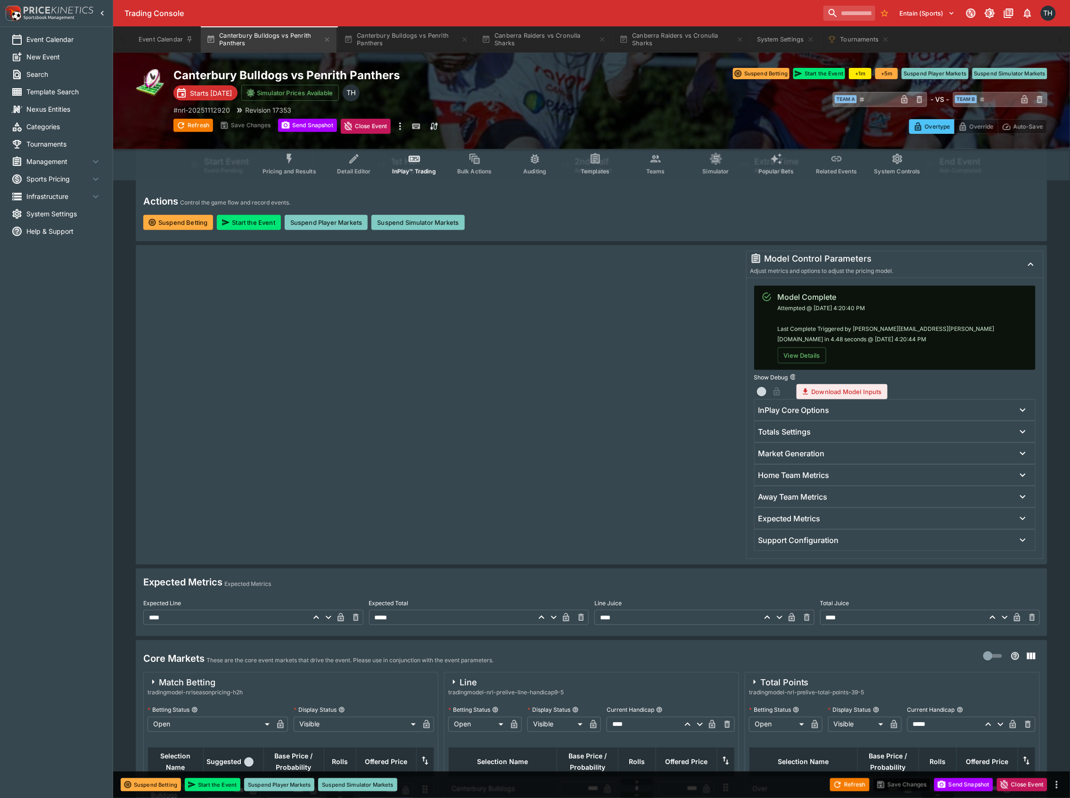
scroll to position [189, 0]
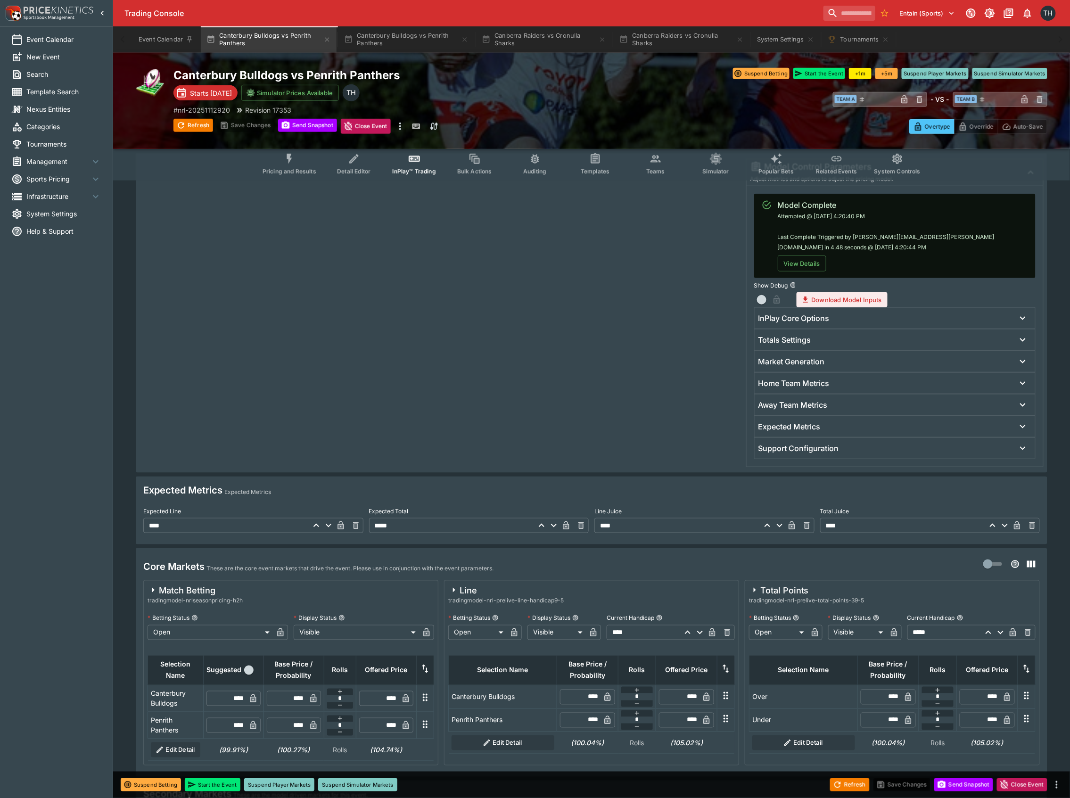
drag, startPoint x: 968, startPoint y: 784, endPoint x: 975, endPoint y: 755, distance: 29.6
click at [968, 783] on button "Send Snapshot" at bounding box center [963, 784] width 59 height 13
click at [301, 166] on button "Pricing and Results" at bounding box center [289, 163] width 69 height 33
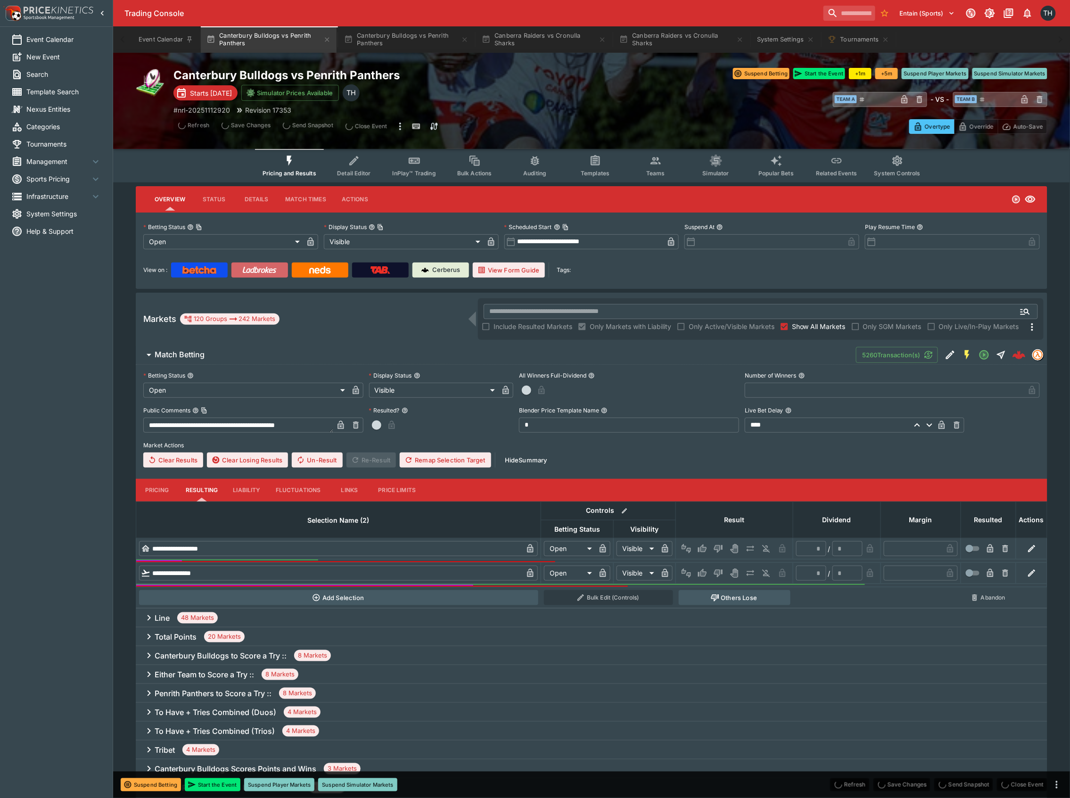
click at [264, 267] on img at bounding box center [259, 270] width 34 height 8
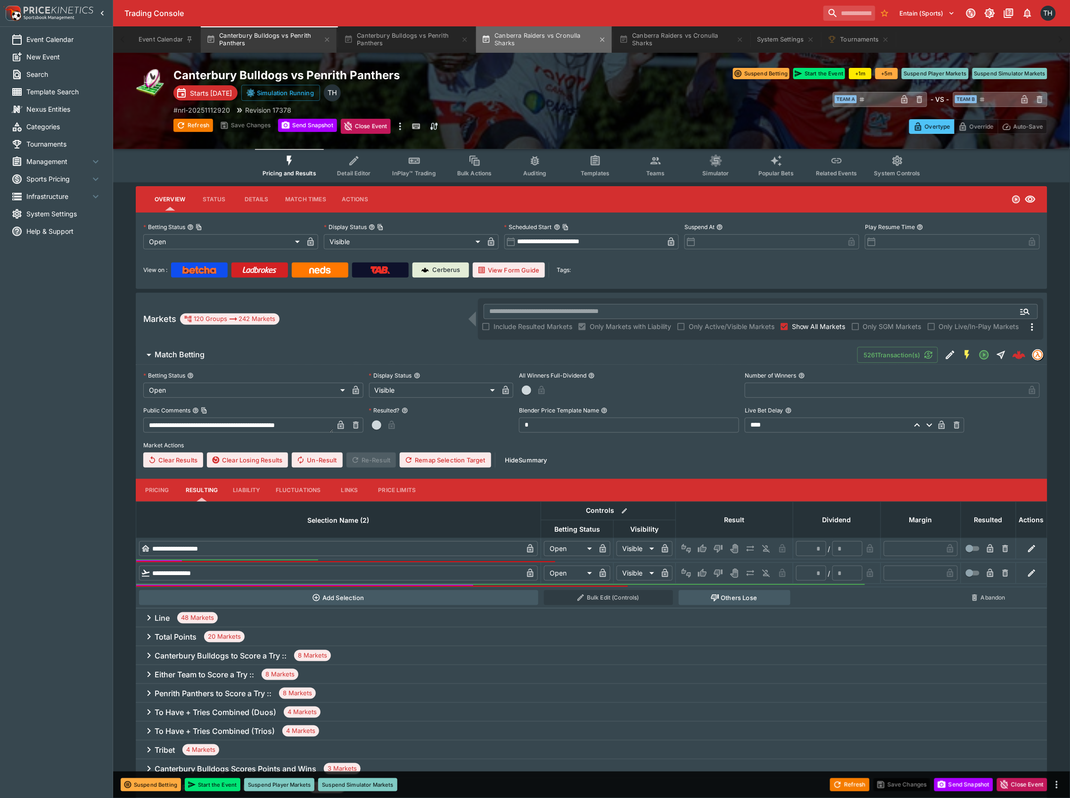
click at [524, 28] on button "Canberra Raiders vs Cronulla Sharks" at bounding box center [544, 39] width 136 height 26
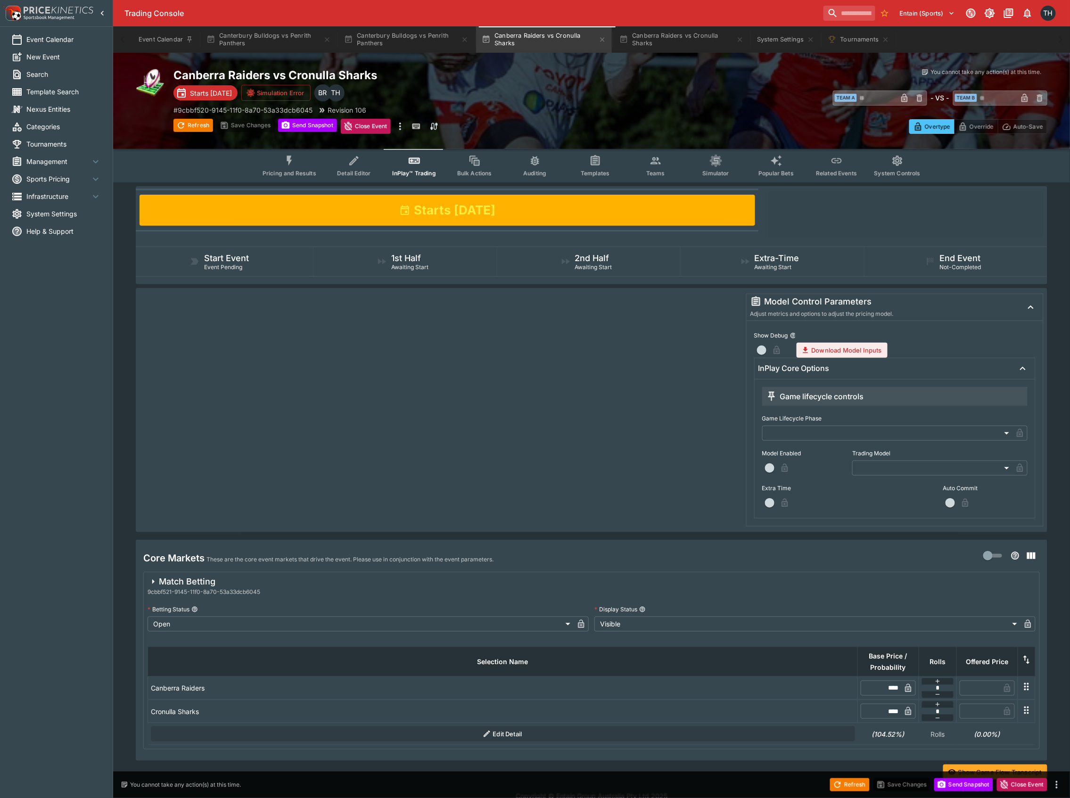
click at [302, 154] on button "Pricing and Results" at bounding box center [289, 165] width 69 height 33
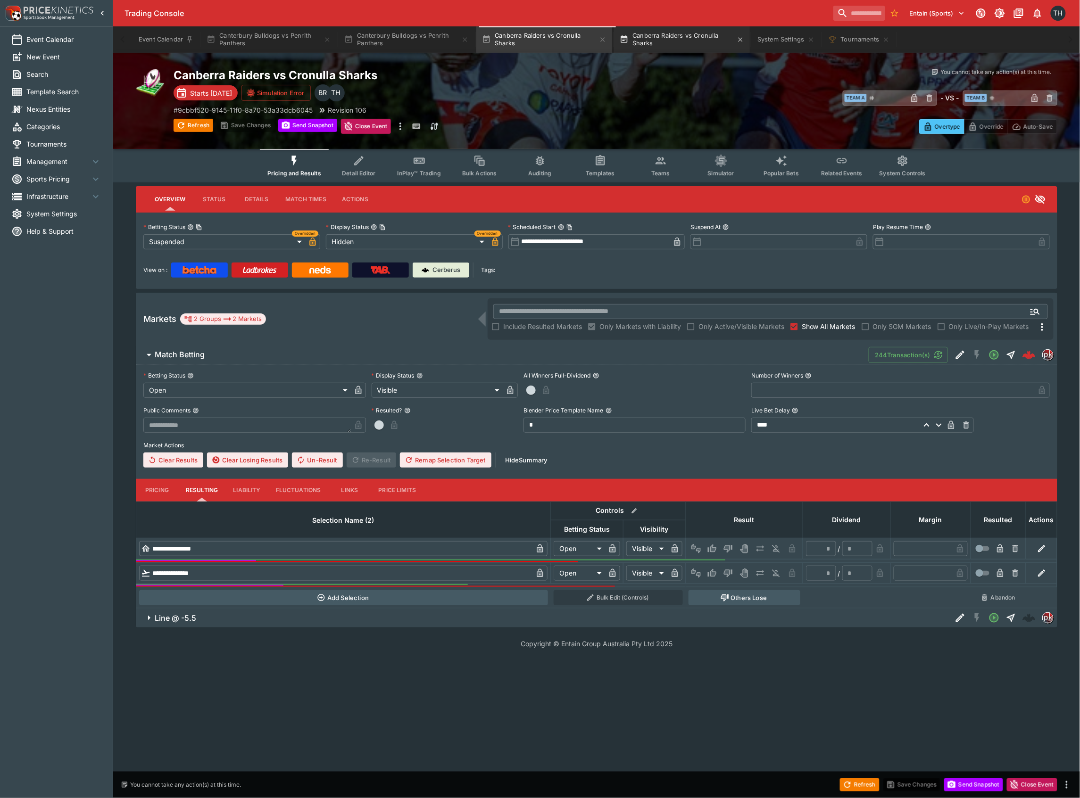
click at [657, 38] on button "Canberra Raiders vs Cronulla Sharks" at bounding box center [682, 39] width 136 height 26
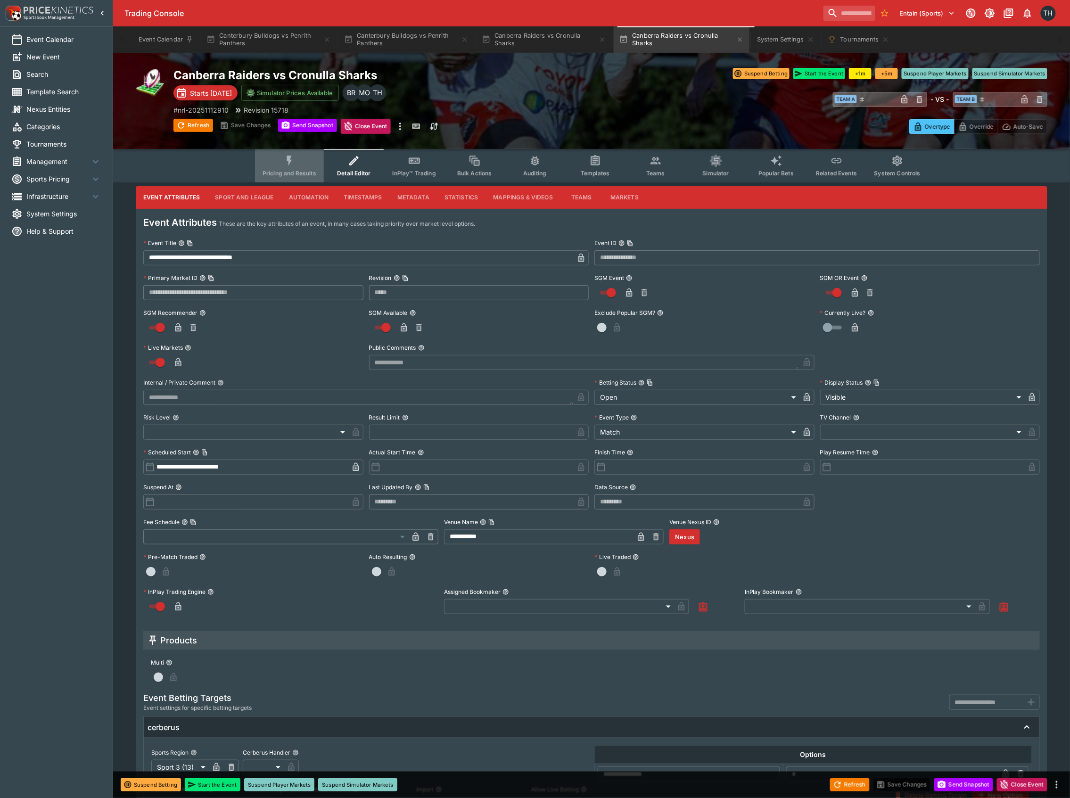
drag, startPoint x: 284, startPoint y: 164, endPoint x: 295, endPoint y: 182, distance: 20.8
click at [283, 164] on button "Pricing and Results" at bounding box center [289, 165] width 69 height 33
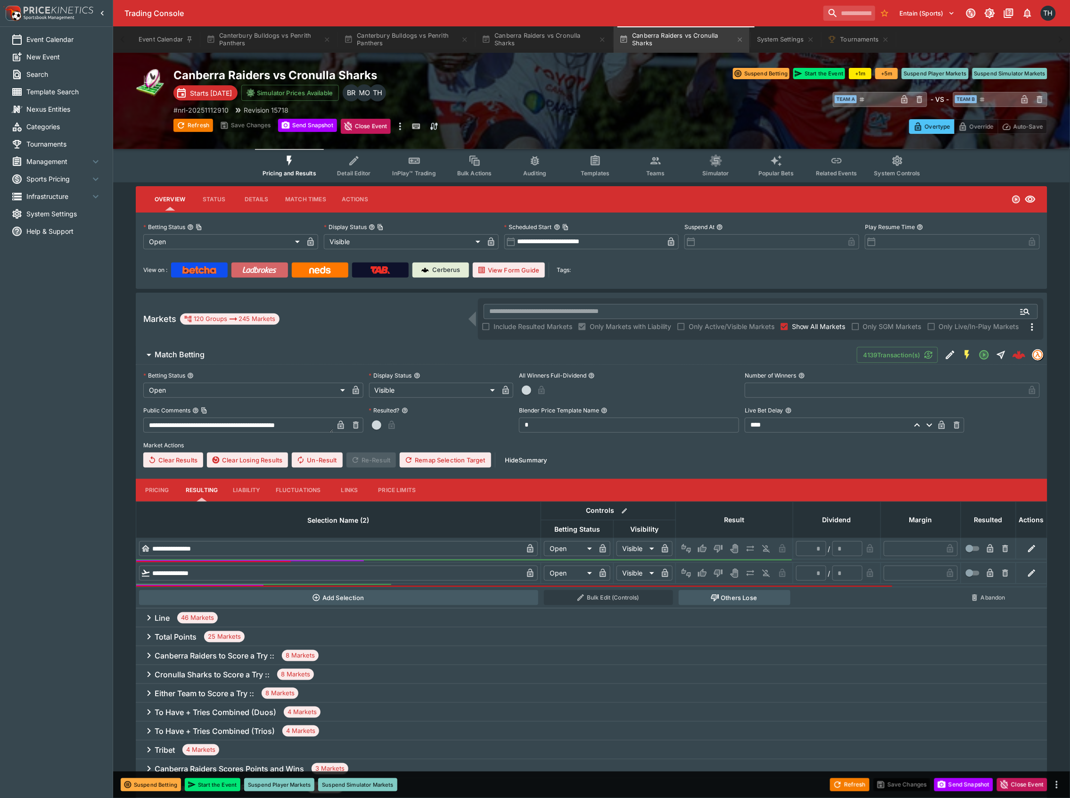
click at [267, 274] on link at bounding box center [259, 270] width 57 height 15
click at [410, 165] on icon "Event type filters" at bounding box center [414, 161] width 12 height 12
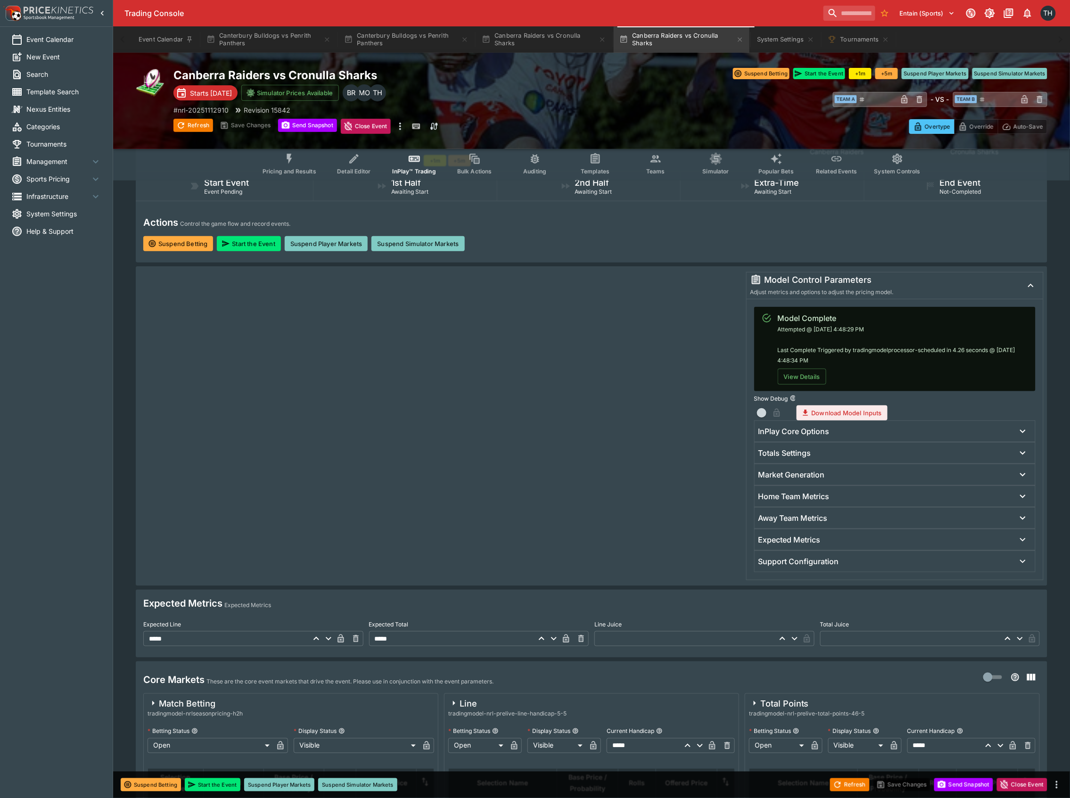
scroll to position [189, 0]
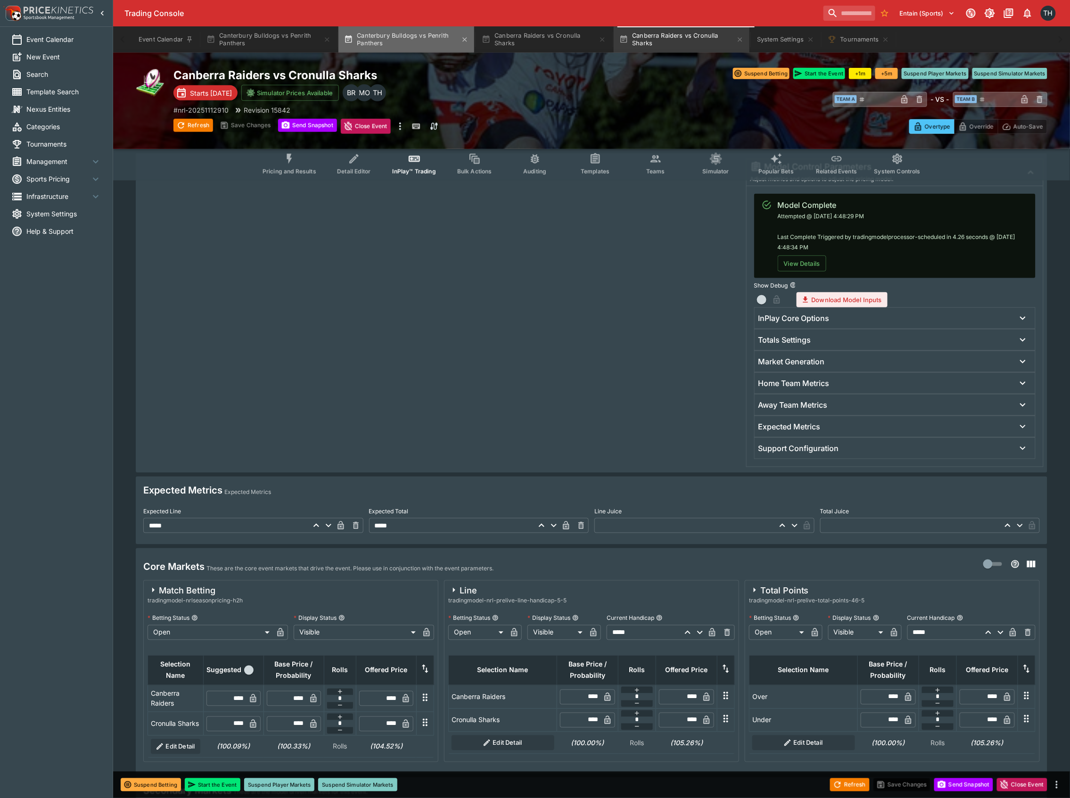
click at [405, 40] on button "Canterbury Bulldogs vs Penrith Panthers" at bounding box center [406, 39] width 136 height 26
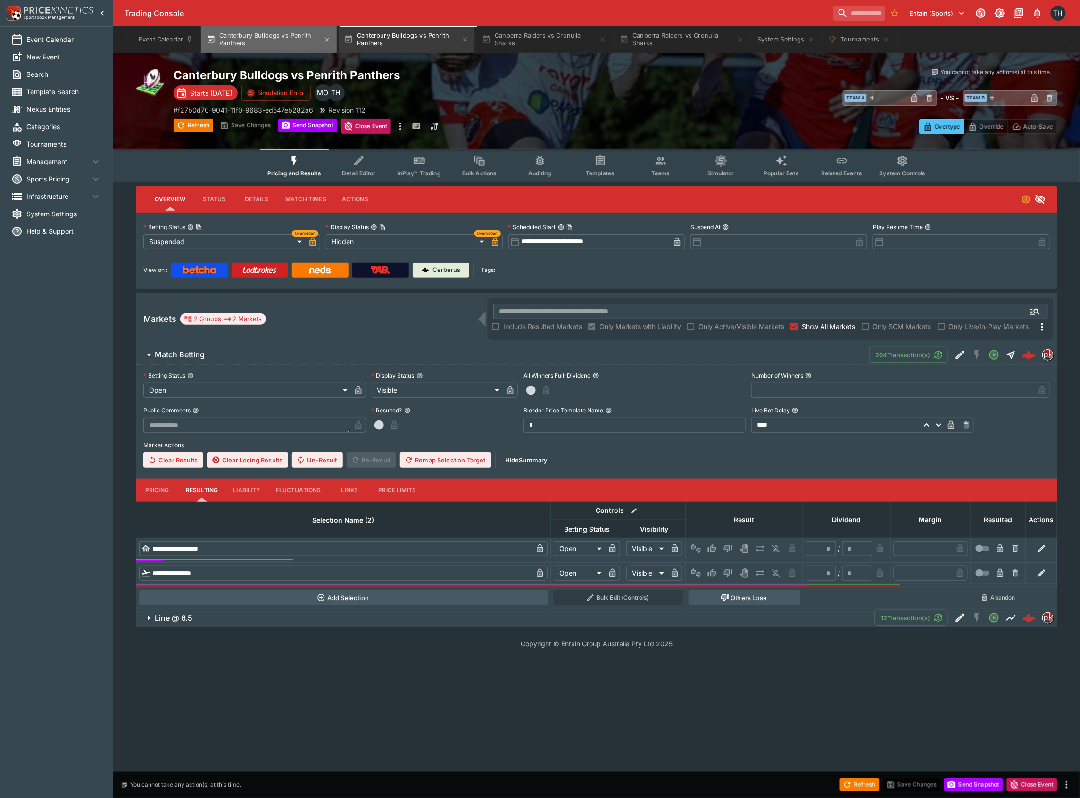
click at [283, 40] on button "Canterbury Bulldogs vs Penrith Panthers" at bounding box center [269, 39] width 136 height 26
